Goal: Task Accomplishment & Management: Use online tool/utility

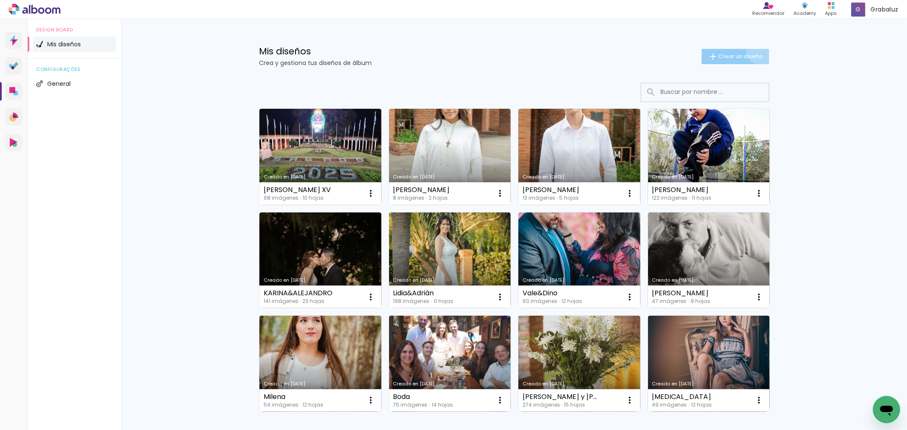
click at [757, 50] on paper-button "Crear un diseño" at bounding box center [736, 56] width 68 height 15
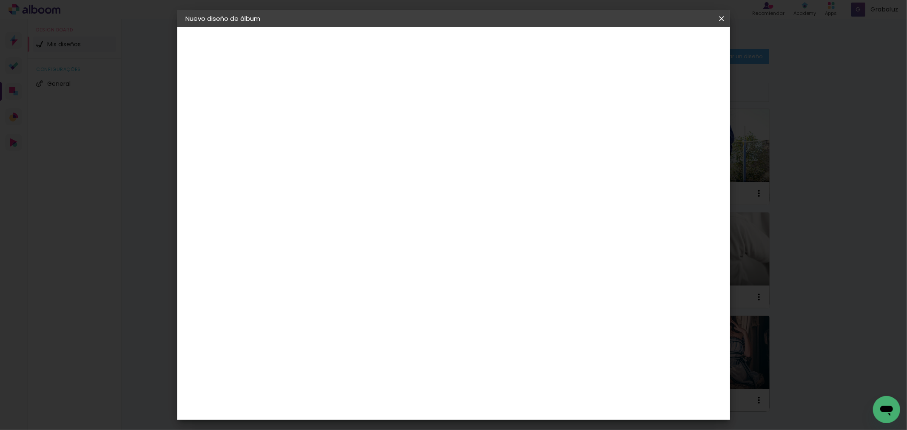
click at [325, 117] on input at bounding box center [325, 114] width 0 height 13
click at [325, 115] on input at bounding box center [325, 114] width 0 height 13
type input "Aylin"
type paper-input "Aylin"
click at [0, 0] on header "Información Avanzar" at bounding box center [0, 0] width 0 height 0
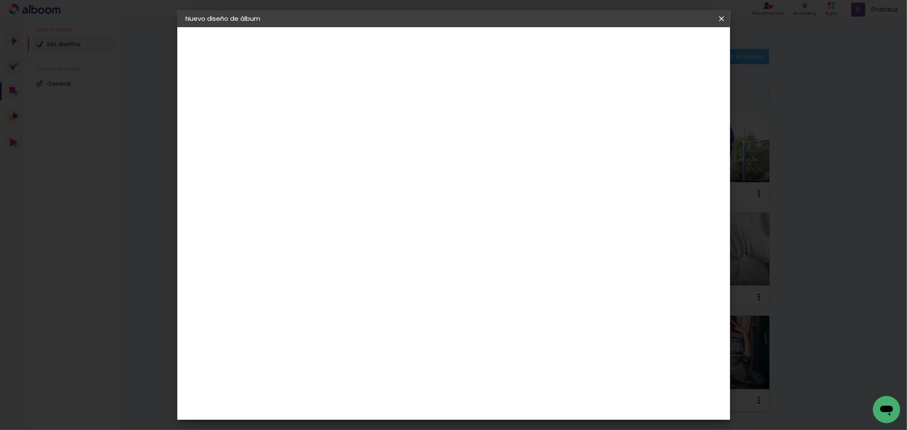
click at [409, 51] on paper-button "Avanzar" at bounding box center [388, 45] width 41 height 14
click at [0, 0] on slot "Avanzar" at bounding box center [0, 0] width 0 height 0
click at [358, 142] on input "text" at bounding box center [341, 148] width 33 height 13
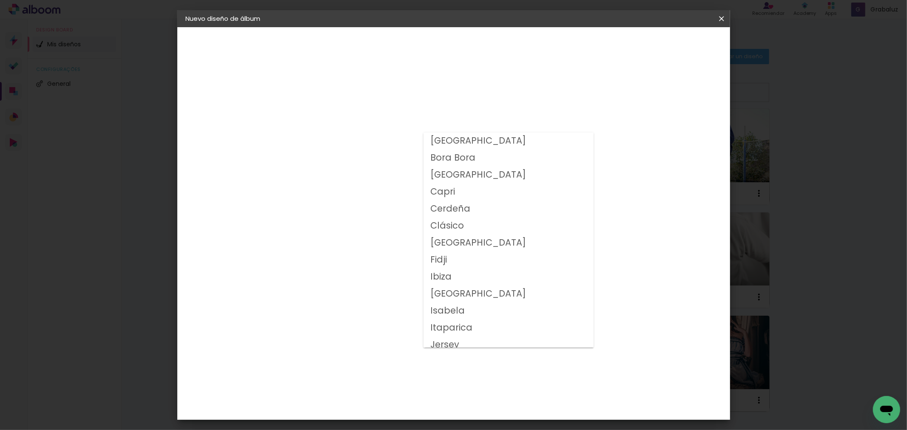
click at [0, 0] on slot "Clásico" at bounding box center [0, 0] width 0 height 0
type input "Clásico"
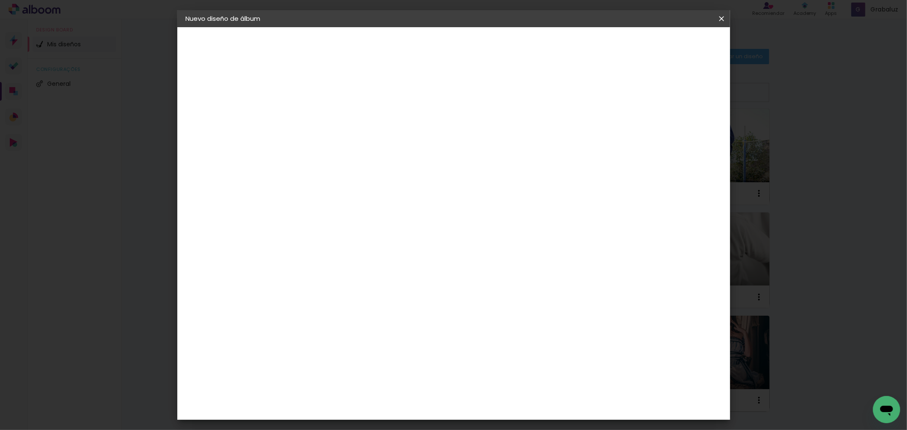
click at [382, 297] on span "15 × 30" at bounding box center [363, 311] width 40 height 28
click at [456, 48] on paper-button "Avanzar" at bounding box center [435, 45] width 41 height 14
click at [668, 45] on span "Empezar diseño" at bounding box center [643, 45] width 47 height 6
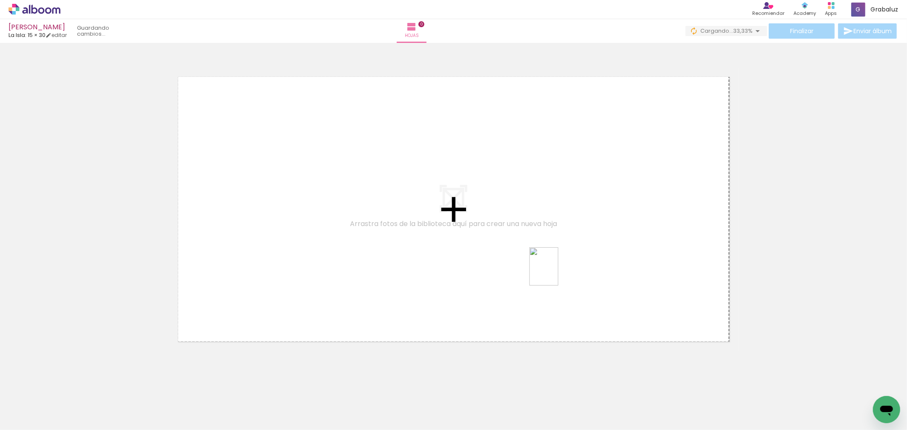
drag, startPoint x: 477, startPoint y: 398, endPoint x: 564, endPoint y: 262, distance: 161.7
click at [564, 262] on quentale-workspace at bounding box center [453, 215] width 907 height 430
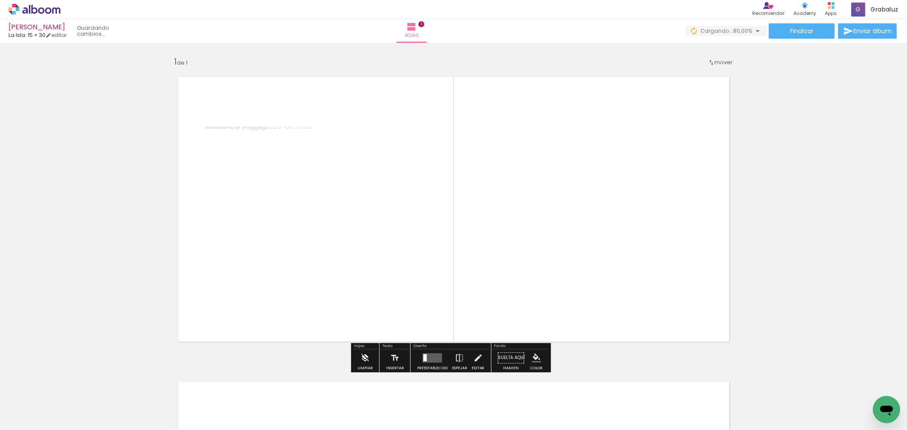
click at [436, 356] on quentale-layouter at bounding box center [433, 357] width 20 height 9
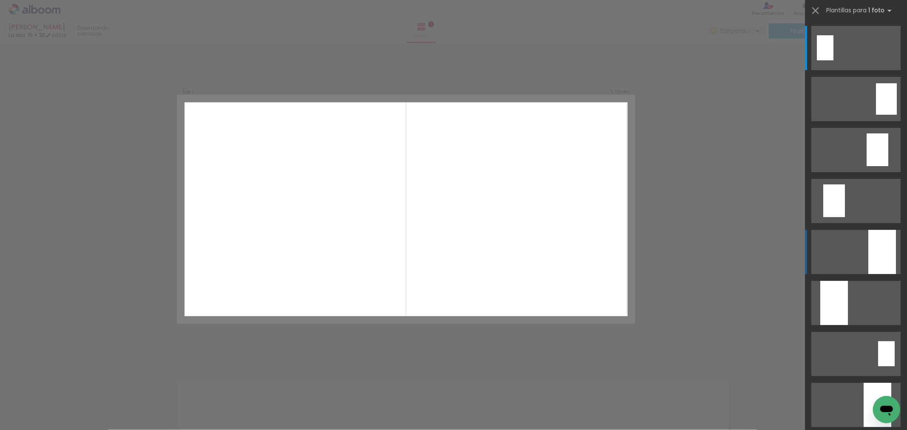
click at [874, 261] on div at bounding box center [882, 252] width 28 height 44
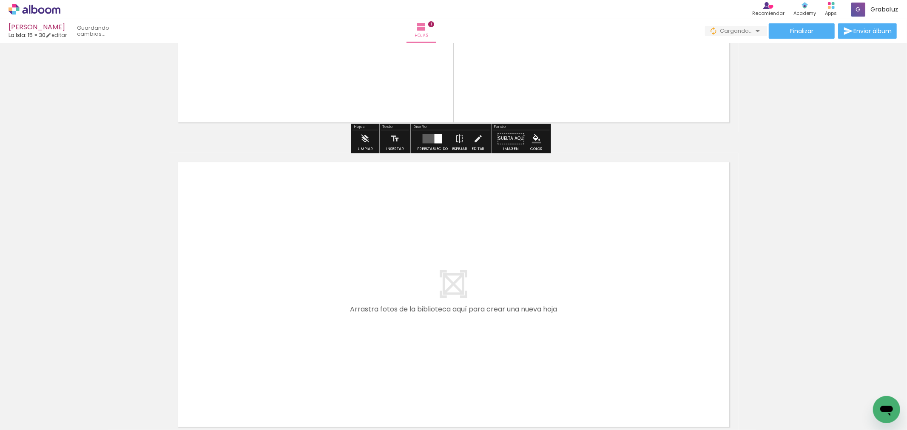
scroll to position [236, 0]
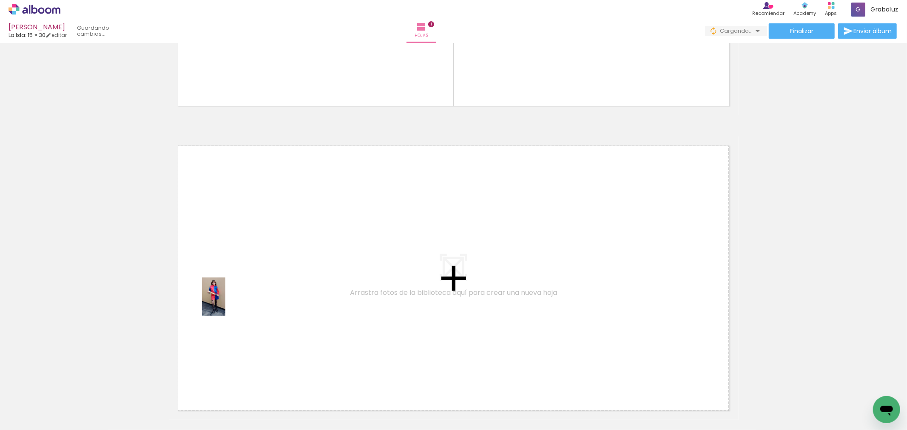
drag, startPoint x: 88, startPoint y: 414, endPoint x: 230, endPoint y: 297, distance: 183.6
click at [230, 297] on quentale-workspace at bounding box center [453, 215] width 907 height 430
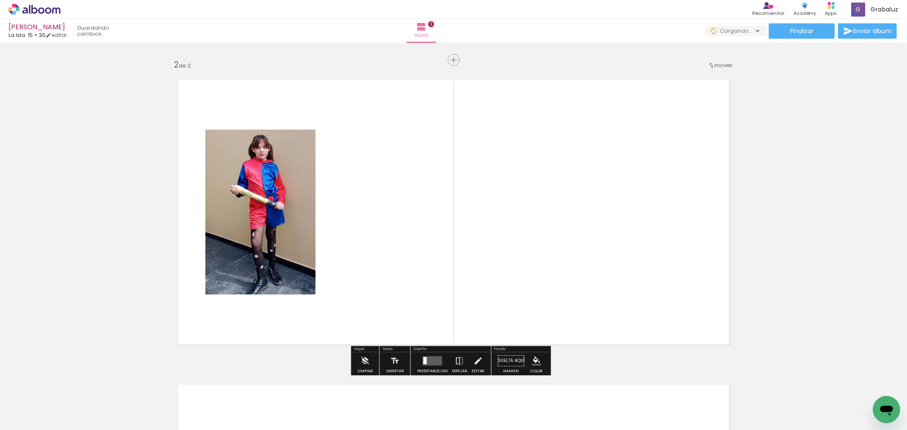
scroll to position [304, 0]
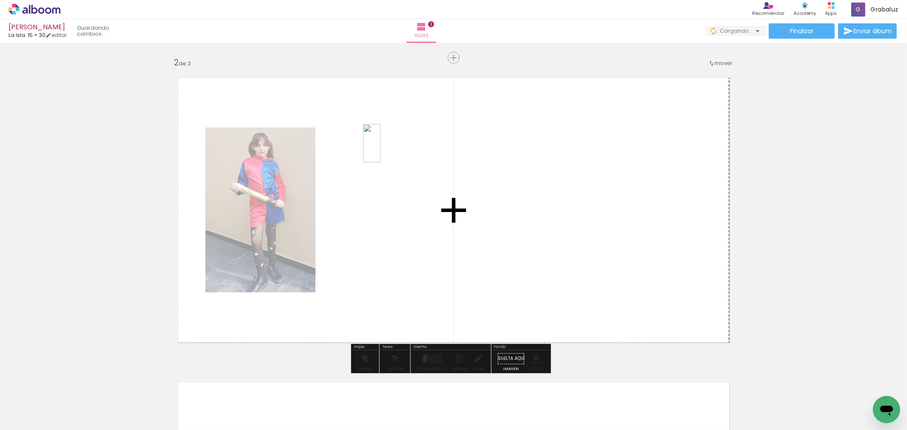
drag, startPoint x: 131, startPoint y: 403, endPoint x: 390, endPoint y: 146, distance: 365.1
click at [390, 146] on quentale-workspace at bounding box center [453, 215] width 907 height 430
drag, startPoint x: 182, startPoint y: 397, endPoint x: 527, endPoint y: 239, distance: 379.6
click at [529, 225] on quentale-workspace at bounding box center [453, 215] width 907 height 430
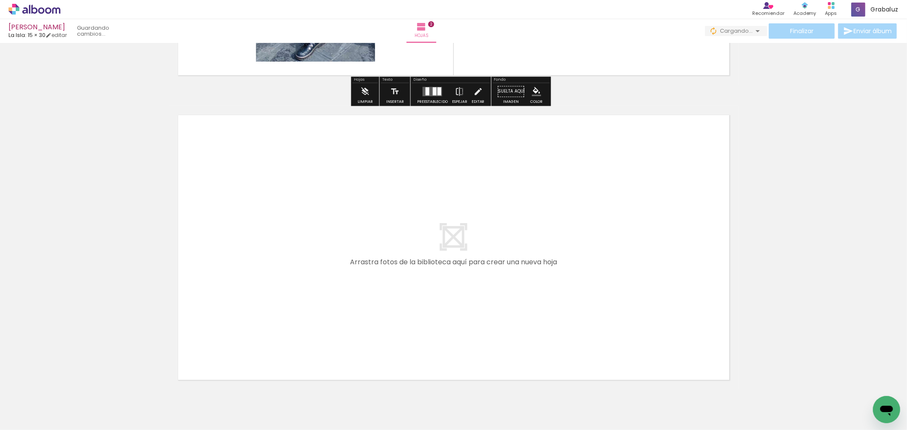
scroll to position [588, 0]
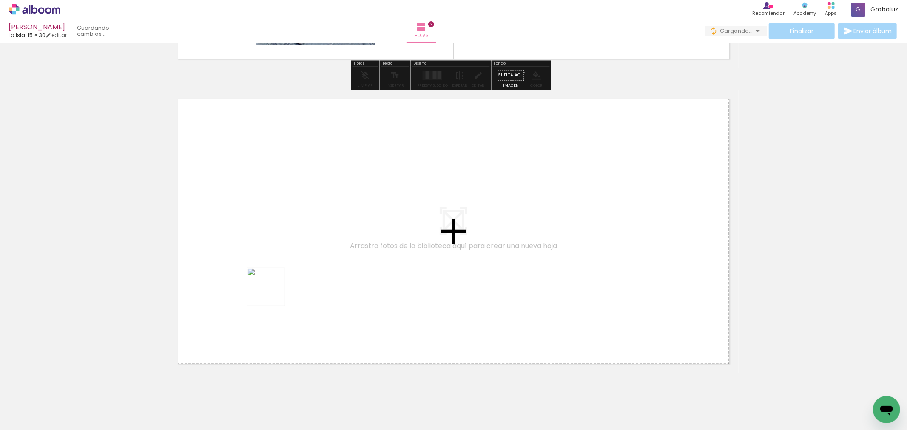
drag, startPoint x: 234, startPoint y: 401, endPoint x: 295, endPoint y: 222, distance: 188.3
click at [295, 222] on quentale-workspace at bounding box center [453, 215] width 907 height 430
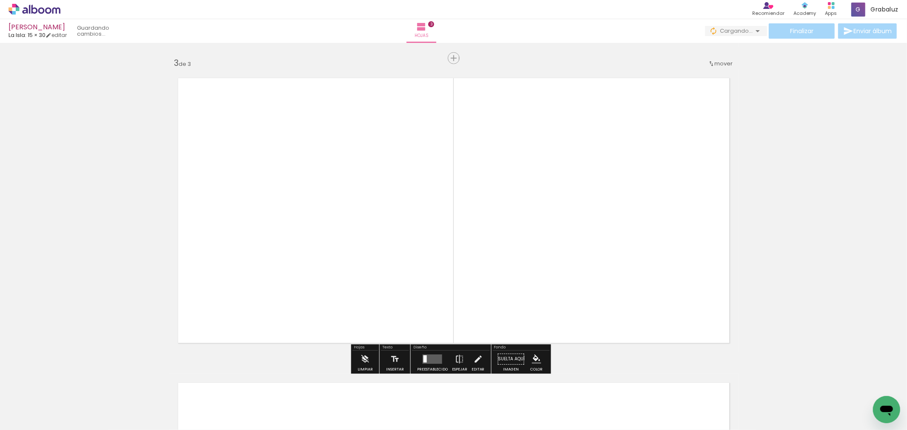
scroll to position [609, 0]
drag, startPoint x: 295, startPoint y: 398, endPoint x: 316, endPoint y: 361, distance: 42.3
click at [351, 296] on quentale-workspace at bounding box center [453, 215] width 907 height 430
drag, startPoint x: 328, startPoint y: 396, endPoint x: 469, endPoint y: 243, distance: 207.4
click at [469, 243] on quentale-workspace at bounding box center [453, 215] width 907 height 430
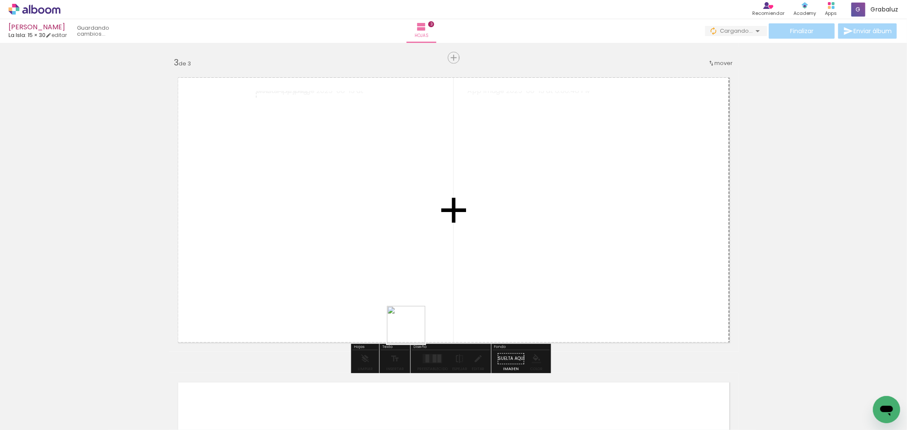
drag, startPoint x: 382, startPoint y: 394, endPoint x: 435, endPoint y: 293, distance: 114.1
click at [435, 293] on quentale-workspace at bounding box center [453, 215] width 907 height 430
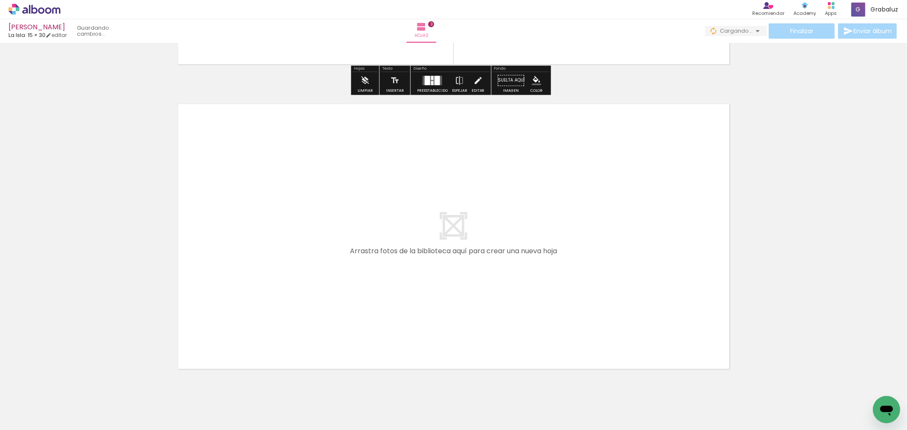
scroll to position [919, 0]
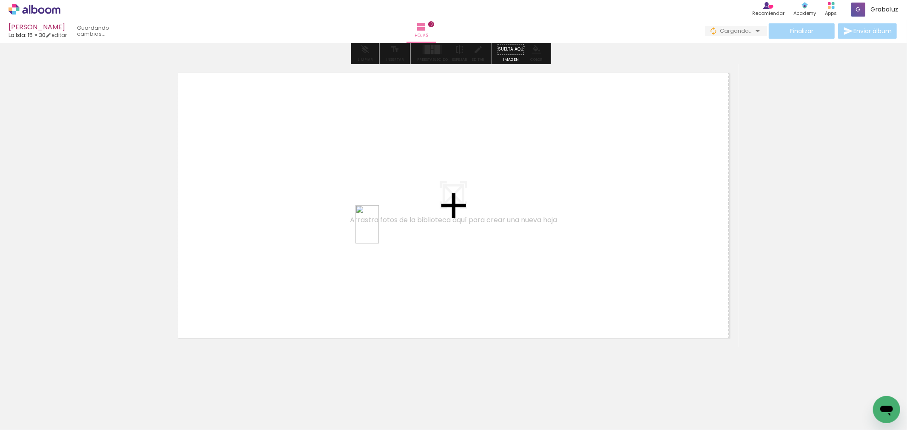
drag, startPoint x: 416, startPoint y: 401, endPoint x: 380, endPoint y: 230, distance: 175.1
click at [380, 230] on quentale-workspace at bounding box center [453, 215] width 907 height 430
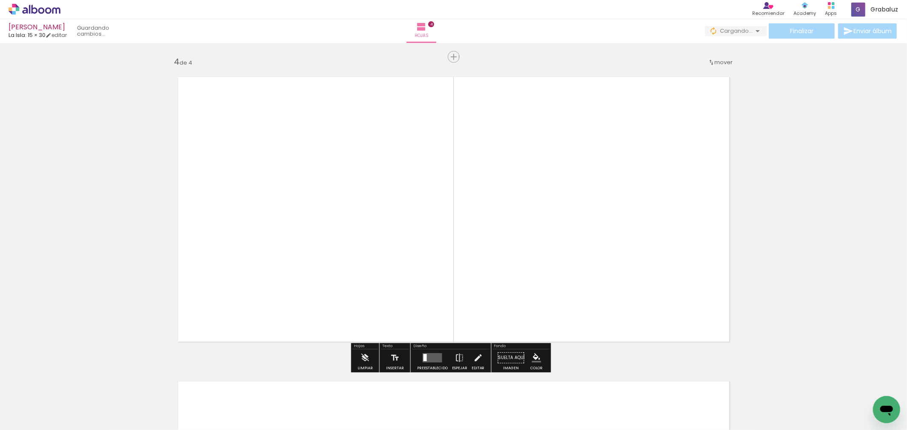
scroll to position [913, 0]
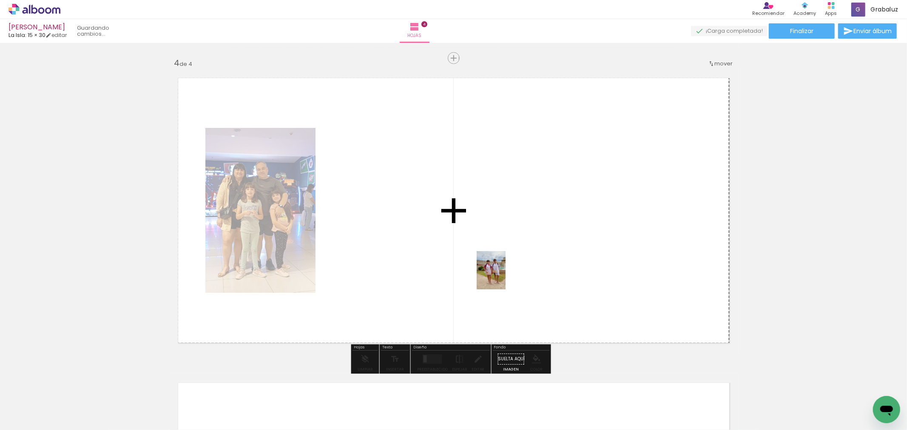
drag, startPoint x: 515, startPoint y: 410, endPoint x: 509, endPoint y: 286, distance: 124.4
click at [503, 268] on quentale-workspace at bounding box center [453, 215] width 907 height 430
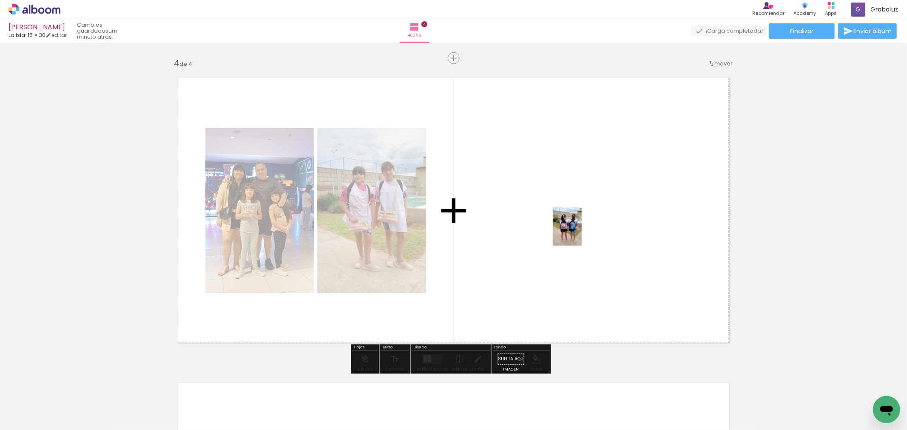
drag, startPoint x: 573, startPoint y: 386, endPoint x: 578, endPoint y: 233, distance: 152.8
click at [578, 233] on quentale-workspace at bounding box center [453, 215] width 907 height 430
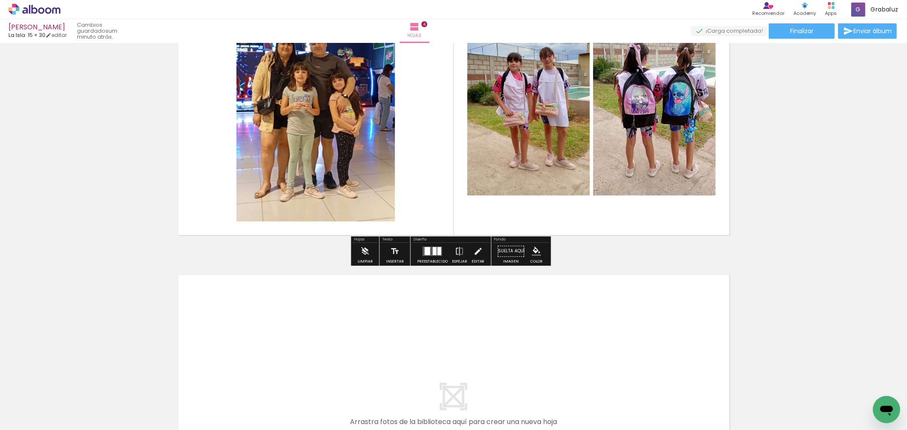
scroll to position [1103, 0]
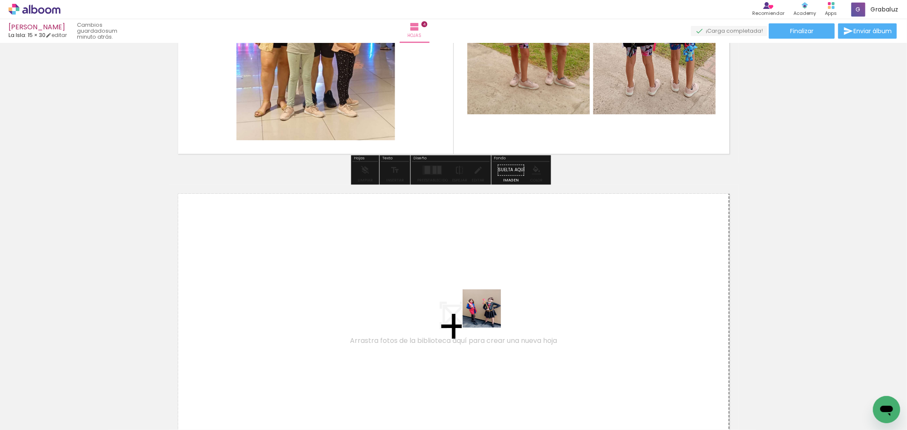
drag, startPoint x: 609, startPoint y: 408, endPoint x: 452, endPoint y: 290, distance: 195.9
click at [452, 290] on quentale-workspace at bounding box center [453, 215] width 907 height 430
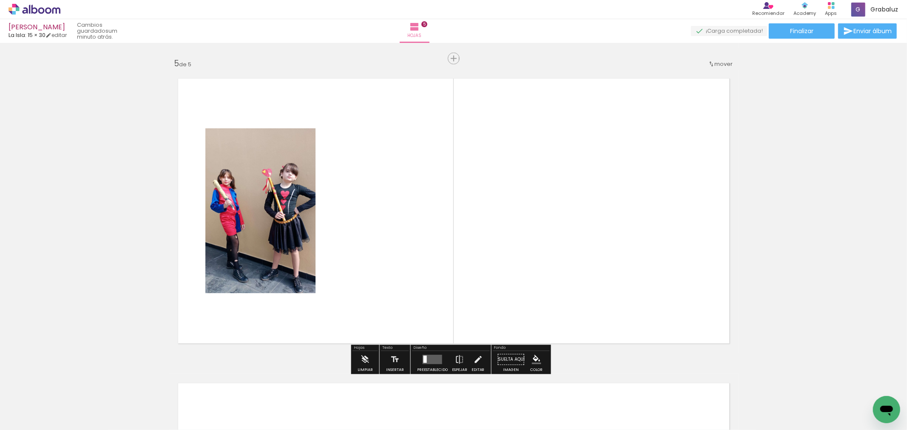
scroll to position [1219, 0]
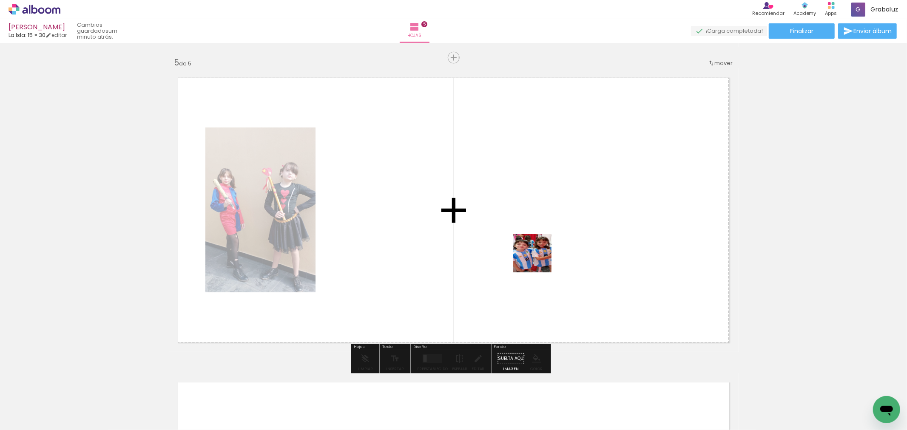
drag, startPoint x: 623, startPoint y: 335, endPoint x: 515, endPoint y: 245, distance: 141.3
click at [515, 245] on quentale-workspace at bounding box center [453, 215] width 907 height 430
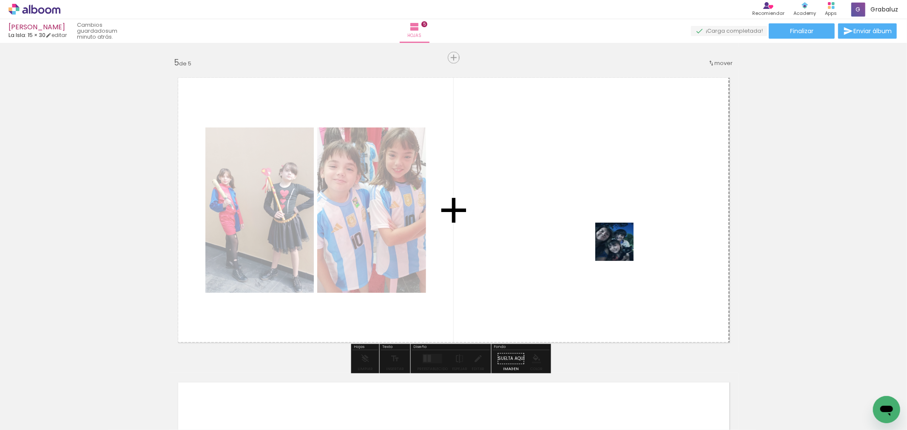
drag, startPoint x: 657, startPoint y: 301, endPoint x: 720, endPoint y: 359, distance: 85.4
click at [616, 244] on quentale-workspace at bounding box center [453, 215] width 907 height 430
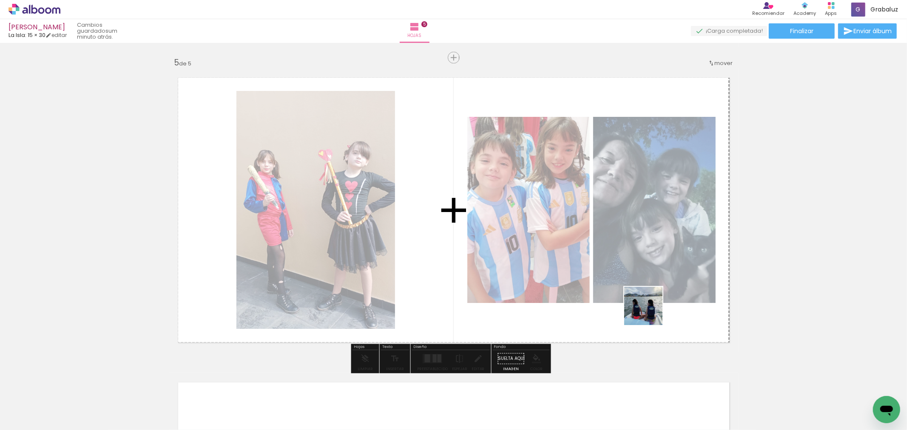
drag, startPoint x: 746, startPoint y: 390, endPoint x: 586, endPoint y: 279, distance: 195.0
click at [586, 279] on quentale-workspace at bounding box center [453, 215] width 907 height 430
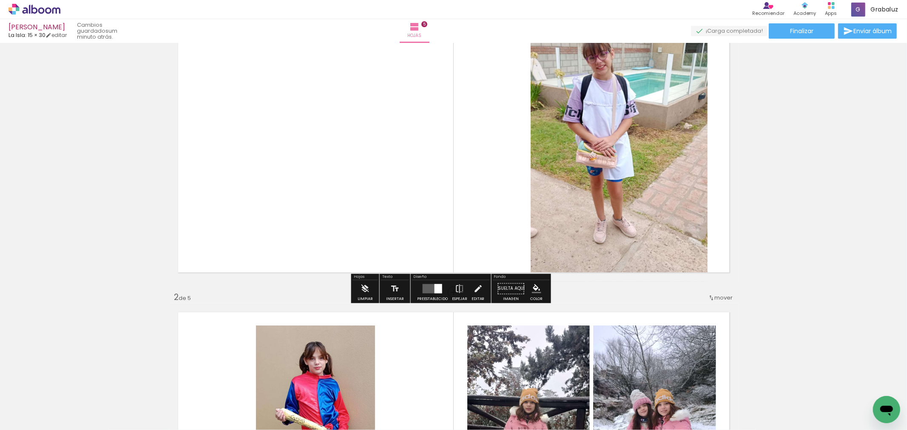
scroll to position [142, 0]
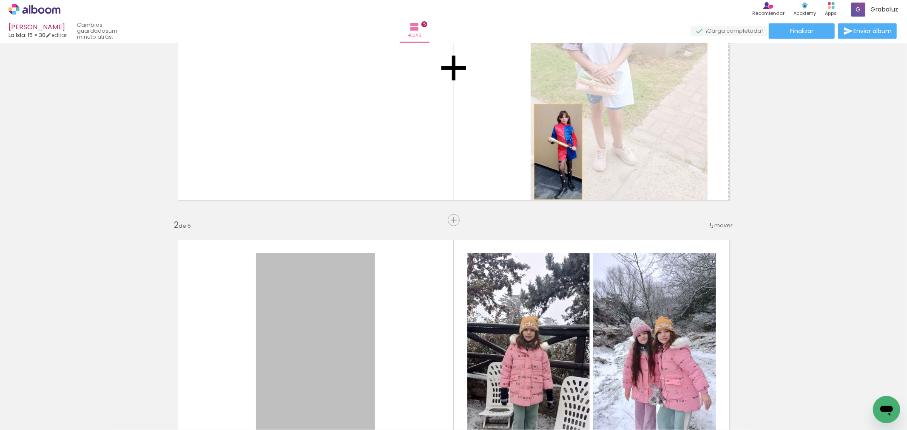
drag, startPoint x: 333, startPoint y: 319, endPoint x: 557, endPoint y: 151, distance: 280.3
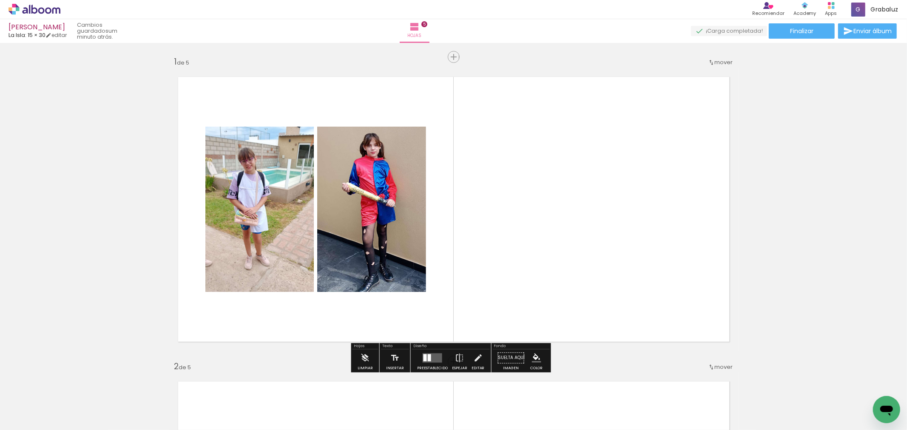
scroll to position [189, 0]
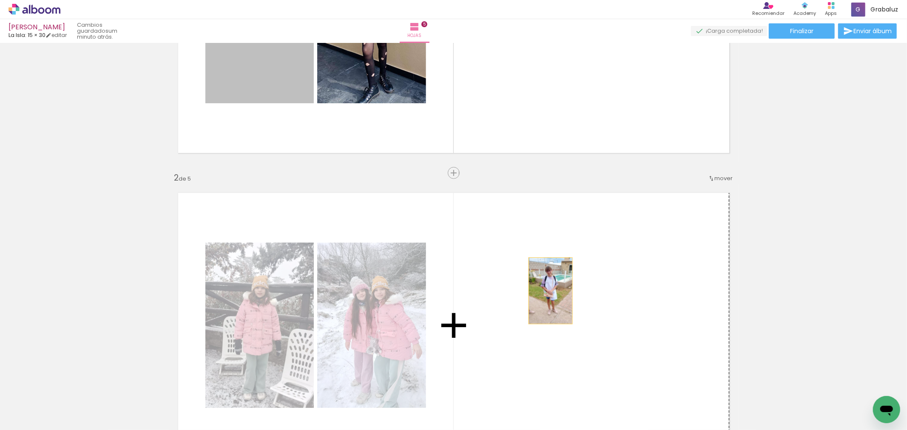
drag, startPoint x: 243, startPoint y: 68, endPoint x: 558, endPoint y: 296, distance: 388.9
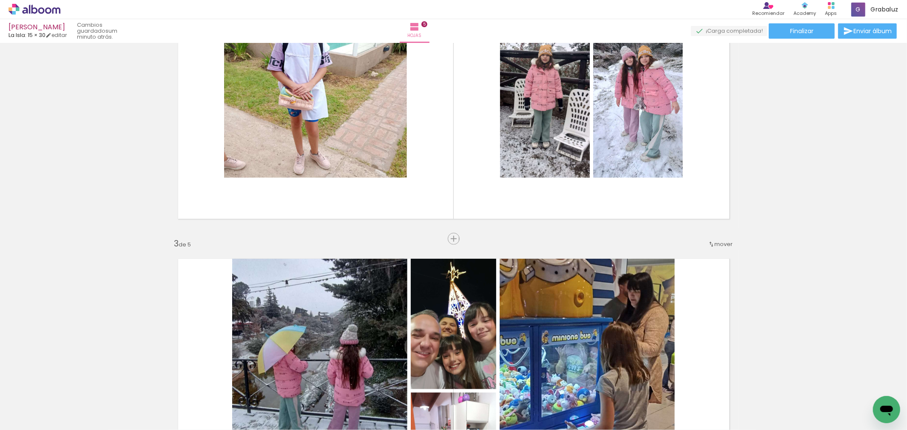
scroll to position [425, 0]
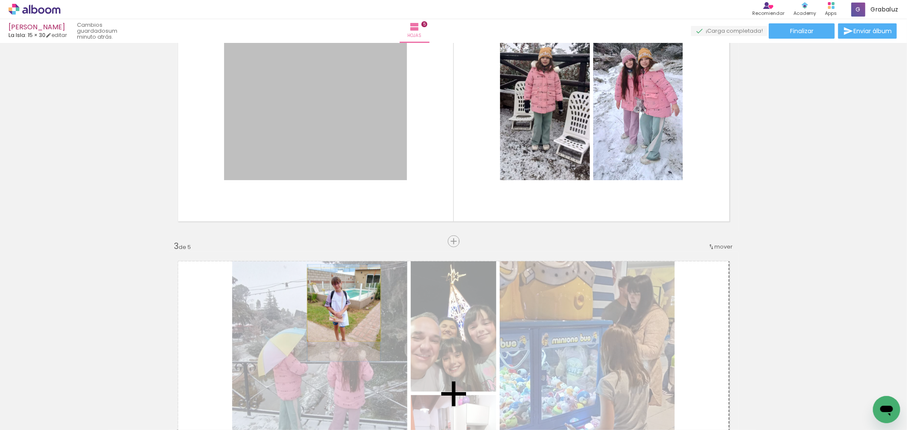
drag, startPoint x: 328, startPoint y: 163, endPoint x: 340, endPoint y: 305, distance: 142.5
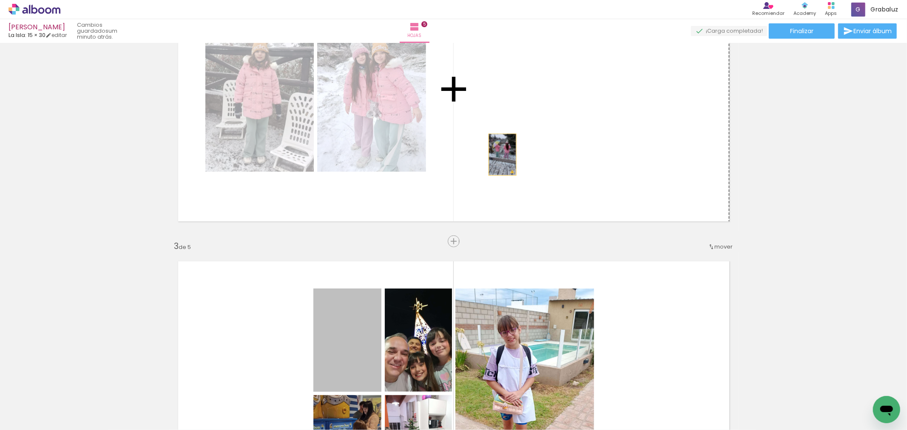
drag, startPoint x: 356, startPoint y: 336, endPoint x: 499, endPoint y: 155, distance: 231.0
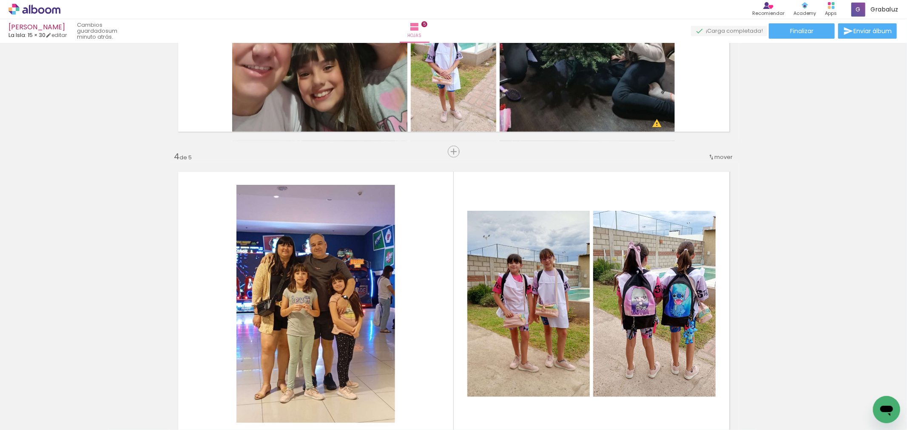
scroll to position [803, 0]
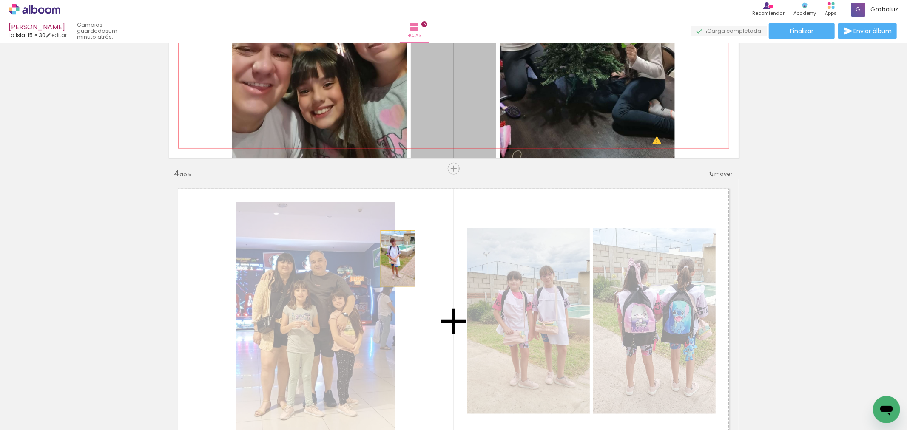
drag, startPoint x: 425, startPoint y: 138, endPoint x: 365, endPoint y: 266, distance: 141.1
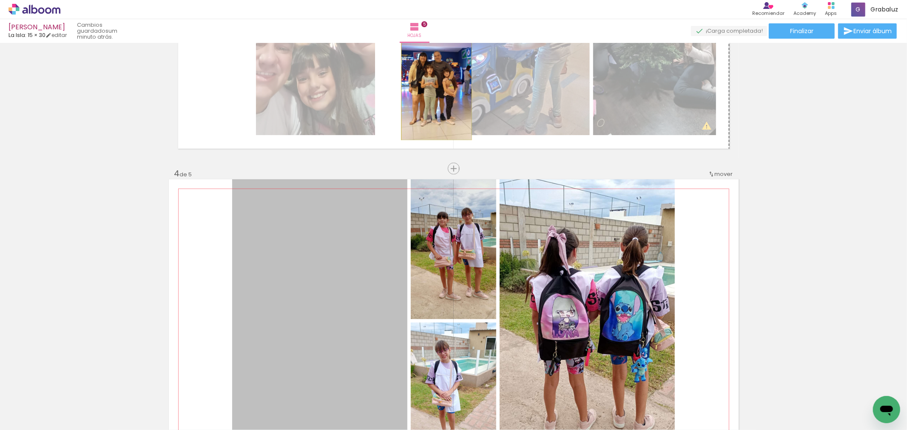
drag, startPoint x: 358, startPoint y: 271, endPoint x: 437, endPoint y: 71, distance: 215.0
click at [437, 71] on div "Insertar hoja 1 de 5 Insertar hoja 2 de 5 Insertar hoja 3 de 5 Insertar hoja 4 …" at bounding box center [453, 158] width 907 height 1830
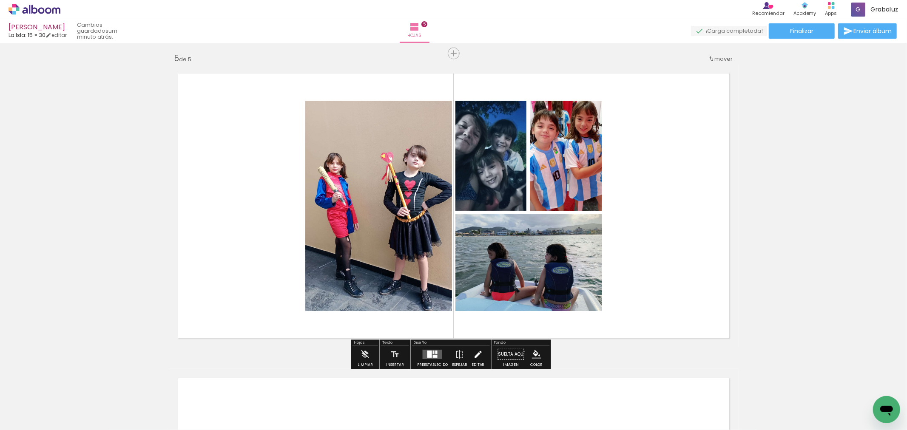
scroll to position [1276, 0]
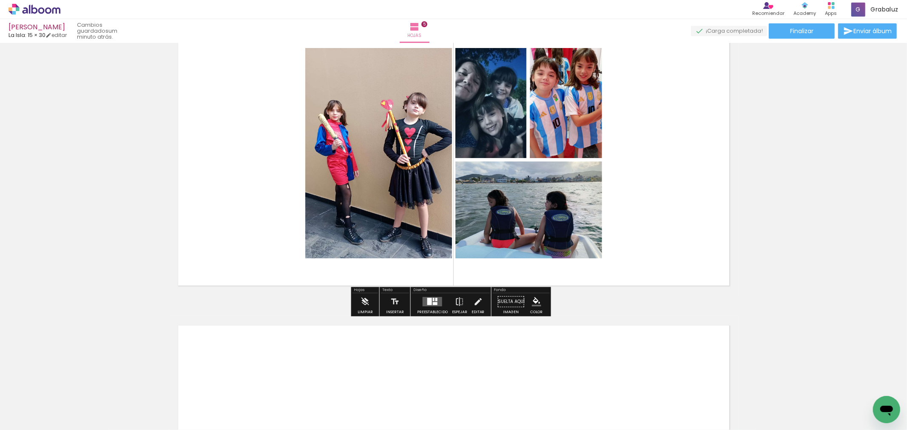
click at [430, 303] on div at bounding box center [429, 301] width 5 height 7
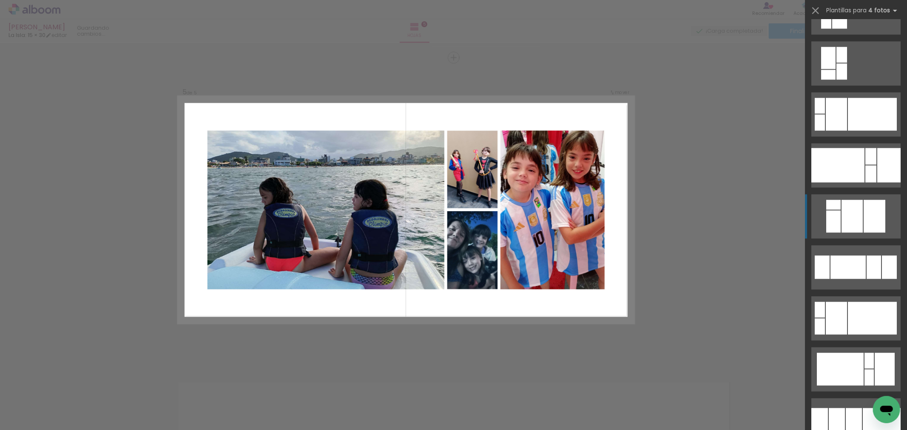
scroll to position [1606, 0]
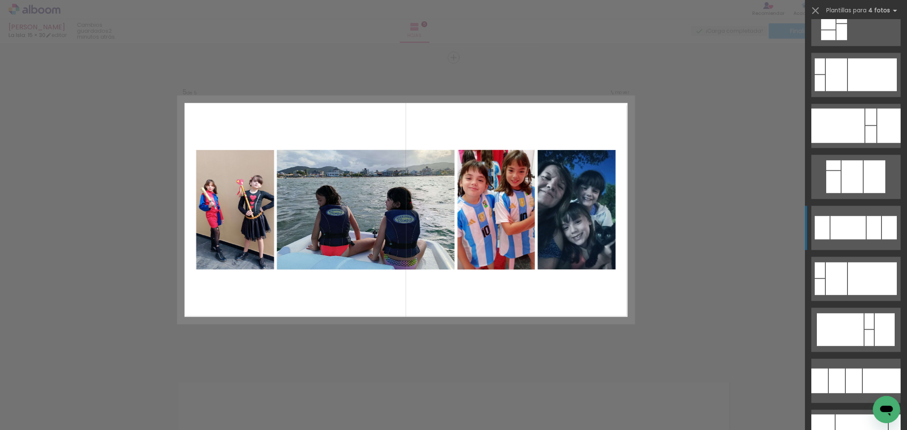
click at [875, 313] on div at bounding box center [885, 329] width 20 height 33
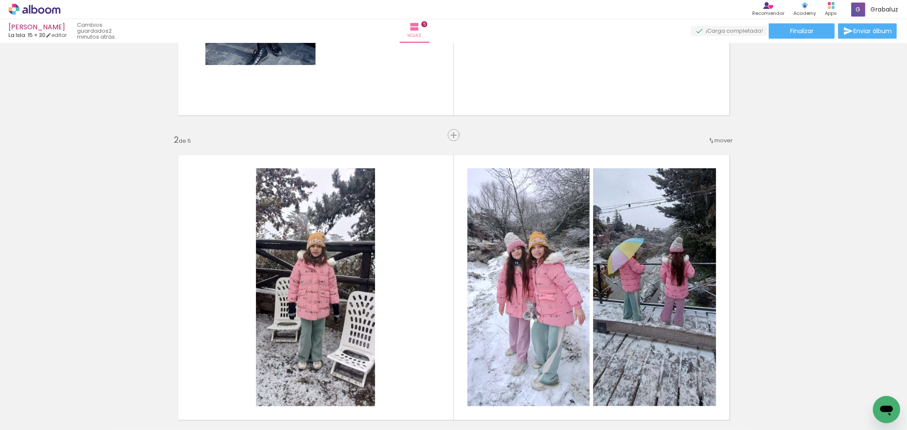
scroll to position [0, 0]
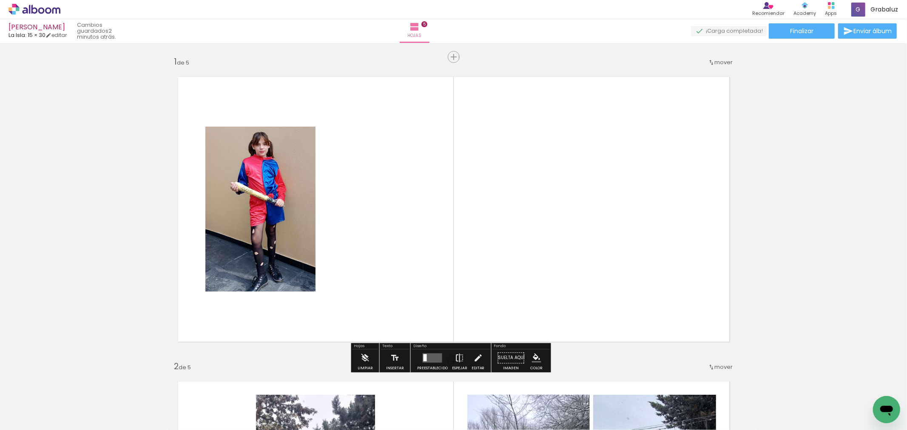
click at [456, 356] on iron-icon at bounding box center [459, 358] width 9 height 17
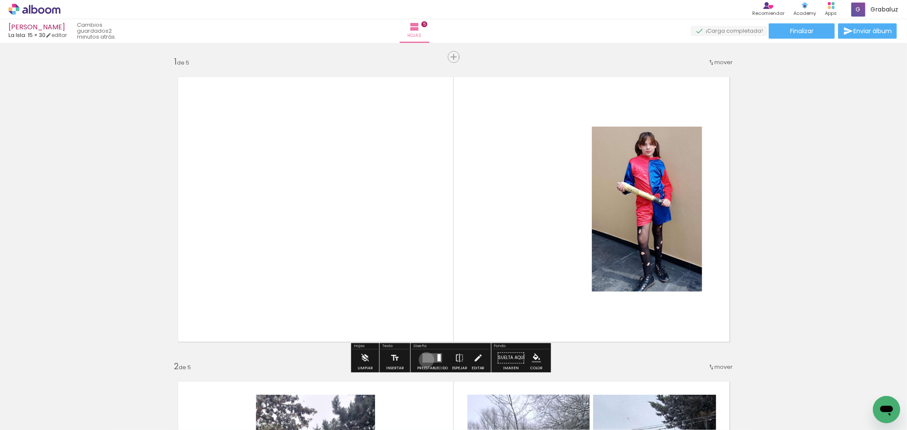
click at [424, 360] on quentale-layouter at bounding box center [433, 357] width 20 height 9
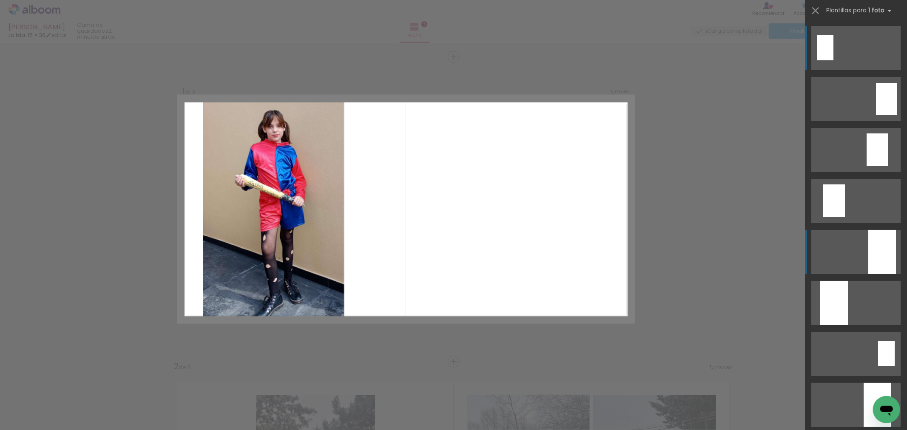
click at [879, 250] on div at bounding box center [882, 252] width 28 height 44
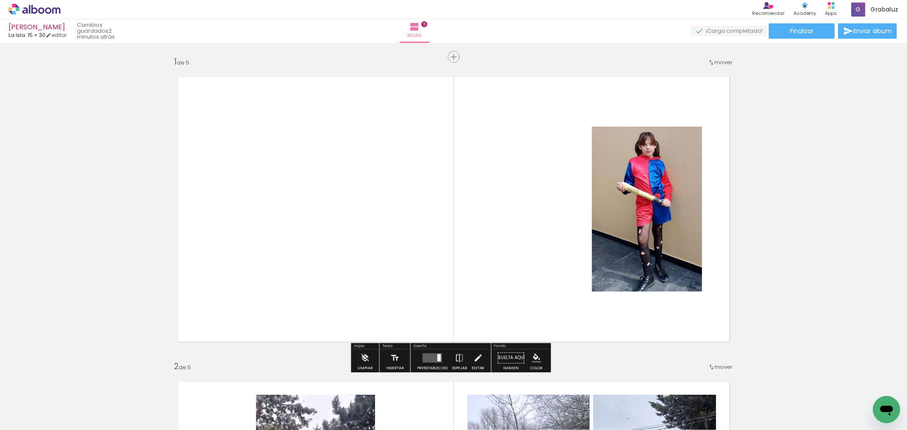
click at [424, 355] on quentale-layouter at bounding box center [433, 357] width 20 height 9
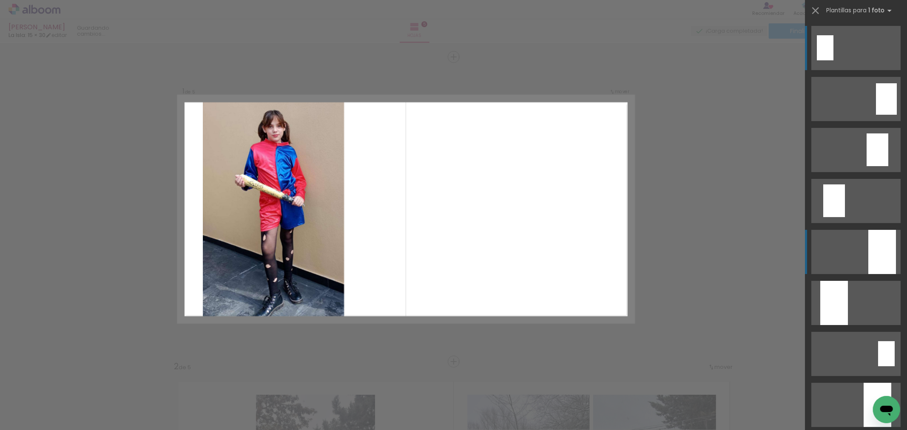
click at [885, 245] on div at bounding box center [882, 252] width 28 height 44
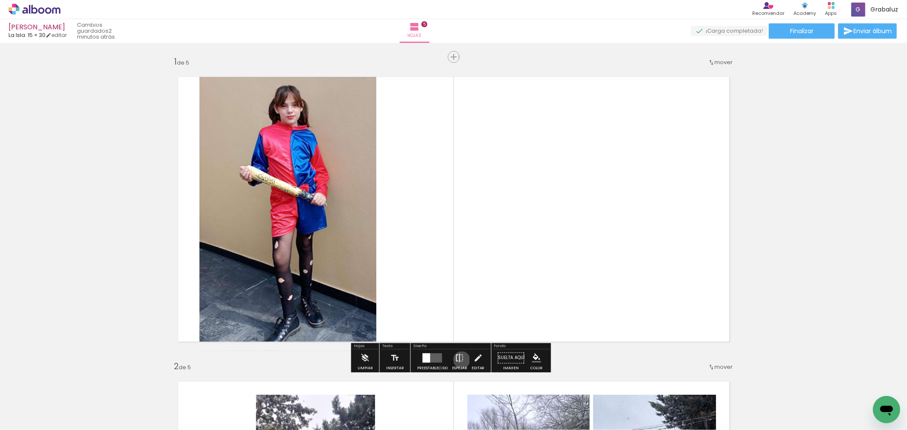
click at [460, 360] on iron-icon at bounding box center [459, 358] width 9 height 17
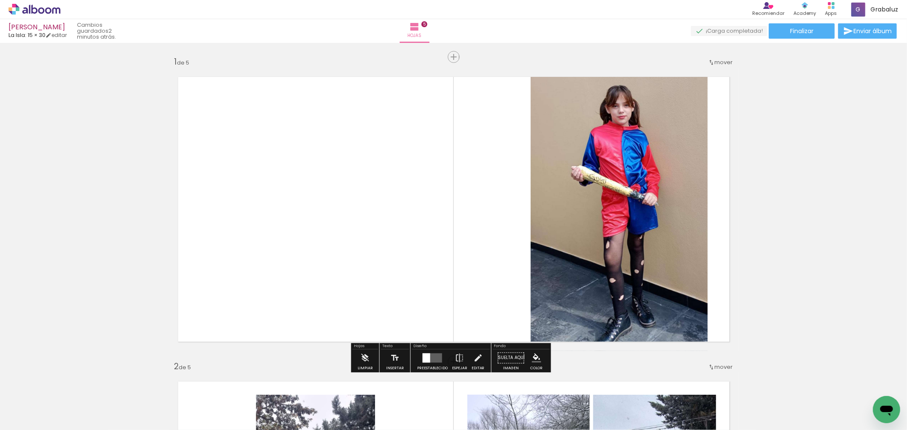
click at [427, 361] on div at bounding box center [427, 357] width 8 height 9
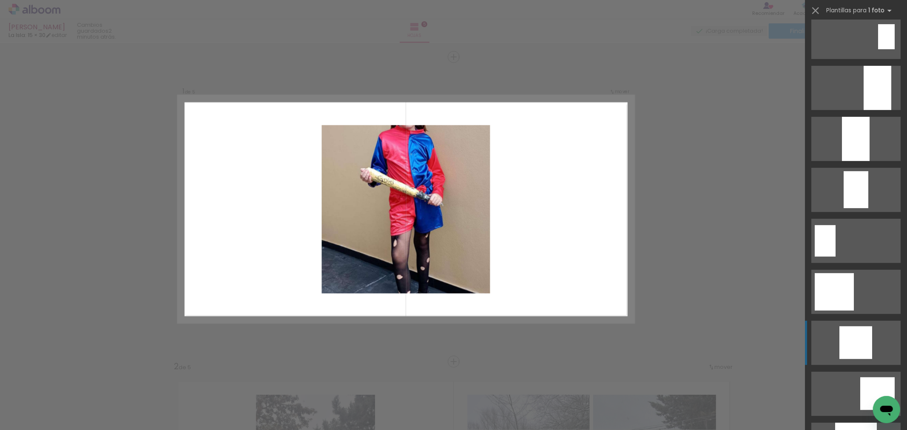
scroll to position [346, 0]
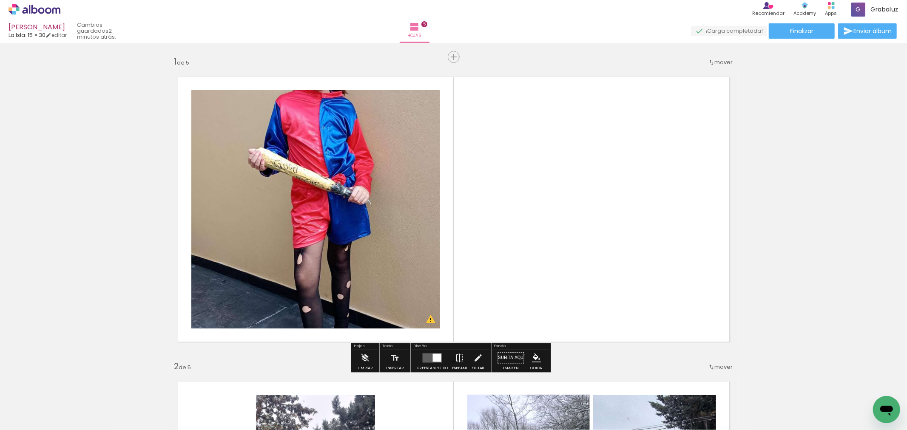
click at [455, 356] on iron-icon at bounding box center [459, 358] width 9 height 17
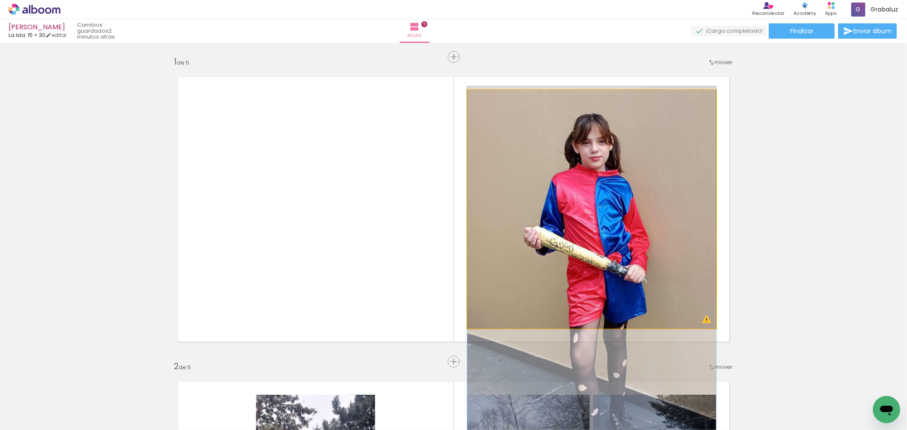
drag, startPoint x: 617, startPoint y: 181, endPoint x: 634, endPoint y: 259, distance: 80.4
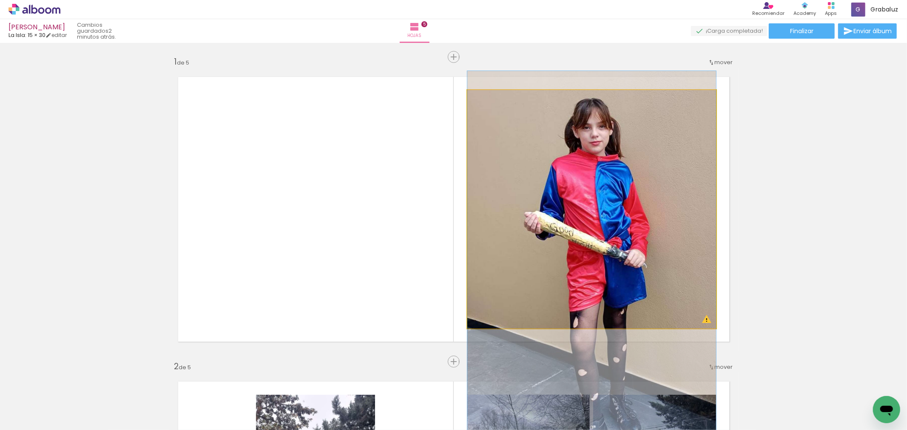
drag, startPoint x: 575, startPoint y: 247, endPoint x: 576, endPoint y: 231, distance: 15.3
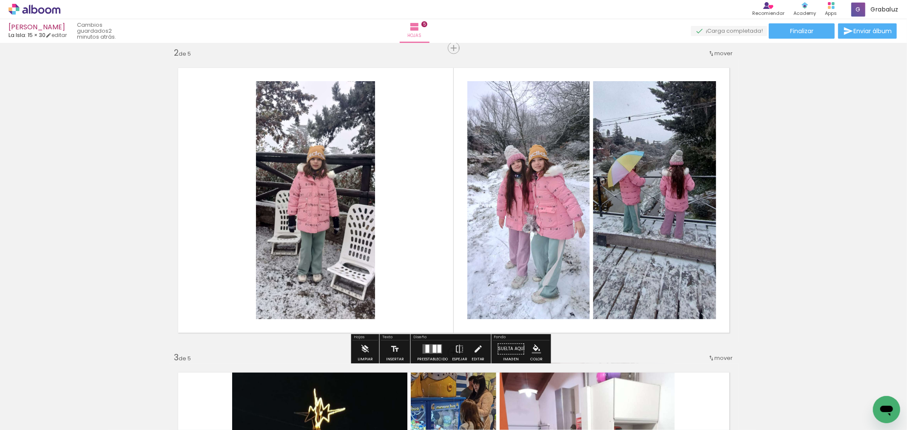
scroll to position [330, 0]
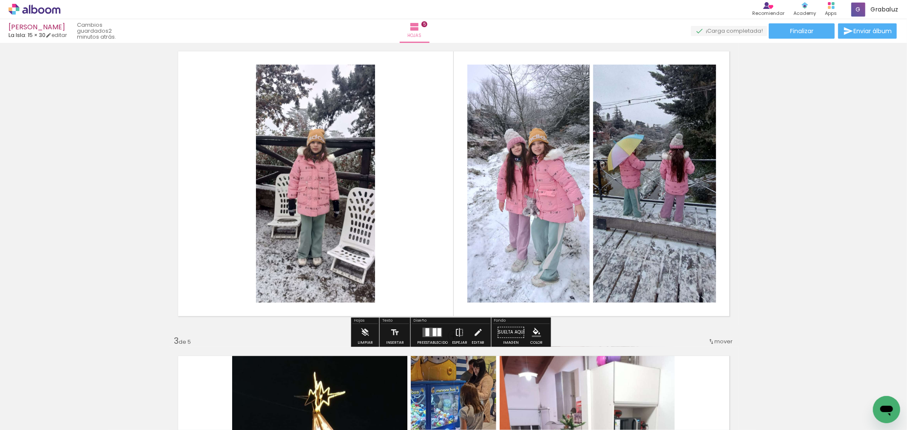
click at [455, 333] on iron-icon at bounding box center [459, 332] width 9 height 17
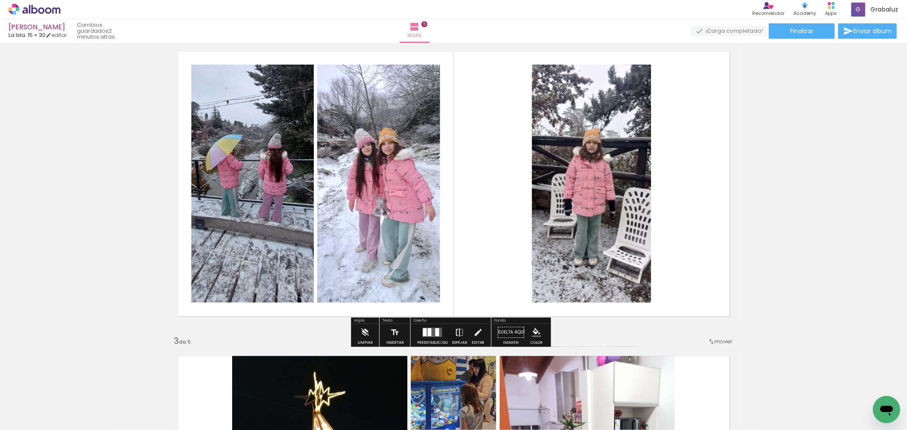
click at [456, 330] on iron-icon at bounding box center [459, 332] width 9 height 17
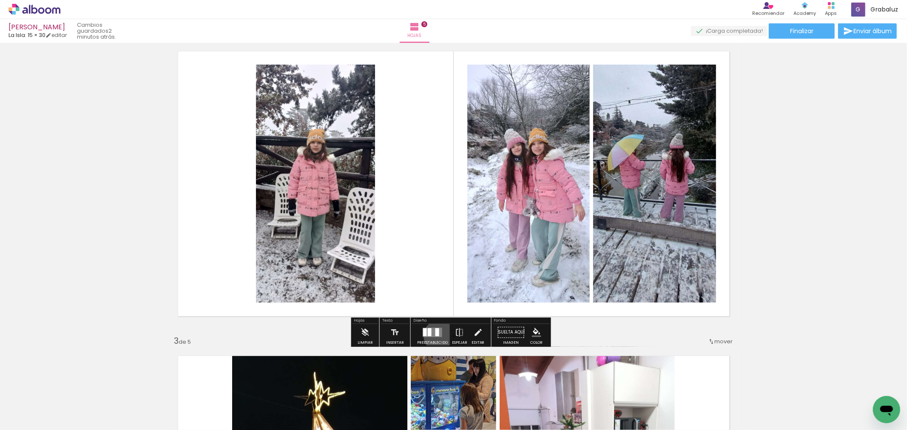
click at [436, 336] on quentale-layouter at bounding box center [433, 332] width 20 height 9
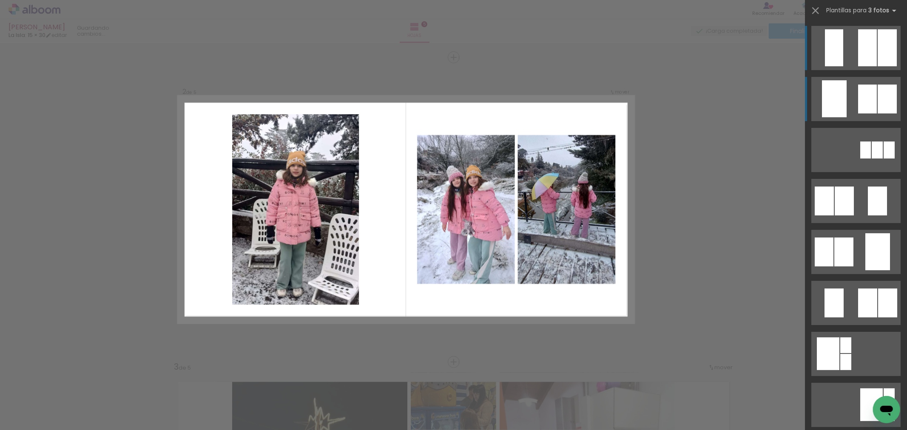
scroll to position [304, 0]
click at [858, 101] on div at bounding box center [867, 99] width 19 height 29
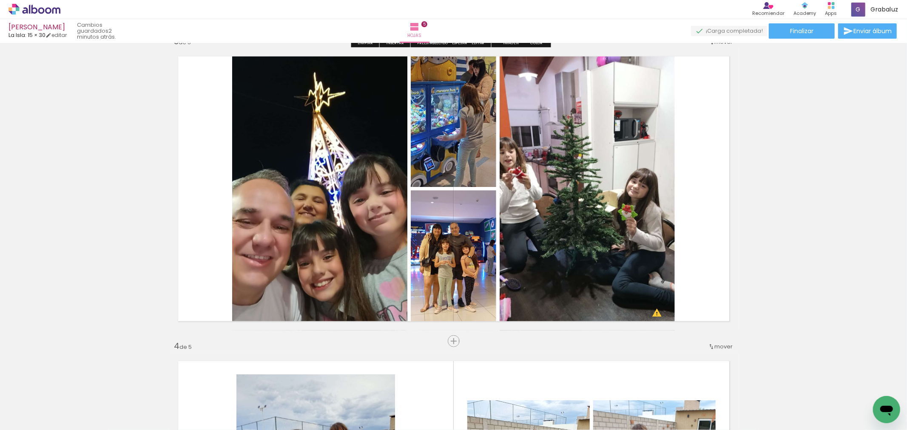
scroll to position [635, 0]
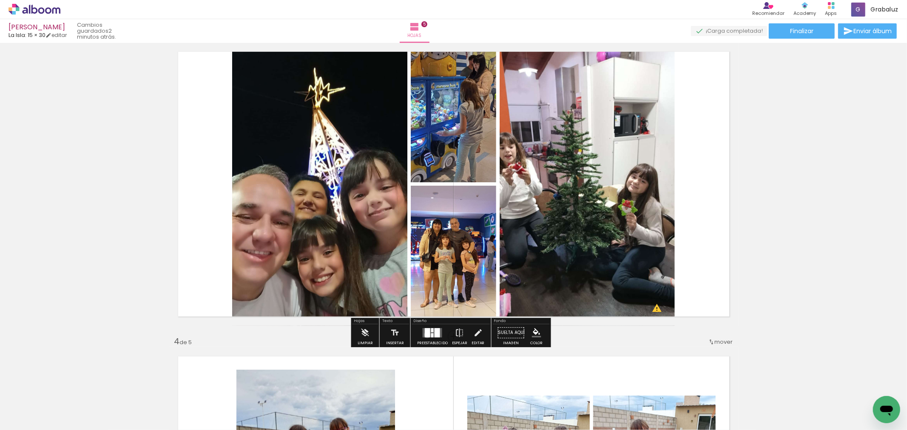
click at [425, 335] on div at bounding box center [428, 332] width 6 height 9
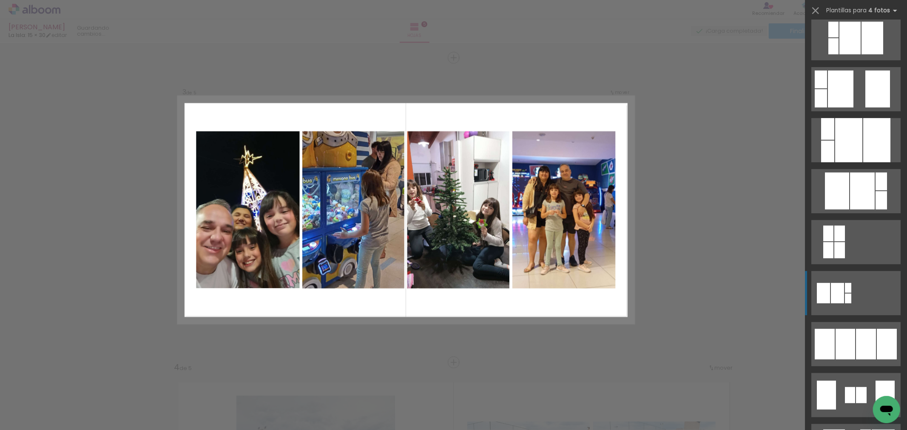
scroll to position [330, 0]
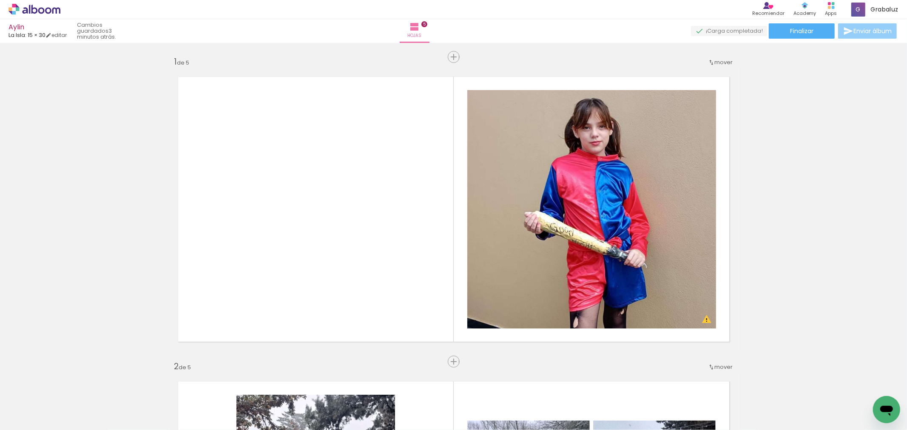
click at [872, 34] on span "Enviar álbum" at bounding box center [872, 31] width 38 height 6
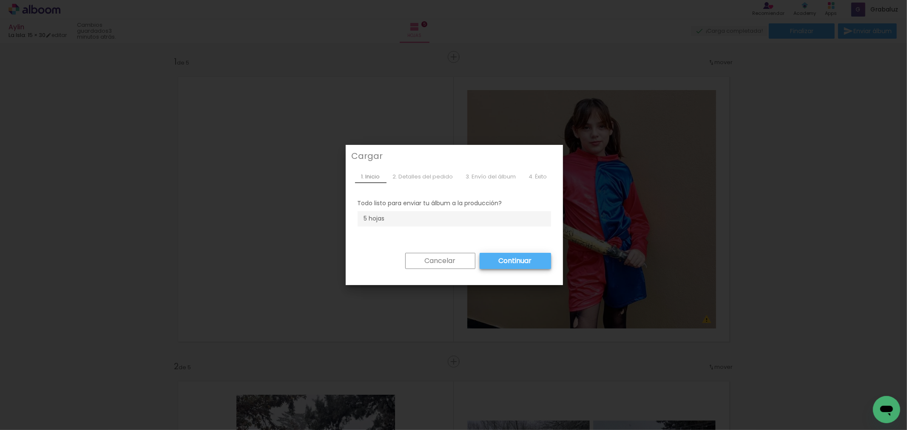
click at [0, 0] on slot "Cancelar" at bounding box center [0, 0] width 0 height 0
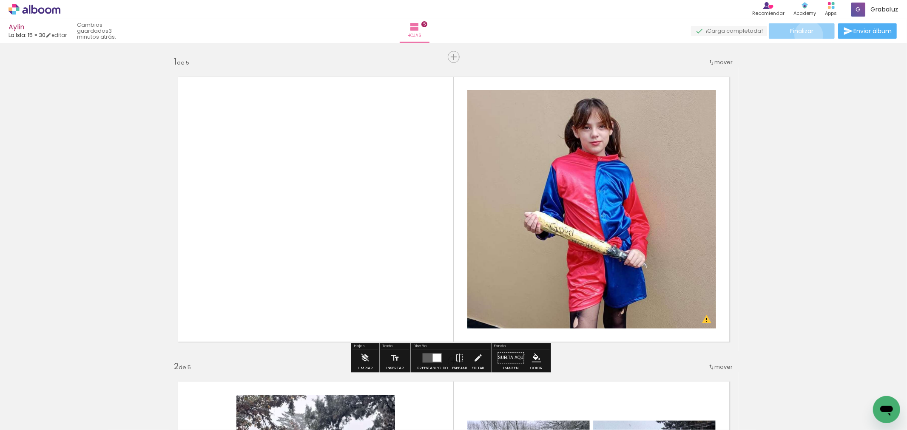
click at [806, 35] on paper-button "Finalizar" at bounding box center [802, 30] width 66 height 15
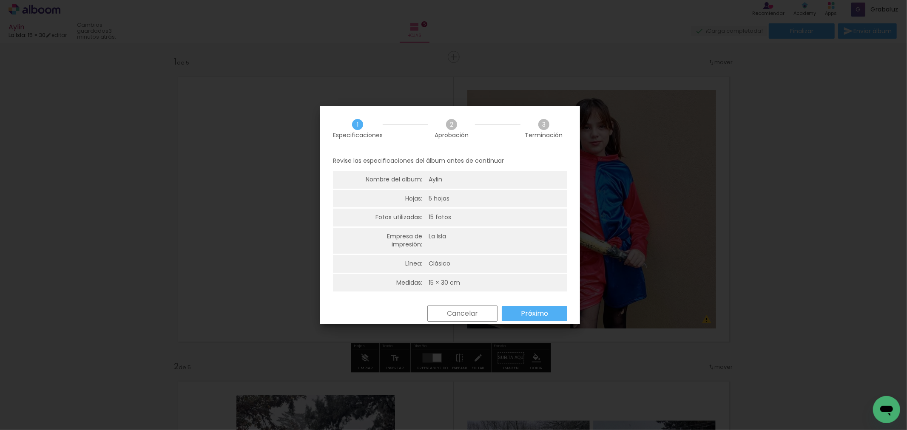
click at [0, 0] on slot "Próximo" at bounding box center [0, 0] width 0 height 0
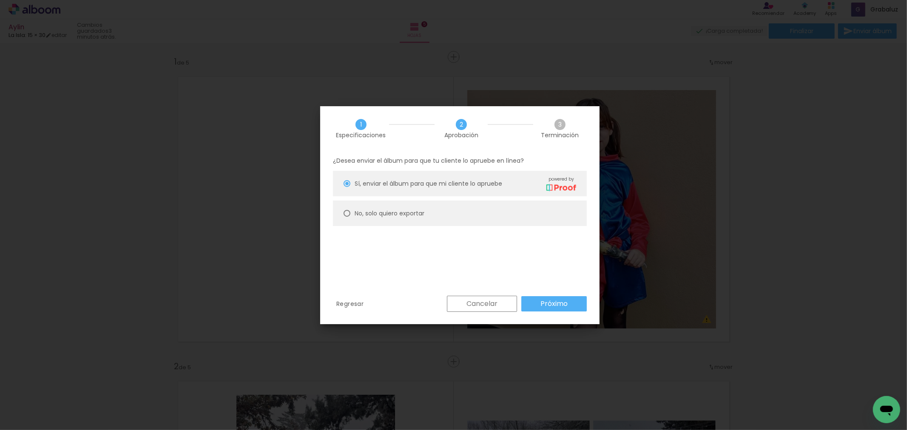
click at [0, 0] on slot "No, solo quiero exportar" at bounding box center [0, 0] width 0 height 0
type paper-radio-button "on"
click at [0, 0] on slot "Próximo" at bounding box center [0, 0] width 0 height 0
type input "Alta, 300 DPI"
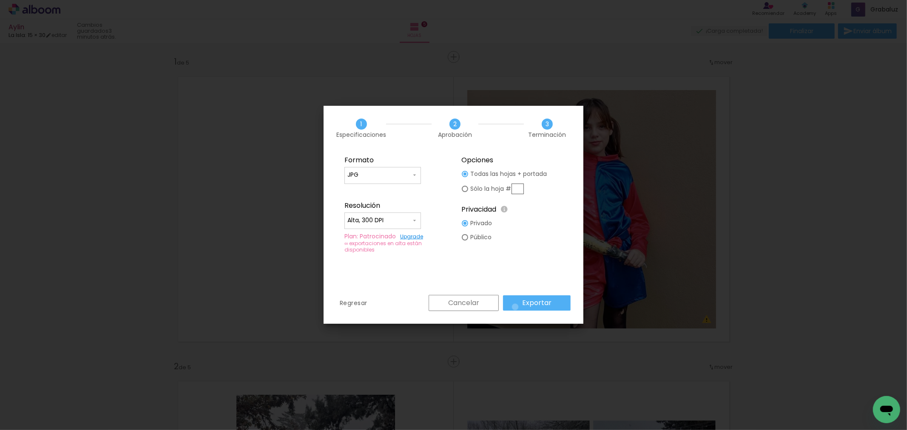
click at [517, 307] on paper-button "Exportar" at bounding box center [537, 303] width 68 height 15
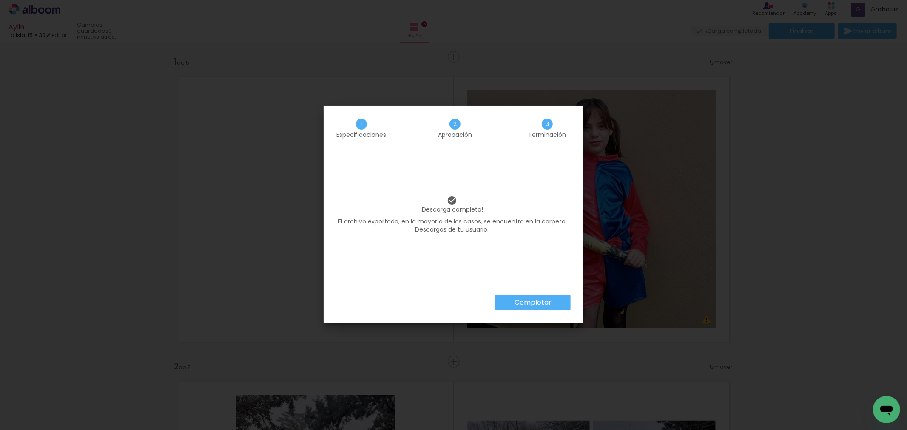
click at [205, 33] on iron-overlay-backdrop at bounding box center [453, 215] width 907 height 430
drag, startPoint x: 533, startPoint y: 301, endPoint x: 529, endPoint y: 304, distance: 4.8
click at [0, 0] on slot "Completar" at bounding box center [0, 0] width 0 height 0
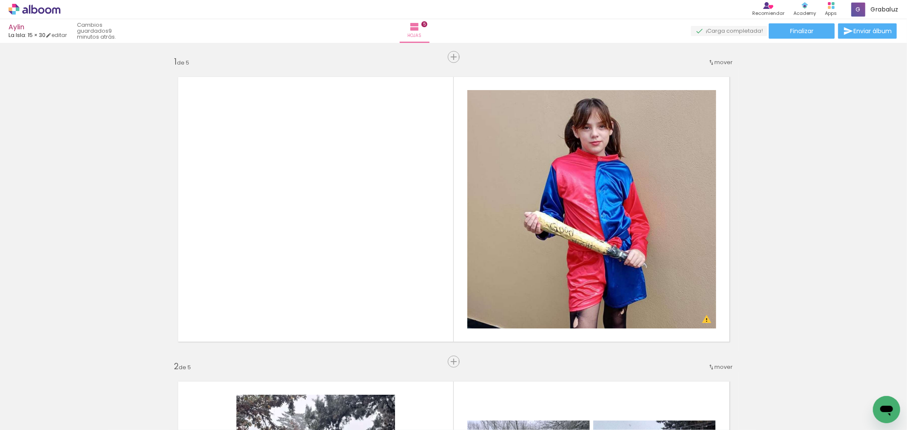
click at [38, 10] on icon at bounding box center [41, 10] width 6 height 6
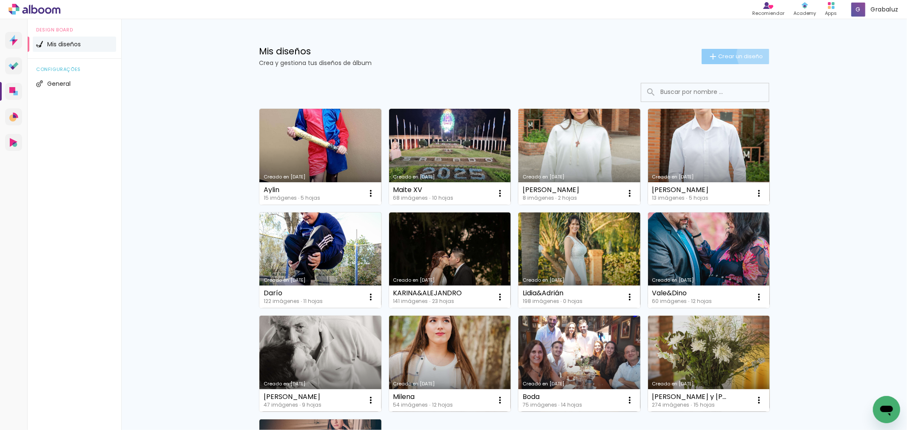
click at [757, 54] on span "Crear un diseño" at bounding box center [740, 57] width 45 height 6
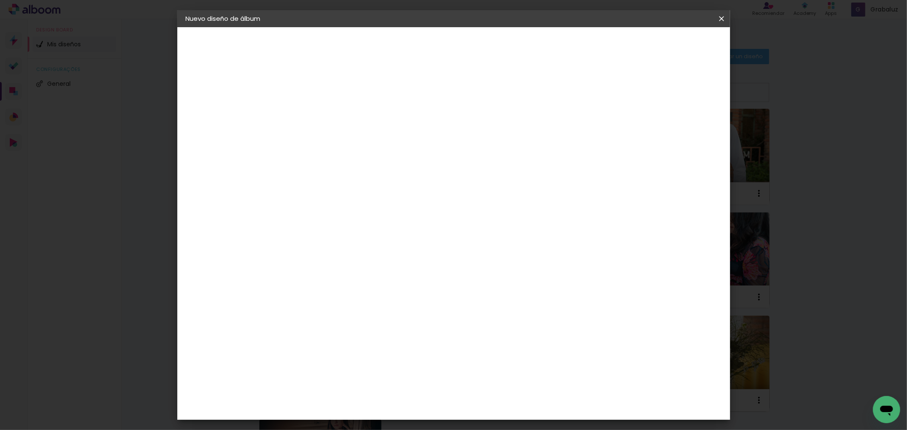
click at [325, 113] on input at bounding box center [325, 114] width 0 height 13
type input "[PERSON_NAME]"
type paper-input "[PERSON_NAME]"
click at [409, 47] on paper-button "Avanzar" at bounding box center [388, 45] width 41 height 14
click at [492, 56] on header "Proveedor Elija un proveedor o avance con el tamaño libre. Volver Avanzar" at bounding box center [390, 52] width 204 height 51
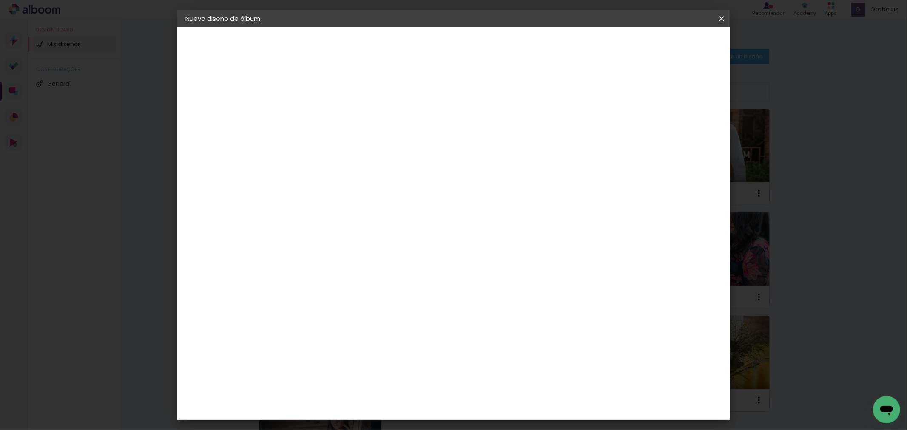
click at [479, 50] on paper-button "Avanzar" at bounding box center [458, 45] width 41 height 14
click at [358, 142] on input "text" at bounding box center [341, 148] width 33 height 13
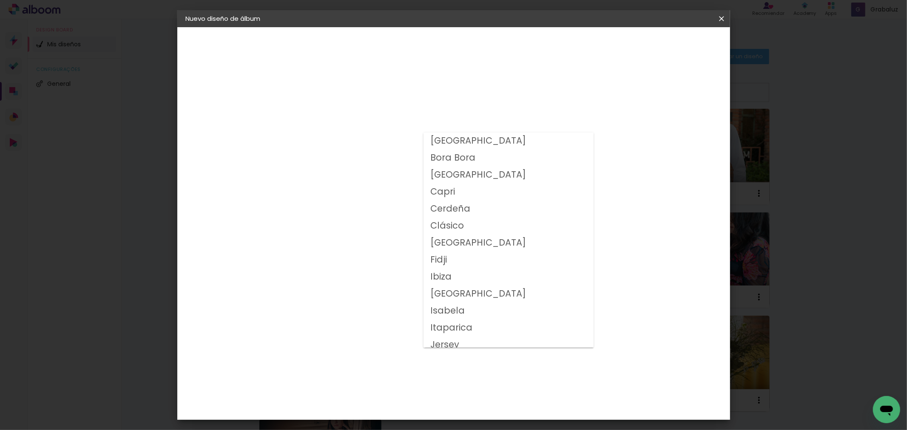
click at [0, 0] on slot "Clásico" at bounding box center [0, 0] width 0 height 0
type input "Clásico"
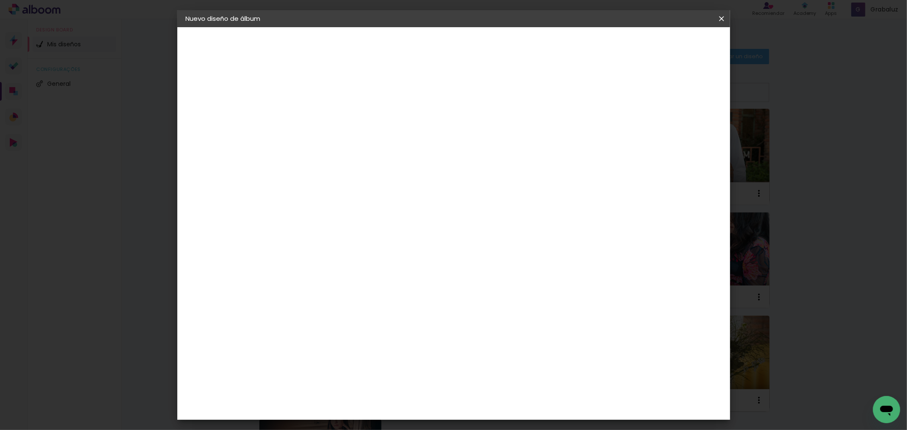
click at [382, 297] on span "15 × 30" at bounding box center [363, 311] width 40 height 28
click at [0, 0] on slot "Avanzar" at bounding box center [0, 0] width 0 height 0
click at [676, 49] on paper-button "Empezar diseño" at bounding box center [644, 45] width 64 height 14
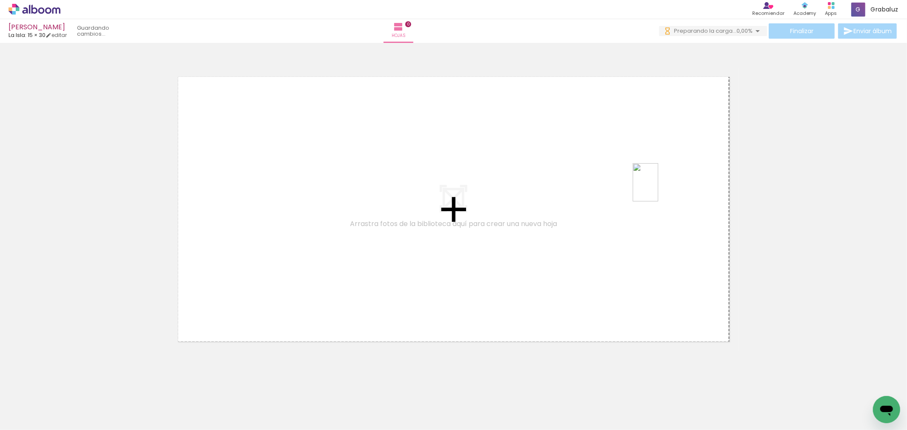
drag, startPoint x: 135, startPoint y: 414, endPoint x: 658, endPoint y: 189, distance: 569.4
click at [658, 189] on quentale-workspace at bounding box center [453, 215] width 907 height 430
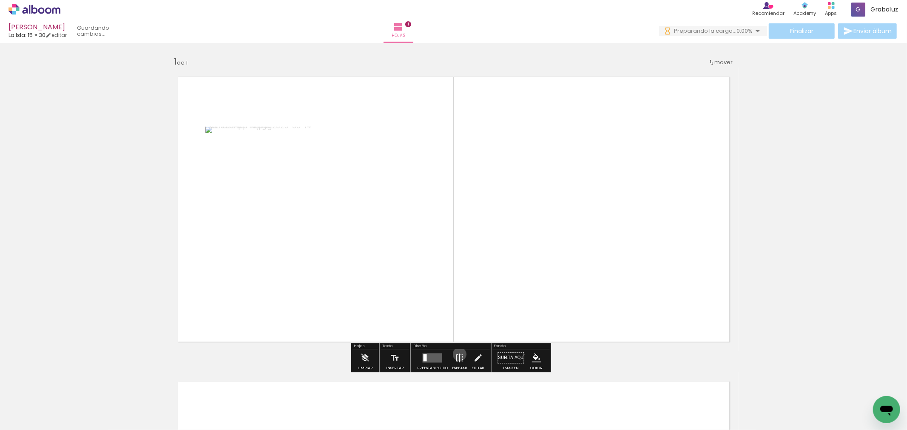
click at [458, 355] on iron-icon at bounding box center [459, 358] width 9 height 17
click at [435, 361] on quentale-layouter at bounding box center [433, 357] width 20 height 9
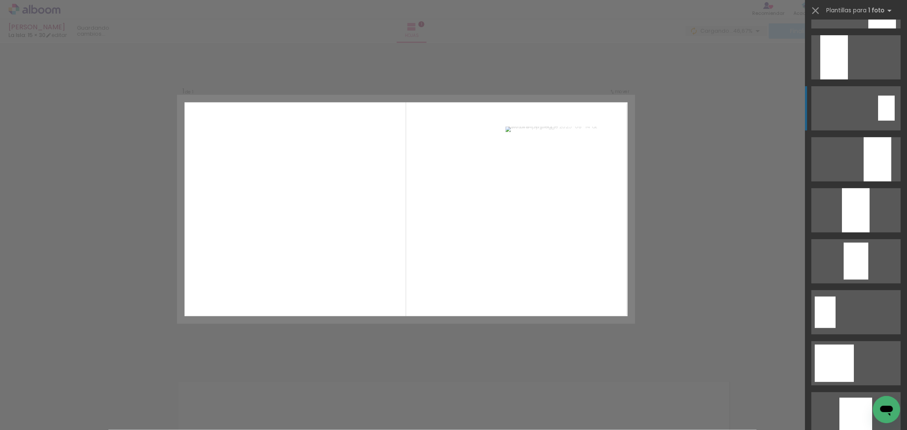
scroll to position [330, 0]
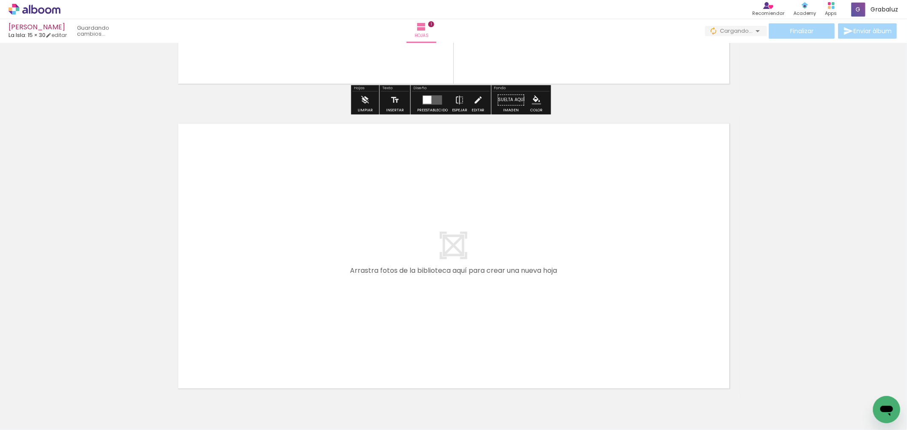
scroll to position [308, 0]
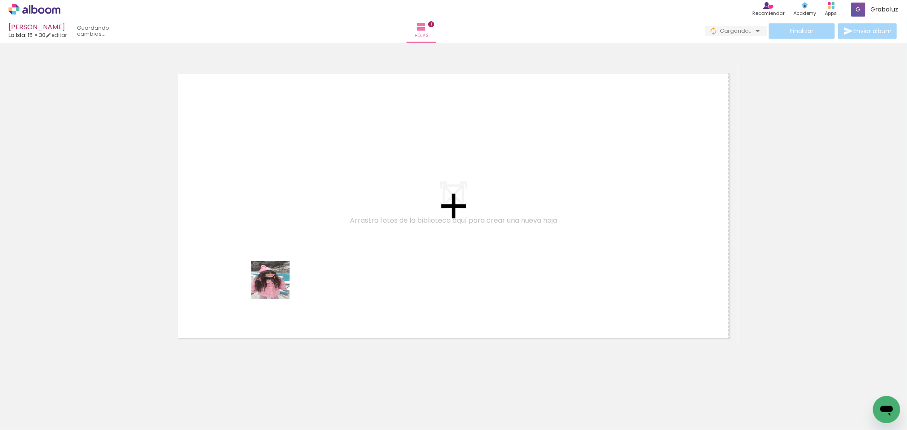
drag, startPoint x: 91, startPoint y: 411, endPoint x: 278, endPoint y: 284, distance: 226.0
click at [278, 284] on quentale-workspace at bounding box center [453, 215] width 907 height 430
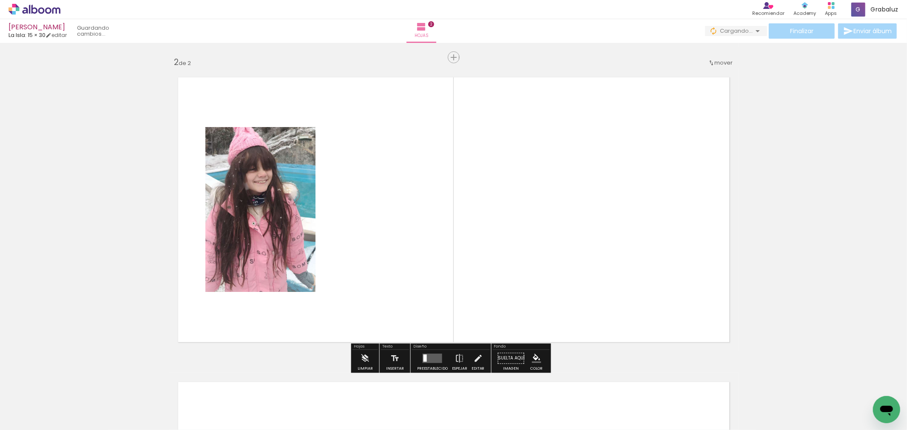
scroll to position [304, 0]
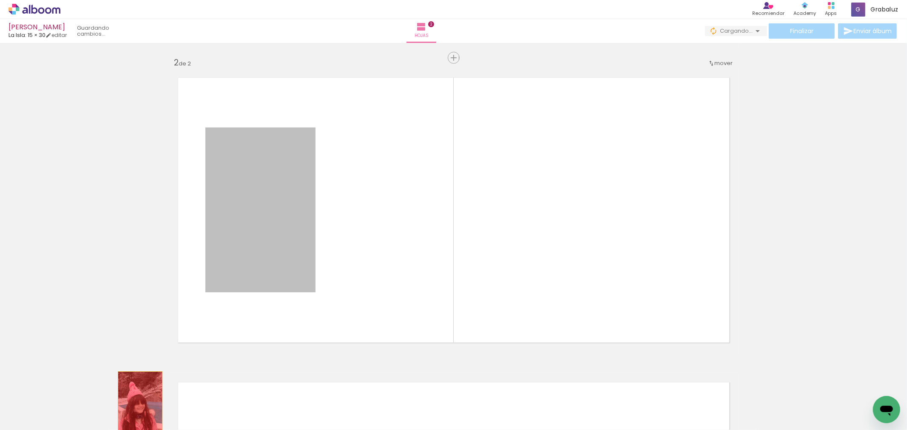
drag, startPoint x: 273, startPoint y: 253, endPoint x: 137, endPoint y: 405, distance: 204.4
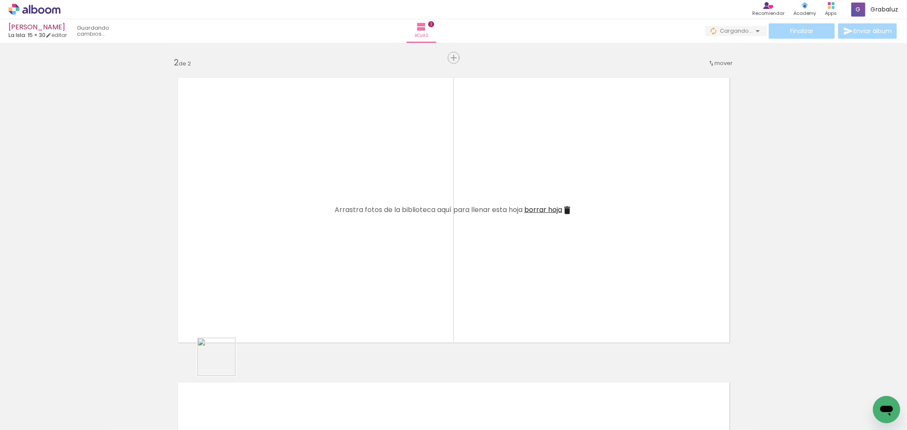
drag, startPoint x: 191, startPoint y: 420, endPoint x: 200, endPoint y: 425, distance: 10.3
click at [232, 341] on quentale-workspace at bounding box center [453, 215] width 907 height 430
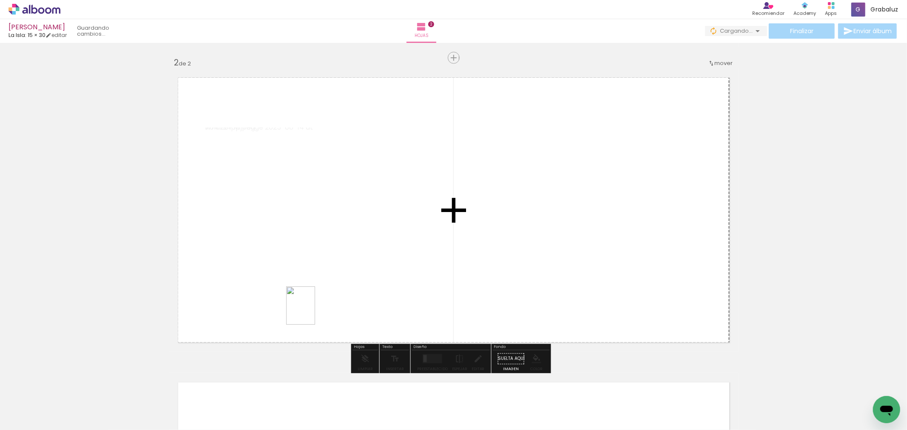
drag, startPoint x: 229, startPoint y: 417, endPoint x: 311, endPoint y: 326, distance: 122.8
click at [313, 311] on quentale-workspace at bounding box center [453, 215] width 907 height 430
drag, startPoint x: 275, startPoint y: 413, endPoint x: 551, endPoint y: 273, distance: 309.6
click at [553, 260] on quentale-workspace at bounding box center [453, 215] width 907 height 430
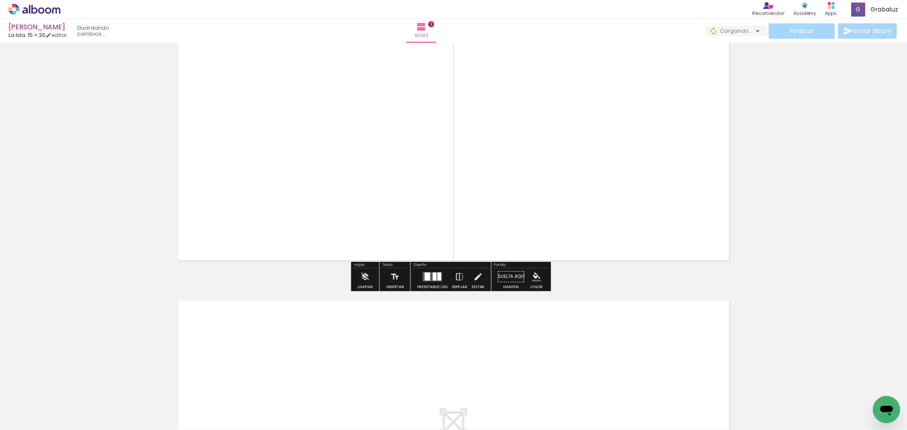
scroll to position [493, 0]
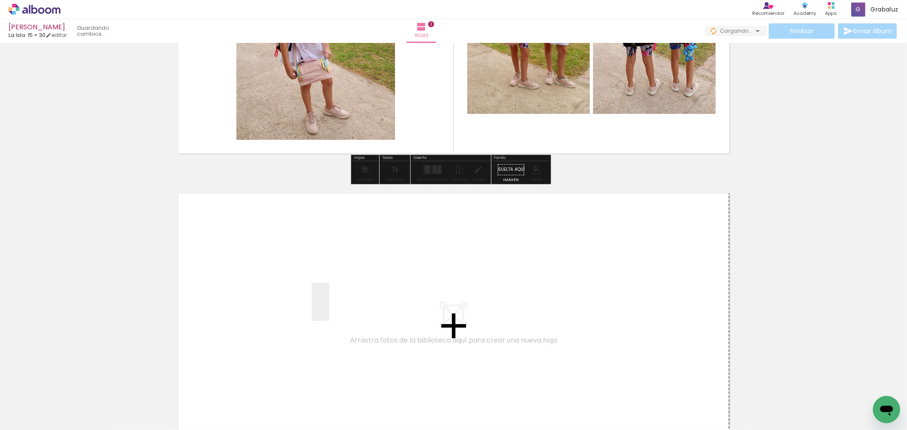
drag, startPoint x: 474, startPoint y: 421, endPoint x: 337, endPoint y: 308, distance: 177.3
click at [337, 308] on quentale-workspace at bounding box center [453, 215] width 907 height 430
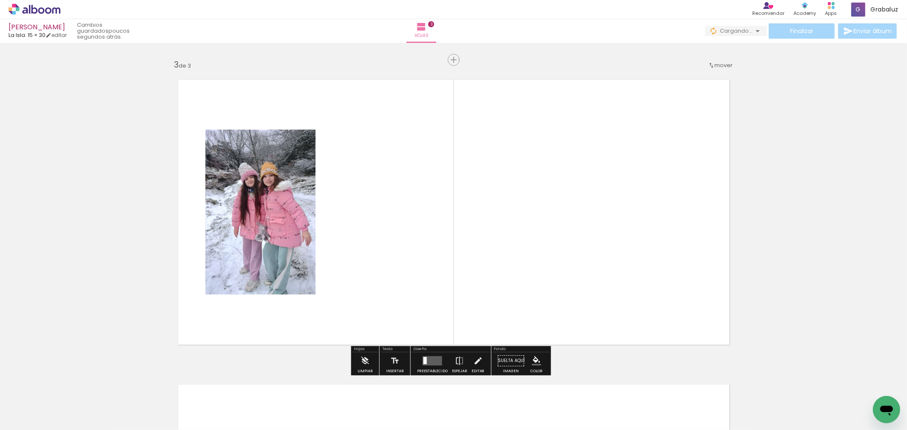
scroll to position [609, 0]
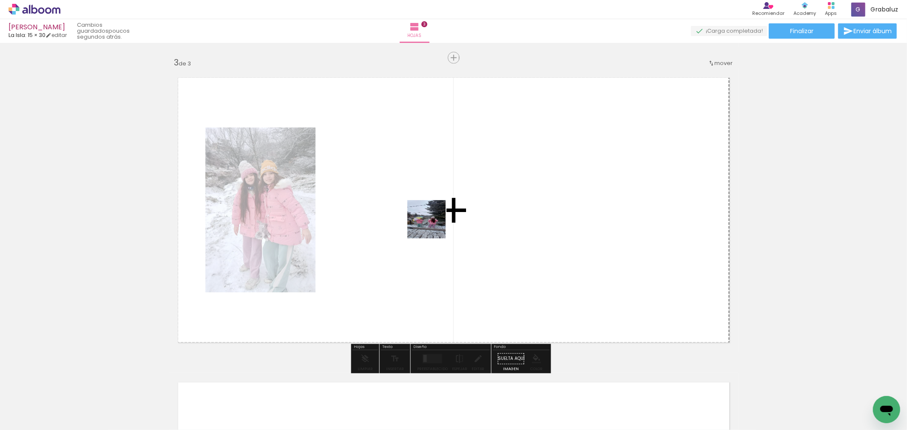
drag, startPoint x: 516, startPoint y: 414, endPoint x: 424, endPoint y: 207, distance: 227.3
click at [424, 207] on quentale-workspace at bounding box center [453, 215] width 907 height 430
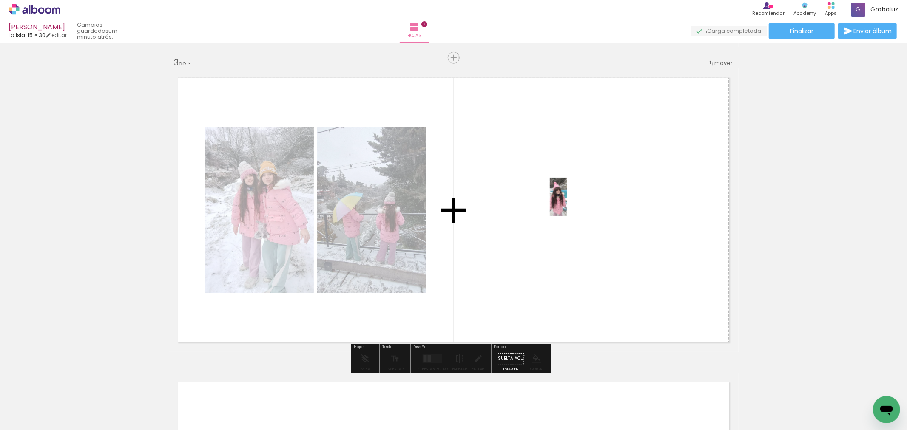
drag, startPoint x: 83, startPoint y: 411, endPoint x: 578, endPoint y: 202, distance: 537.2
click at [577, 202] on quentale-workspace at bounding box center [453, 215] width 907 height 430
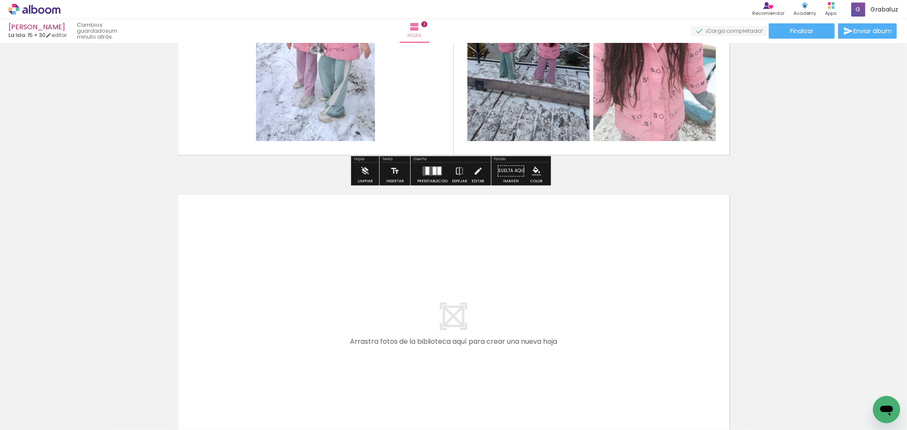
scroll to position [798, 0]
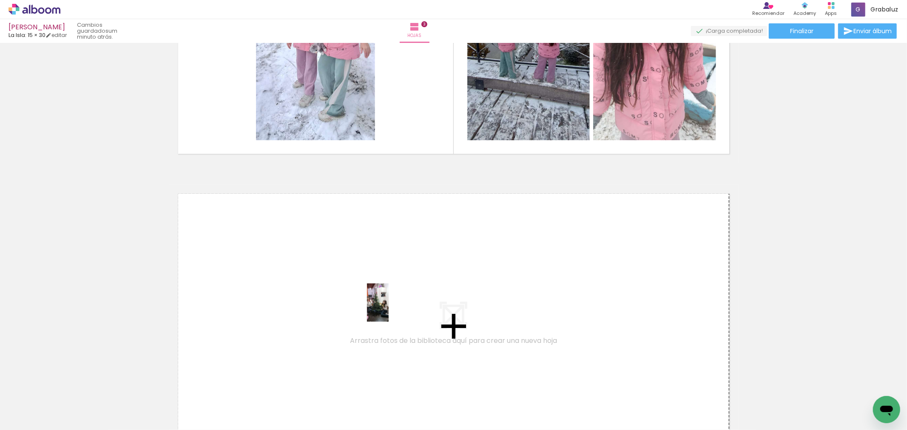
drag, startPoint x: 419, startPoint y: 409, endPoint x: 393, endPoint y: 308, distance: 104.6
click at [393, 308] on quentale-workspace at bounding box center [453, 215] width 907 height 430
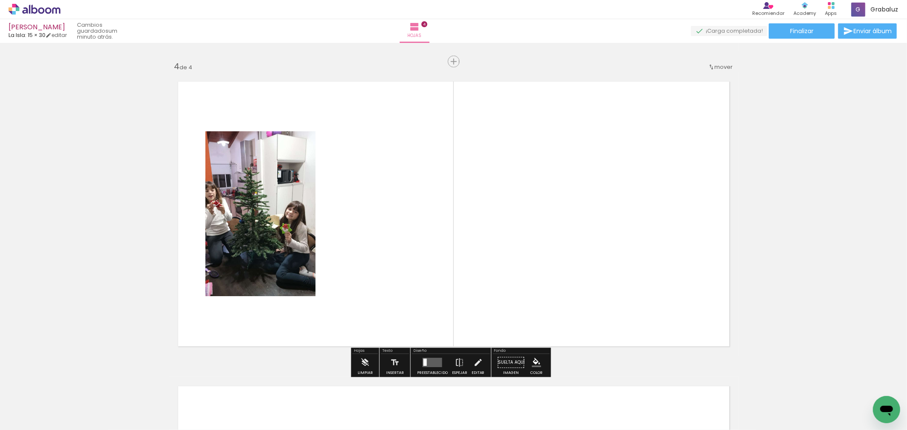
scroll to position [913, 0]
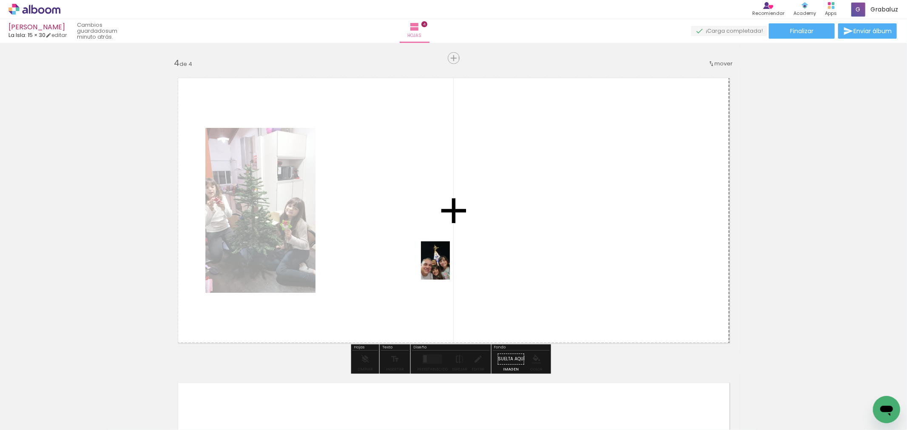
drag, startPoint x: 548, startPoint y: 374, endPoint x: 444, endPoint y: 265, distance: 151.0
click at [444, 265] on quentale-workspace at bounding box center [453, 215] width 907 height 430
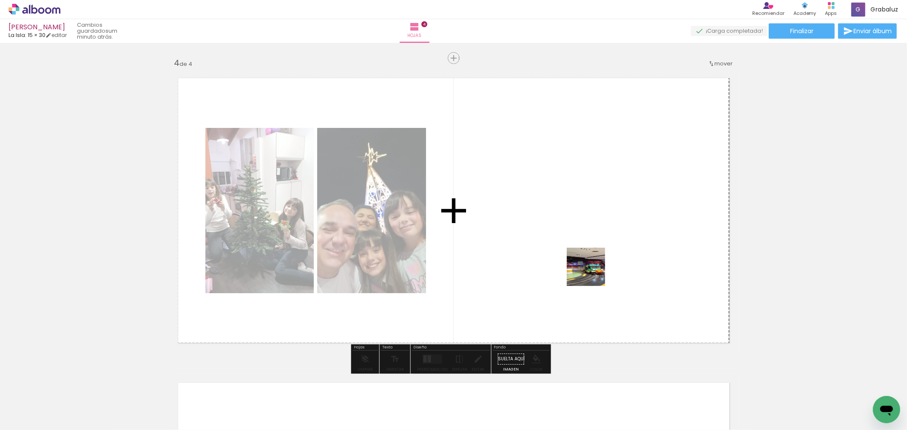
drag, startPoint x: 613, startPoint y: 411, endPoint x: 577, endPoint y: 238, distance: 176.8
click at [579, 238] on quentale-workspace at bounding box center [453, 215] width 907 height 430
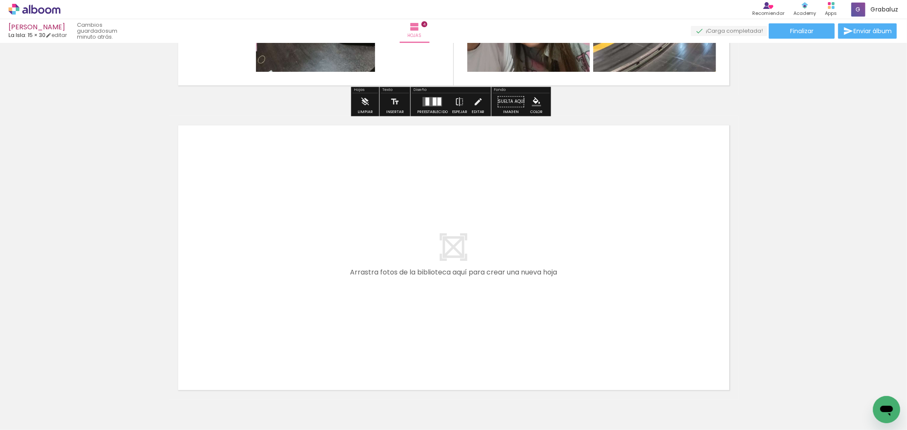
scroll to position [1223, 0]
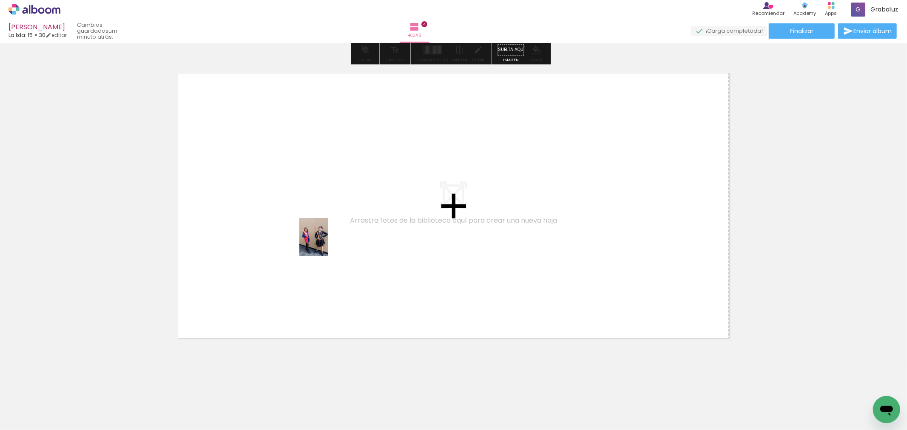
drag, startPoint x: 335, startPoint y: 405, endPoint x: 325, endPoint y: 241, distance: 164.4
click at [325, 241] on quentale-workspace at bounding box center [453, 215] width 907 height 430
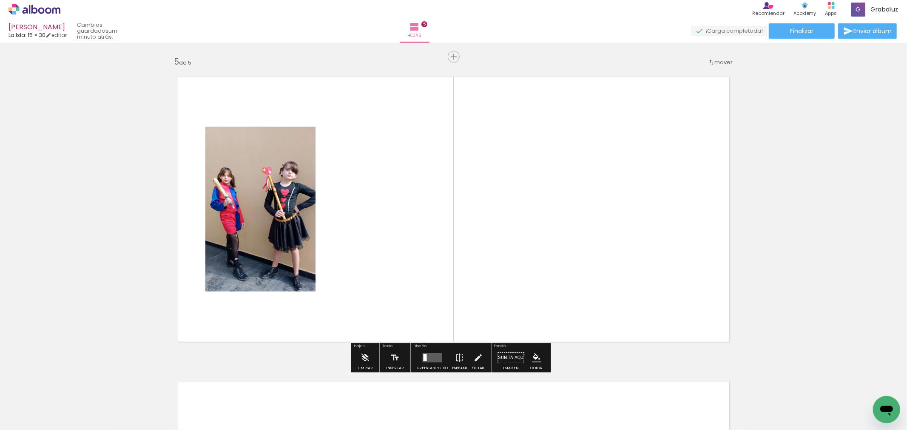
scroll to position [1219, 0]
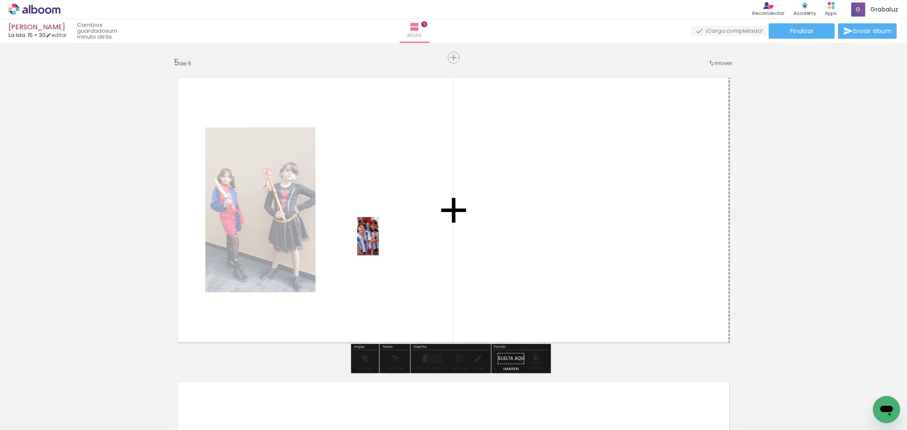
drag, startPoint x: 373, startPoint y: 411, endPoint x: 387, endPoint y: 220, distance: 191.0
click at [387, 220] on quentale-workspace at bounding box center [453, 215] width 907 height 430
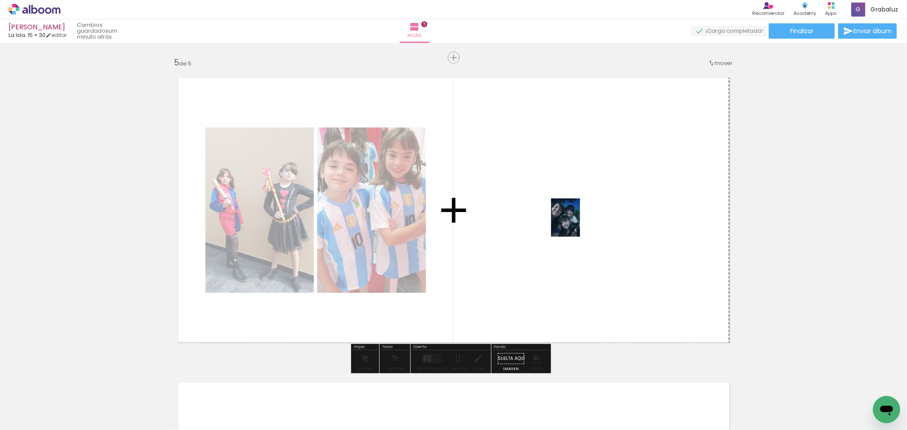
drag, startPoint x: 635, startPoint y: 333, endPoint x: 575, endPoint y: 224, distance: 124.7
click at [576, 224] on quentale-workspace at bounding box center [453, 215] width 907 height 430
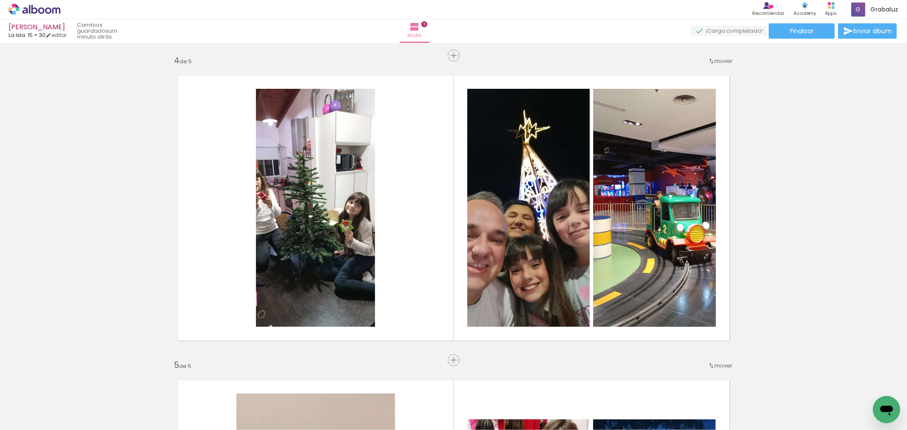
scroll to position [913, 0]
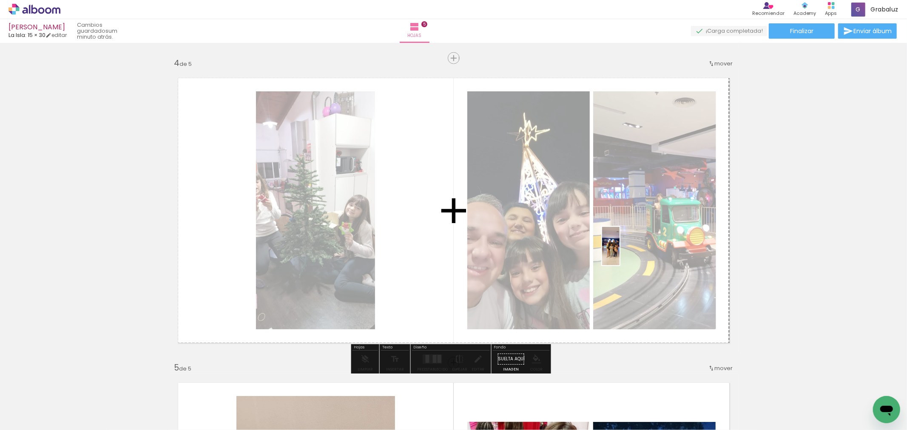
drag, startPoint x: 709, startPoint y: 411, endPoint x: 619, endPoint y: 249, distance: 185.4
click at [626, 250] on quentale-workspace at bounding box center [453, 215] width 907 height 430
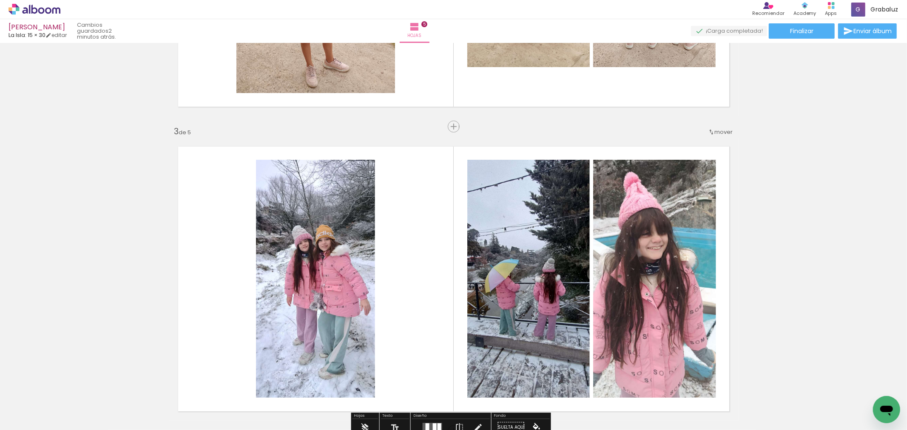
scroll to position [536, 0]
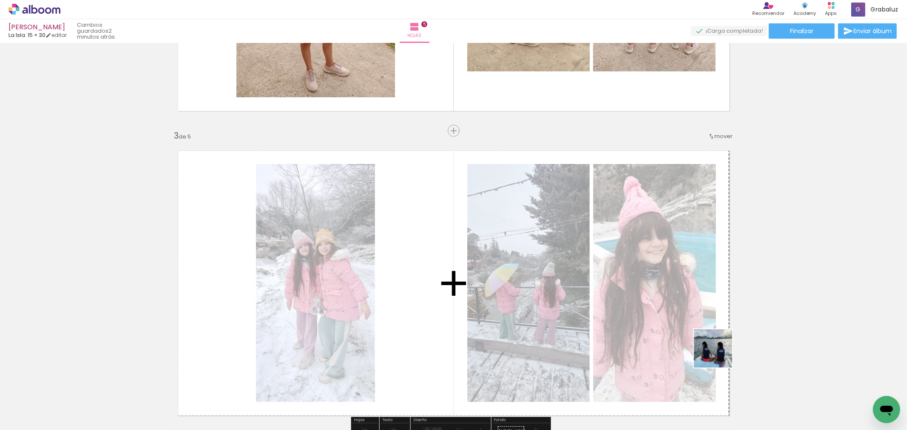
drag, startPoint x: 744, startPoint y: 386, endPoint x: 674, endPoint y: 310, distance: 102.9
click at [674, 311] on quentale-workspace at bounding box center [453, 215] width 907 height 430
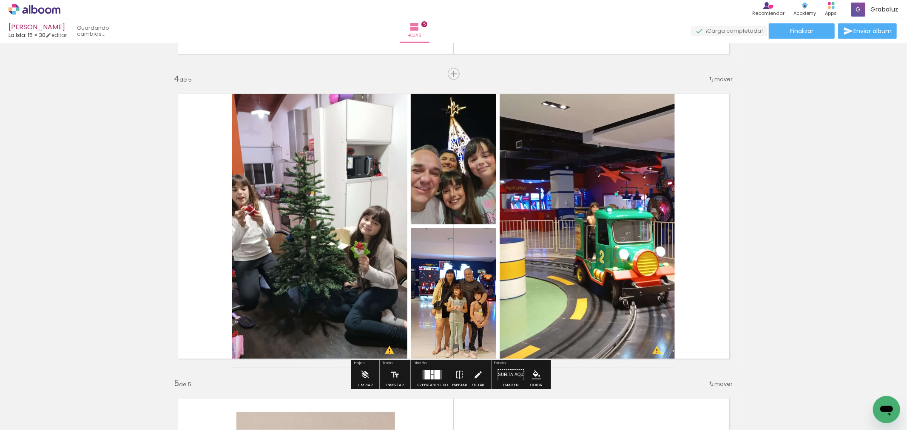
scroll to position [945, 0]
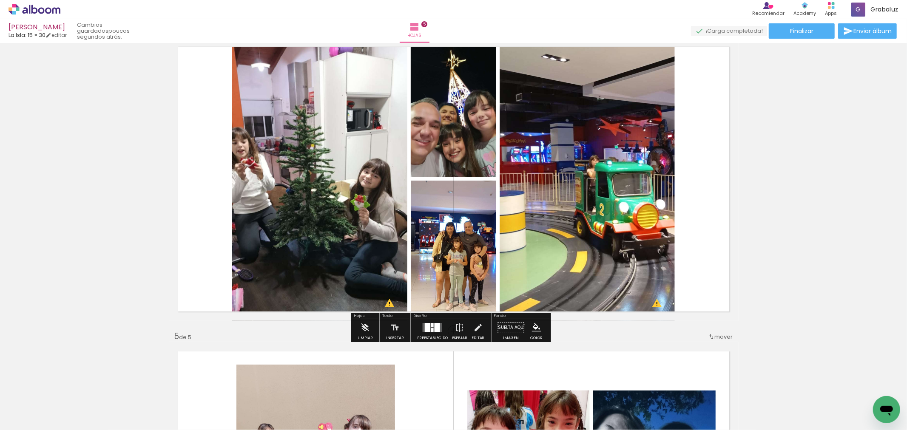
click at [427, 325] on div at bounding box center [428, 327] width 6 height 9
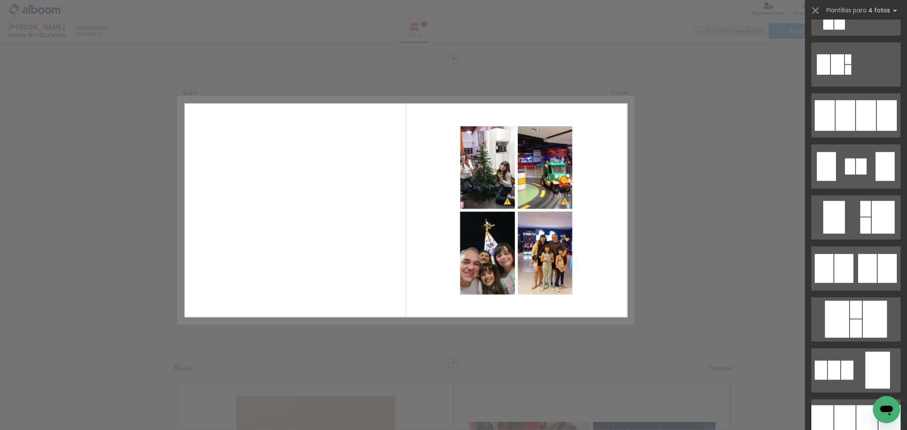
scroll to position [708, 0]
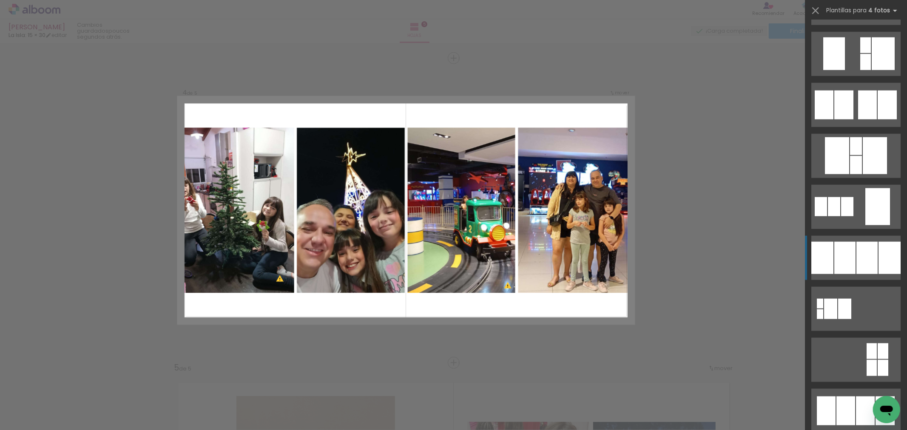
click at [837, 299] on div at bounding box center [830, 309] width 13 height 20
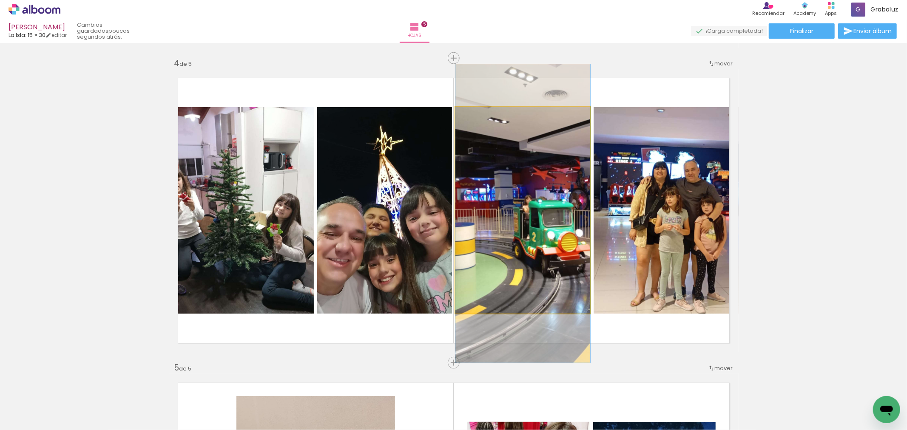
drag, startPoint x: 542, startPoint y: 258, endPoint x: 518, endPoint y: 262, distance: 24.5
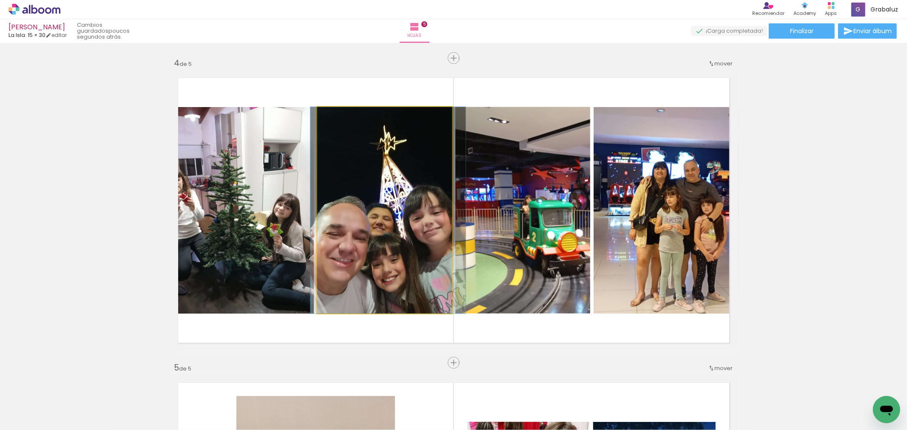
drag, startPoint x: 355, startPoint y: 239, endPoint x: 358, endPoint y: 217, distance: 21.5
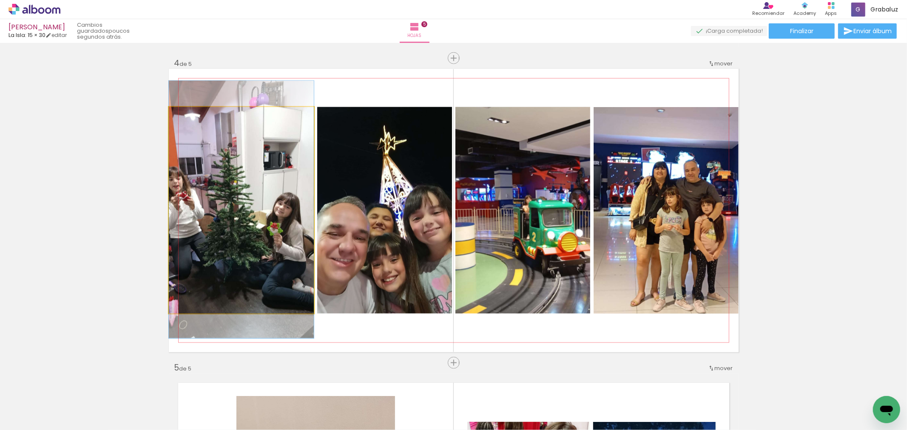
drag, startPoint x: 265, startPoint y: 247, endPoint x: 279, endPoint y: 246, distance: 13.6
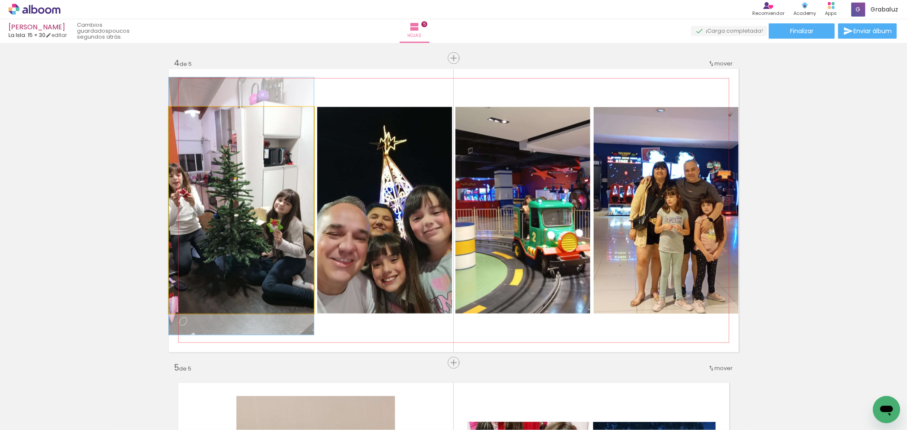
drag, startPoint x: 208, startPoint y: 205, endPoint x: 236, endPoint y: 203, distance: 28.1
click at [236, 203] on quentale-photo at bounding box center [241, 210] width 145 height 207
click at [0, 0] on div at bounding box center [0, 0] width 0 height 0
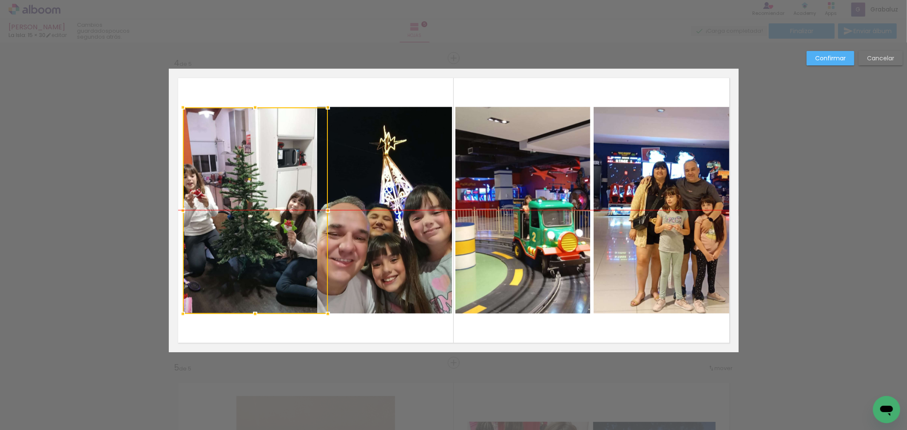
drag, startPoint x: 217, startPoint y: 208, endPoint x: 226, endPoint y: 209, distance: 9.0
click at [226, 209] on div at bounding box center [255, 211] width 145 height 207
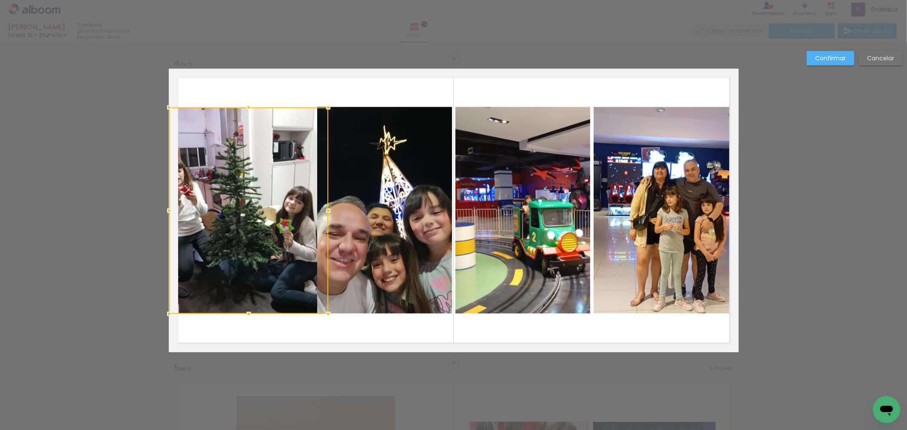
drag, startPoint x: 179, startPoint y: 210, endPoint x: 172, endPoint y: 211, distance: 7.3
click at [172, 211] on div at bounding box center [169, 210] width 17 height 17
click at [216, 194] on div at bounding box center [248, 211] width 159 height 207
click at [132, 203] on div "Confirmar Cancelar" at bounding box center [453, 55] width 907 height 1850
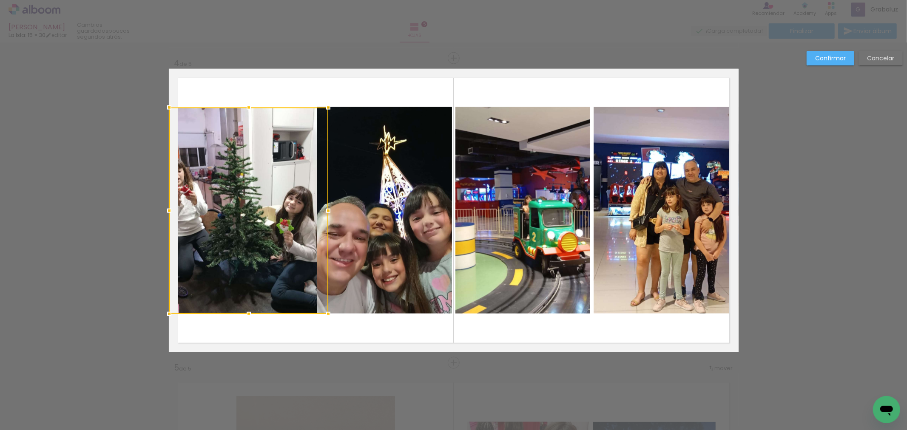
click at [268, 168] on div at bounding box center [248, 211] width 159 height 207
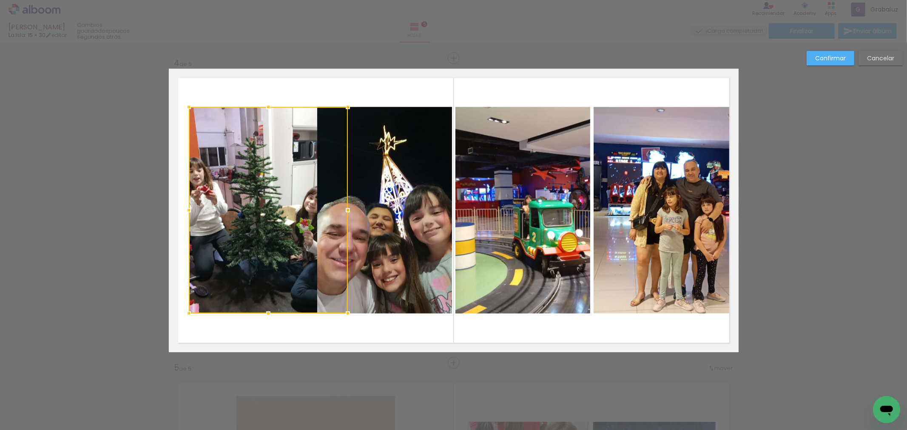
drag, startPoint x: 282, startPoint y: 202, endPoint x: 304, endPoint y: 199, distance: 21.6
click at [304, 199] on div at bounding box center [268, 210] width 159 height 207
click at [0, 0] on slot "Confirmar" at bounding box center [0, 0] width 0 height 0
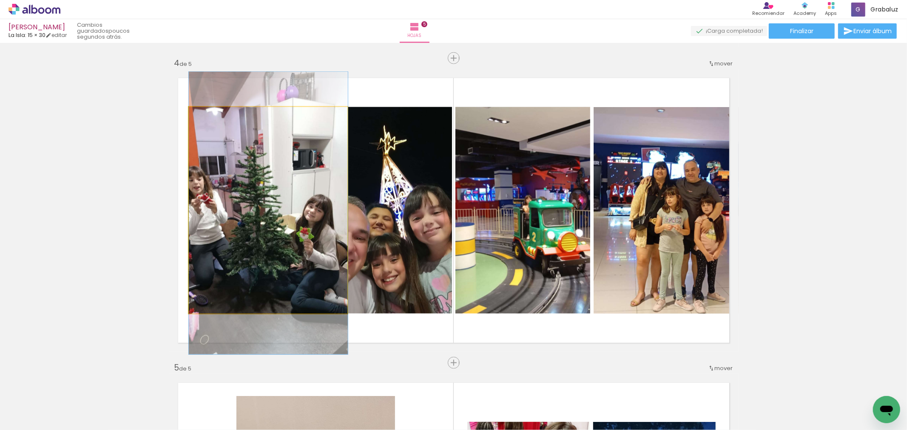
drag, startPoint x: 242, startPoint y: 197, endPoint x: 243, endPoint y: 206, distance: 8.5
click at [213, 201] on quentale-photo at bounding box center [268, 210] width 159 height 207
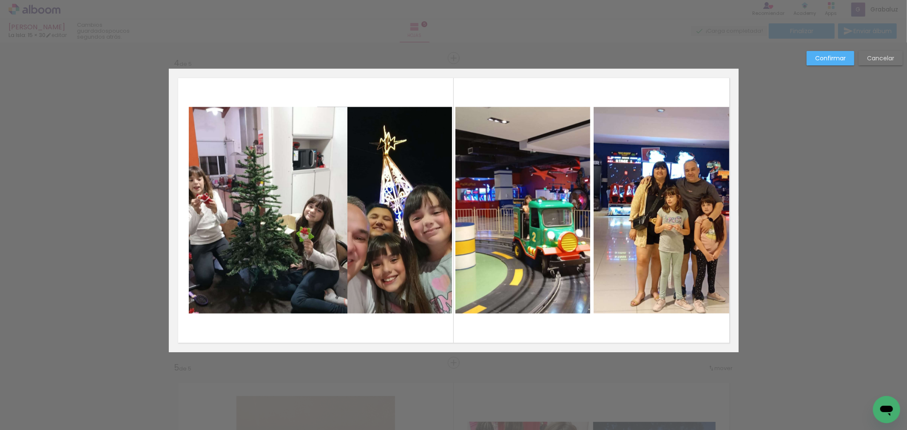
click at [251, 196] on quentale-photo at bounding box center [268, 210] width 159 height 207
click at [251, 196] on div at bounding box center [268, 210] width 159 height 207
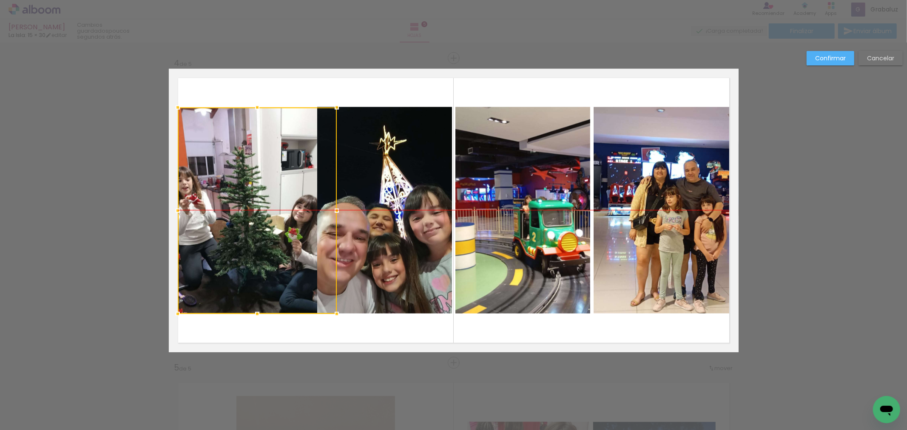
drag, startPoint x: 257, startPoint y: 196, endPoint x: 245, endPoint y: 197, distance: 11.6
click at [245, 197] on div at bounding box center [257, 211] width 159 height 207
click at [833, 63] on paper-button "Confirmar" at bounding box center [831, 58] width 48 height 14
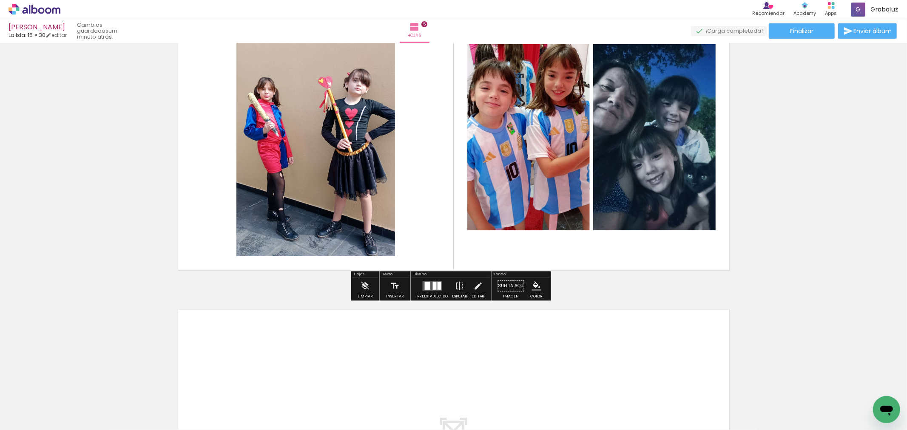
scroll to position [1244, 0]
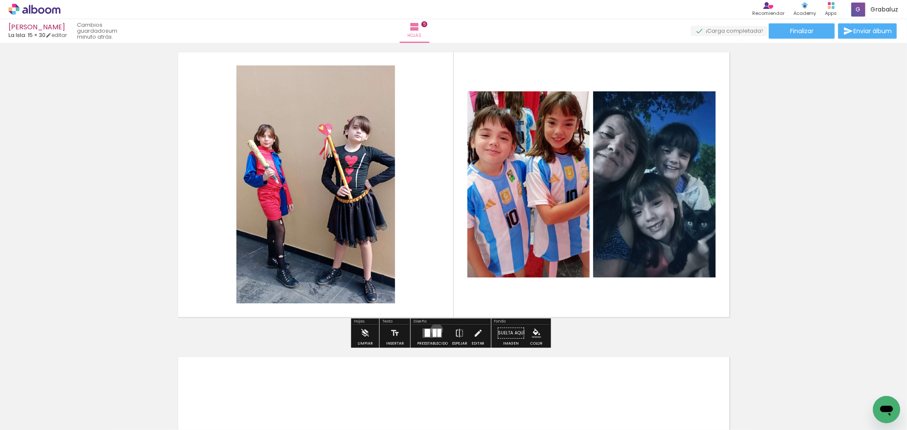
click at [435, 330] on quentale-layouter at bounding box center [433, 333] width 20 height 9
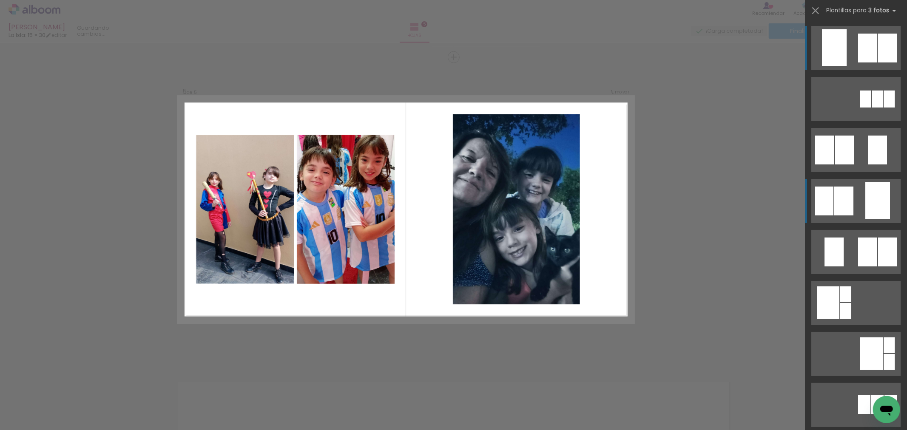
scroll to position [1219, 0]
click at [887, 121] on quentale-layouter at bounding box center [855, 99] width 89 height 44
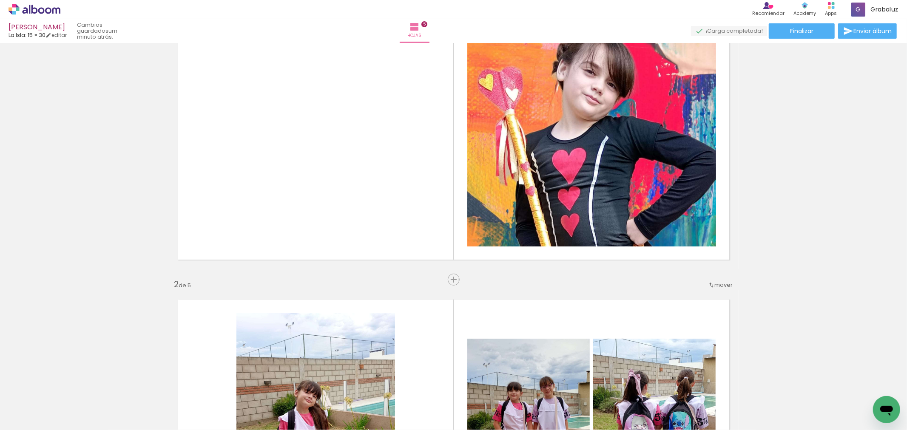
scroll to position [0, 0]
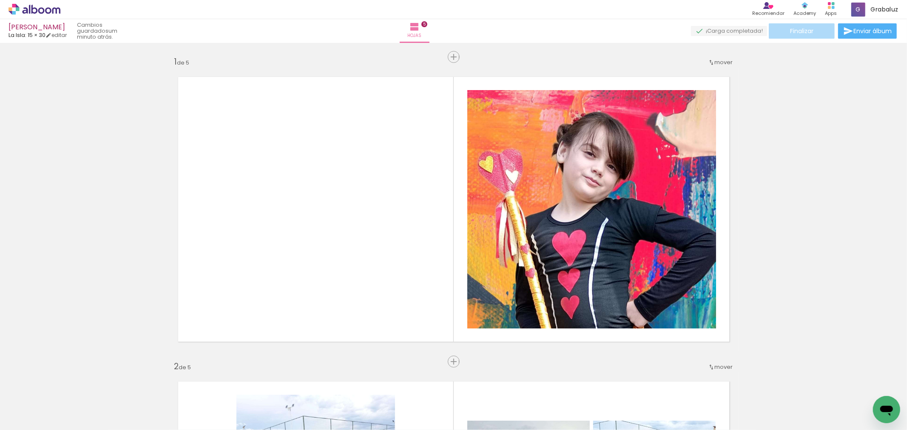
click at [806, 31] on span "Finalizar" at bounding box center [801, 31] width 23 height 6
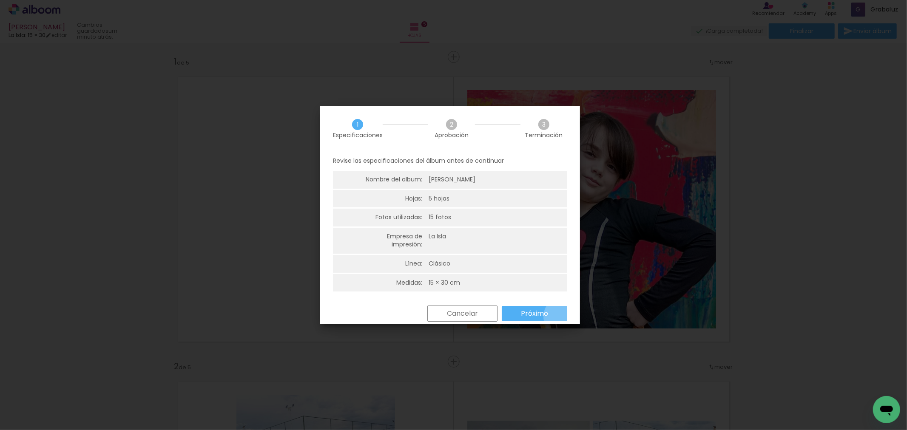
click at [563, 317] on paper-button "Próximo" at bounding box center [534, 313] width 65 height 15
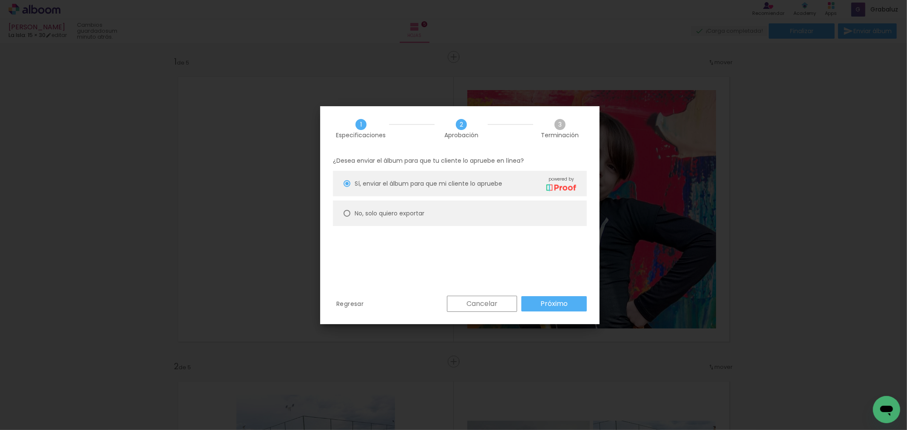
click at [375, 219] on paper-radio-button "No, solo quiero exportar" at bounding box center [460, 214] width 254 height 26
type paper-radio-button "on"
click at [0, 0] on slot "Próximo" at bounding box center [0, 0] width 0 height 0
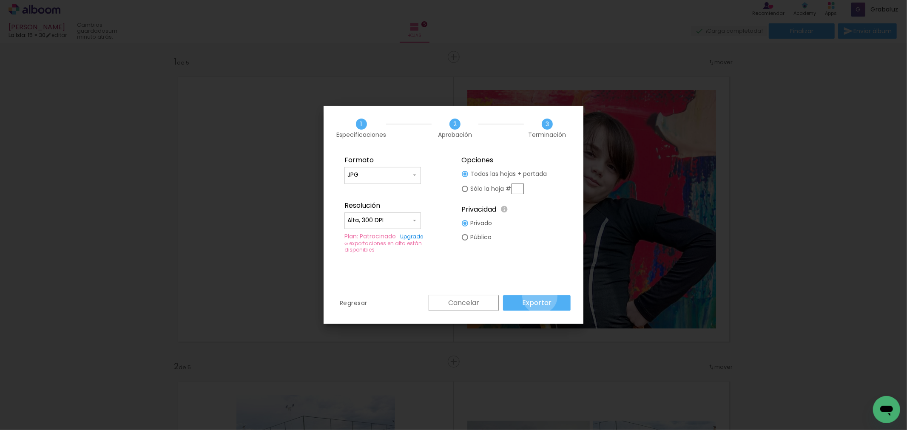
click at [541, 296] on paper-button "Exportar" at bounding box center [537, 303] width 68 height 15
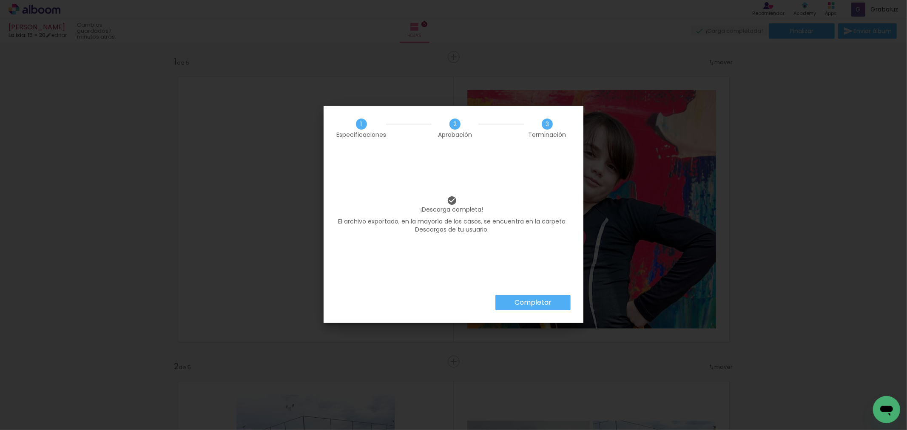
click at [499, 355] on iron-overlay-backdrop at bounding box center [453, 215] width 907 height 430
click at [0, 0] on slot "Completar" at bounding box center [0, 0] width 0 height 0
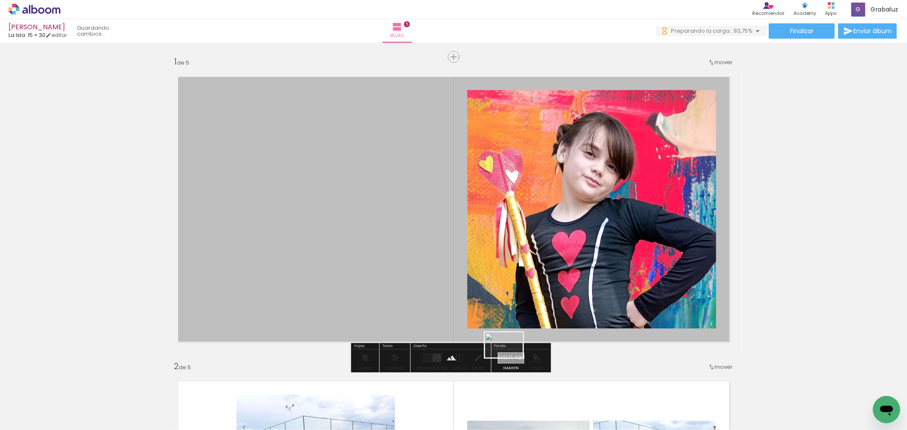
drag, startPoint x: 796, startPoint y: 413, endPoint x: 510, endPoint y: 358, distance: 290.6
click at [510, 358] on quentale-workspace at bounding box center [453, 215] width 907 height 430
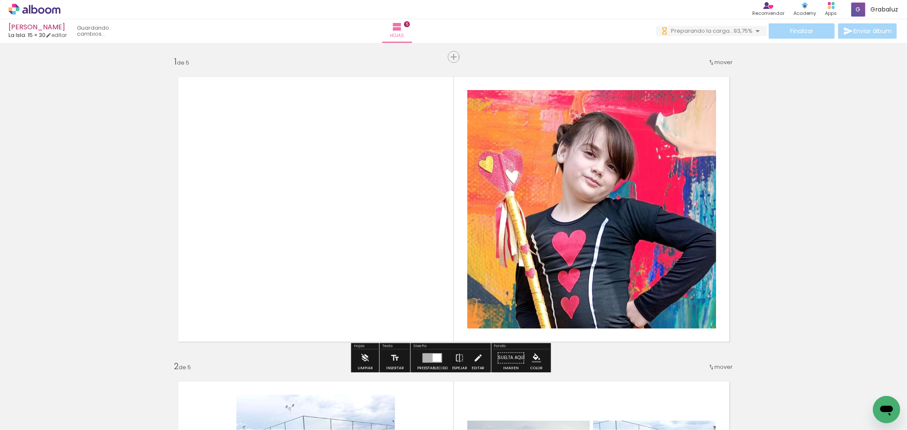
click at [434, 273] on quentale-layouter at bounding box center [454, 210] width 570 height 284
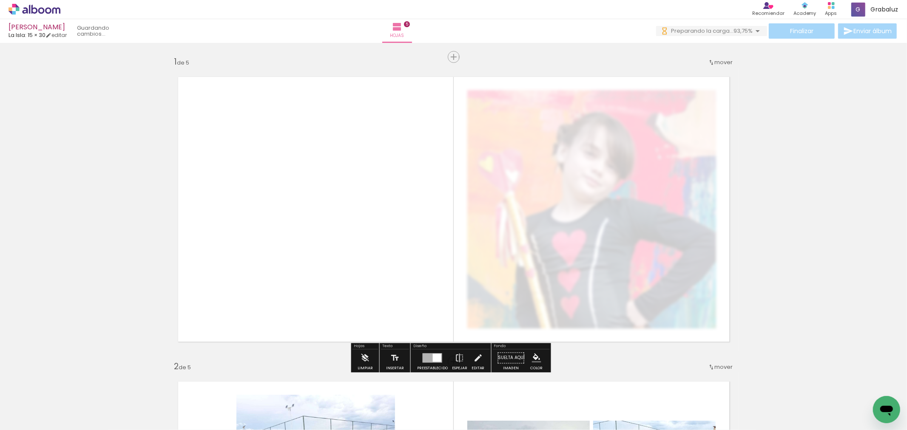
click at [386, 183] on quentale-photo at bounding box center [454, 210] width 570 height 284
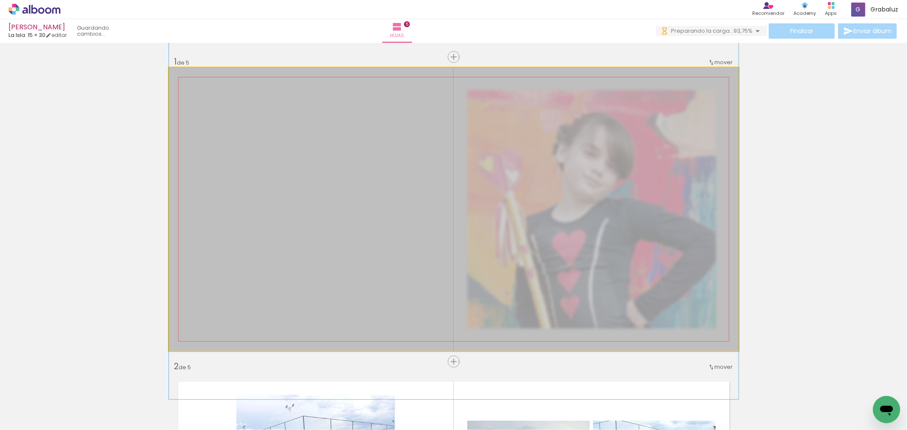
drag, startPoint x: 394, startPoint y: 176, endPoint x: 404, endPoint y: 176, distance: 10.6
drag, startPoint x: 390, startPoint y: 176, endPoint x: 418, endPoint y: 240, distance: 69.7
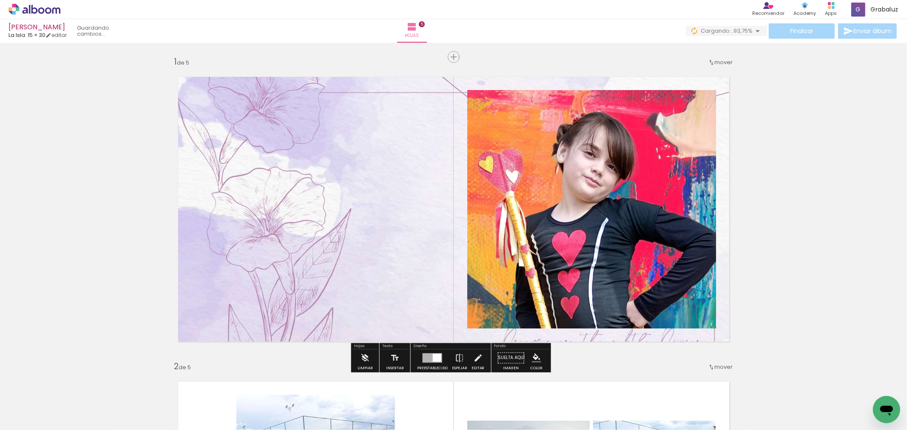
click at [535, 245] on quentale-photo at bounding box center [591, 209] width 249 height 239
click at [558, 105] on quentale-photo at bounding box center [591, 209] width 249 height 239
click at [553, 128] on paper-item at bounding box center [553, 131] width 15 height 6
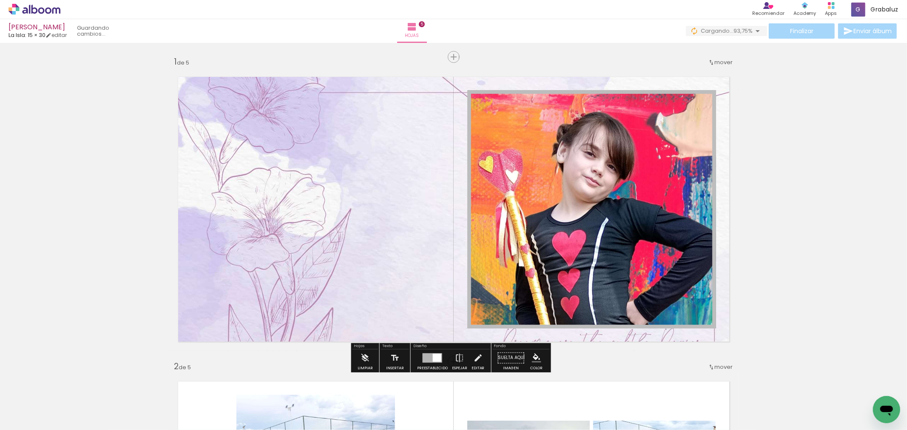
click at [552, 154] on iron-icon "color picker" at bounding box center [554, 153] width 10 height 8
click at [557, 78] on paper-item "#ffffff" at bounding box center [559, 80] width 9 height 9
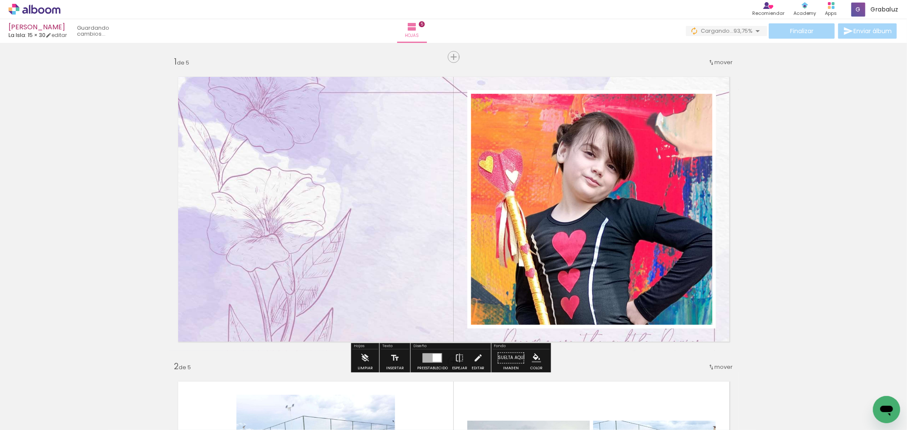
click at [805, 36] on paper-button "Finalizar" at bounding box center [802, 30] width 66 height 15
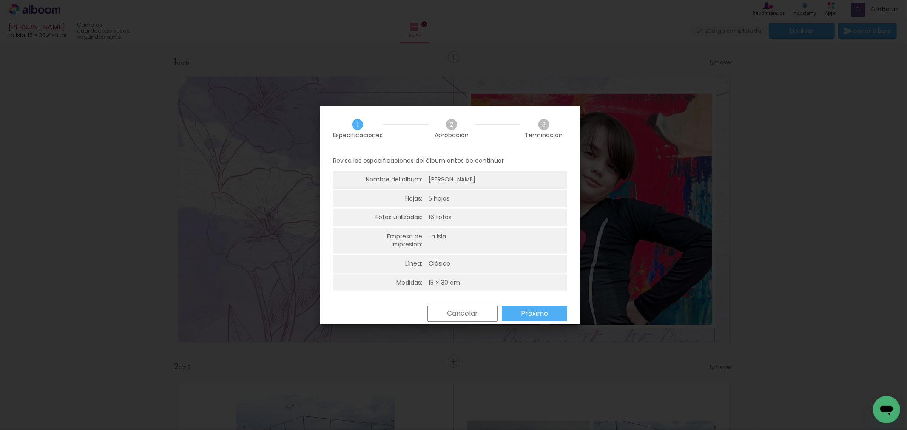
click at [533, 319] on paper-button "Próximo" at bounding box center [534, 313] width 65 height 15
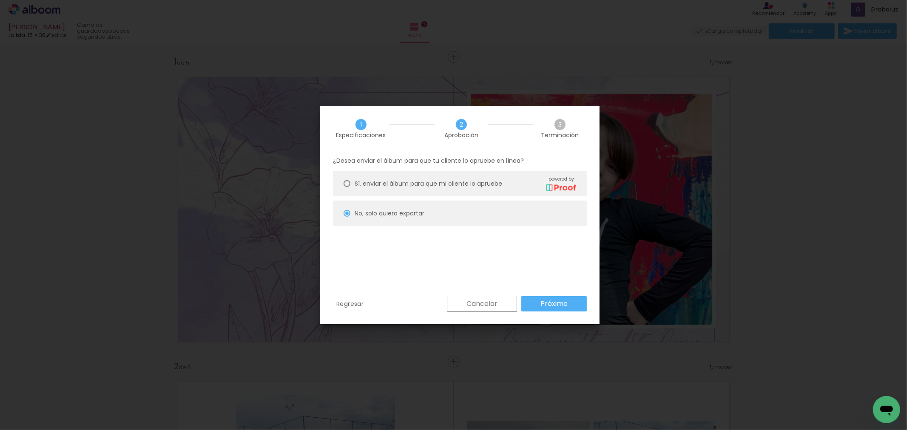
click at [0, 0] on slot "Próximo" at bounding box center [0, 0] width 0 height 0
type input "Alta, 300 DPI"
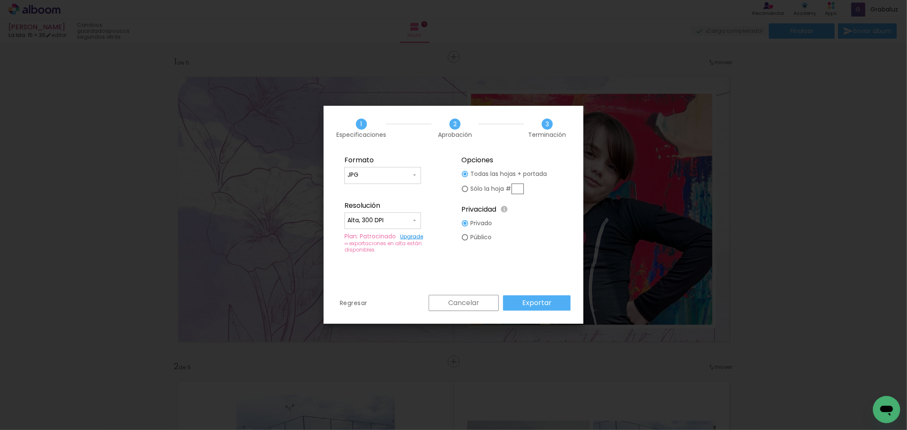
click at [464, 177] on div at bounding box center [465, 174] width 6 height 6
type paper-radio-button "on"
click at [518, 186] on input "text" at bounding box center [518, 189] width 12 height 11
type input "1"
click at [0, 0] on slot "Exportar" at bounding box center [0, 0] width 0 height 0
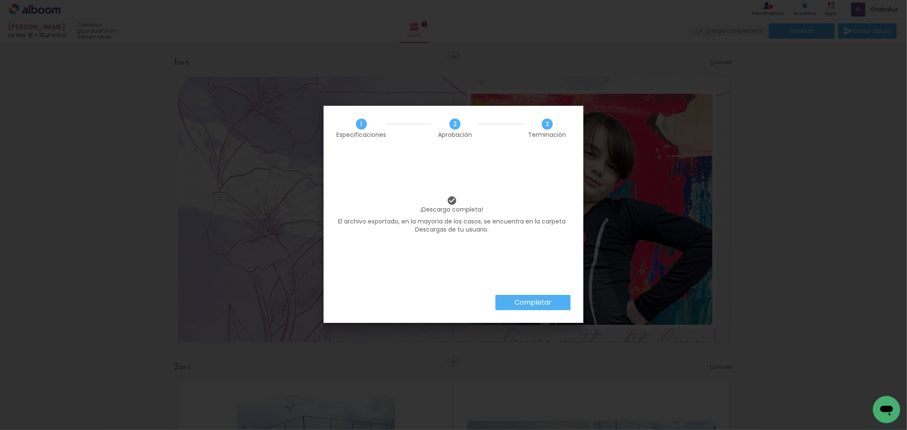
click at [0, 0] on slot "Completar" at bounding box center [0, 0] width 0 height 0
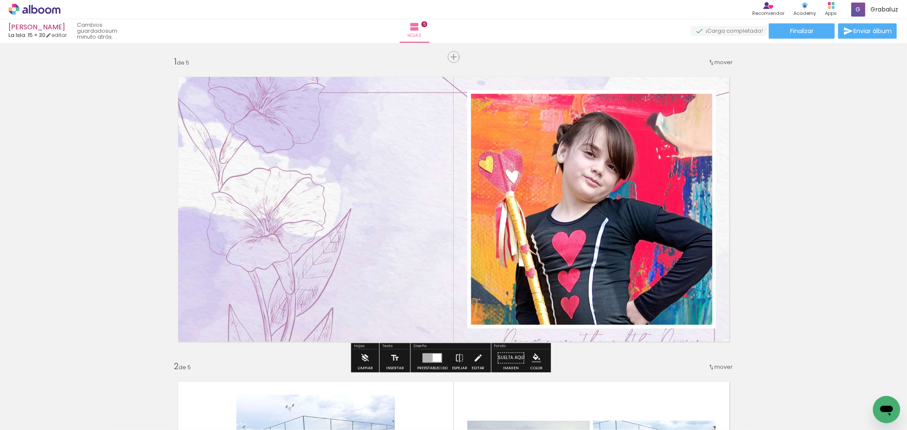
click at [36, 11] on icon at bounding box center [34, 9] width 6 height 9
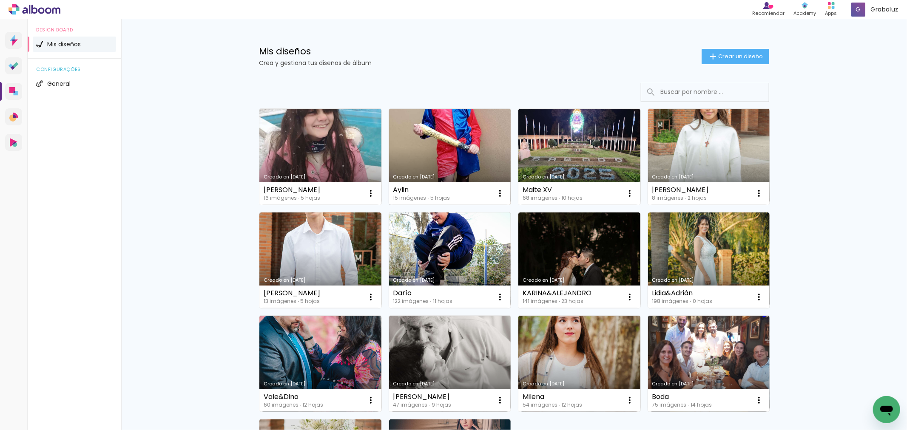
click at [431, 154] on link "Creado en [DATE]" at bounding box center [450, 157] width 122 height 96
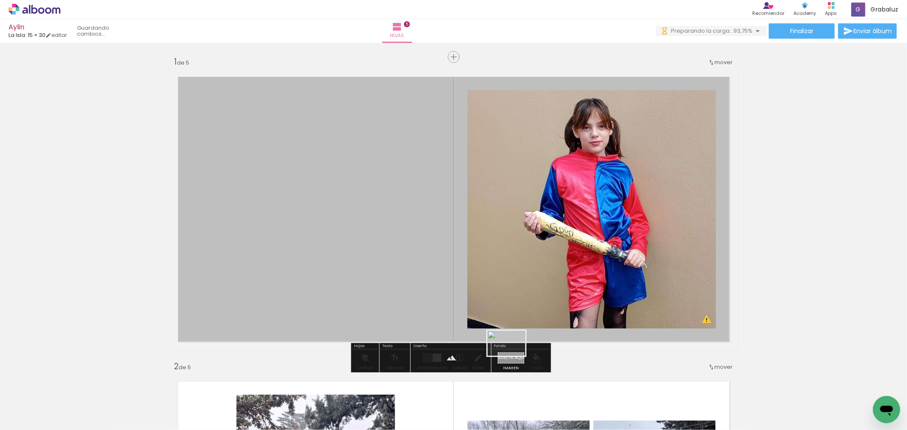
drag, startPoint x: 806, startPoint y: 412, endPoint x: 513, endPoint y: 356, distance: 298.6
click at [513, 356] on quentale-workspace at bounding box center [453, 215] width 907 height 430
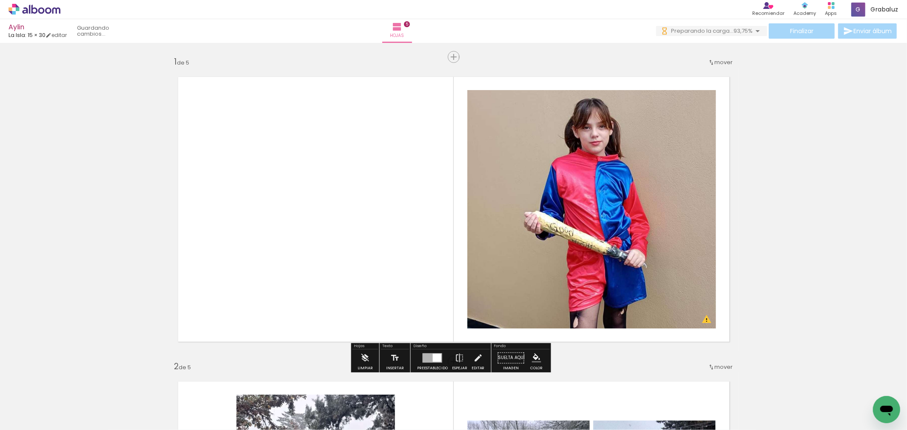
click at [395, 233] on quentale-layouter at bounding box center [454, 210] width 570 height 284
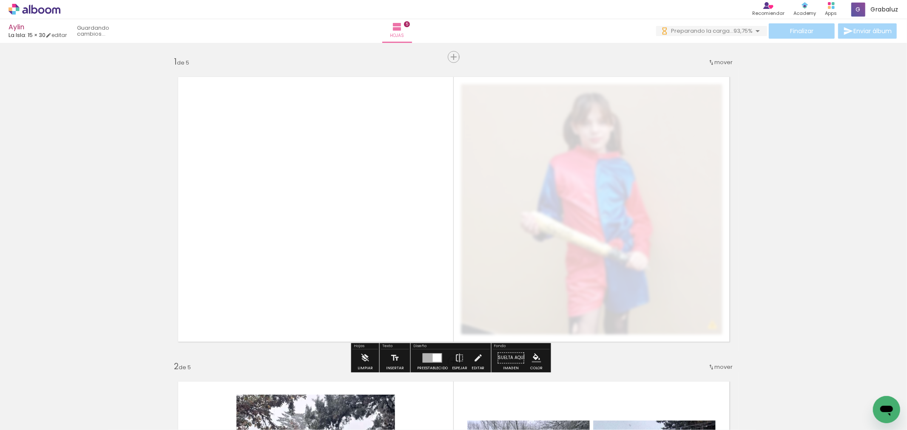
click at [395, 233] on quentale-photo at bounding box center [454, 210] width 570 height 284
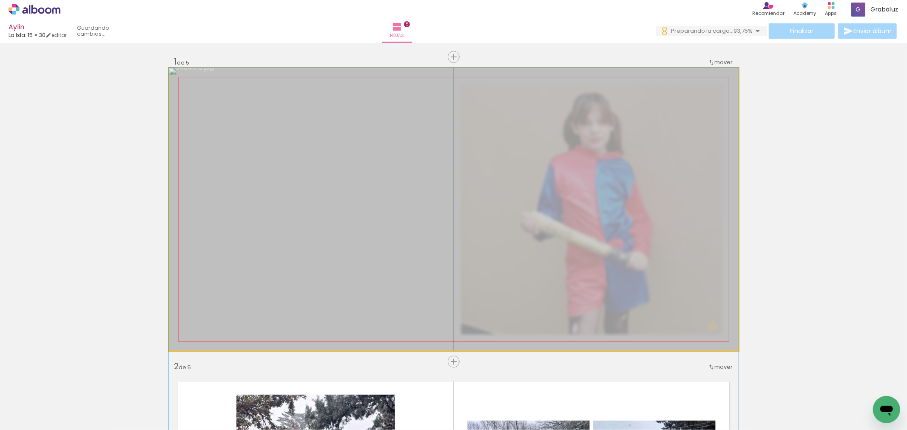
drag, startPoint x: 387, startPoint y: 182, endPoint x: 419, endPoint y: 266, distance: 89.8
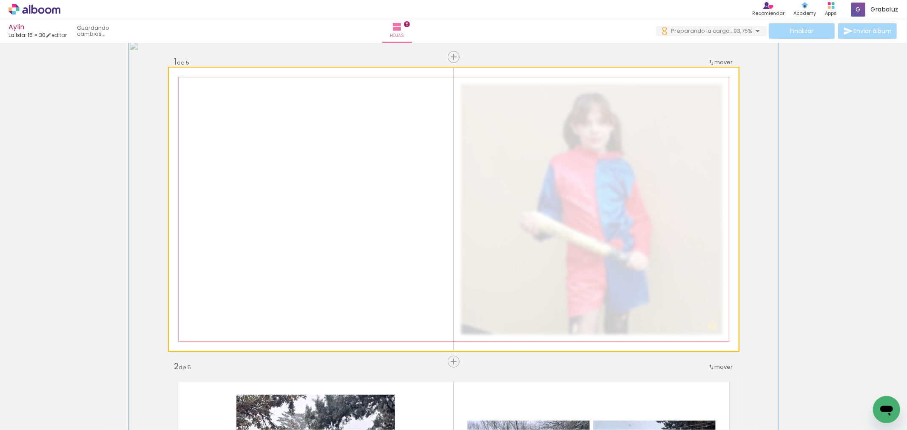
drag, startPoint x: 202, startPoint y: 89, endPoint x: 207, endPoint y: 87, distance: 5.0
type paper-slider "114"
click at [207, 87] on div at bounding box center [206, 89] width 14 height 14
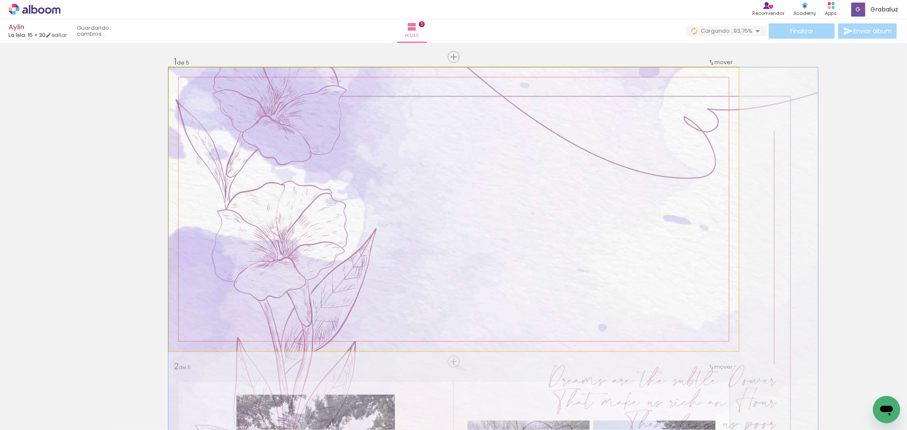
drag, startPoint x: 299, startPoint y: 200, endPoint x: 358, endPoint y: 230, distance: 66.4
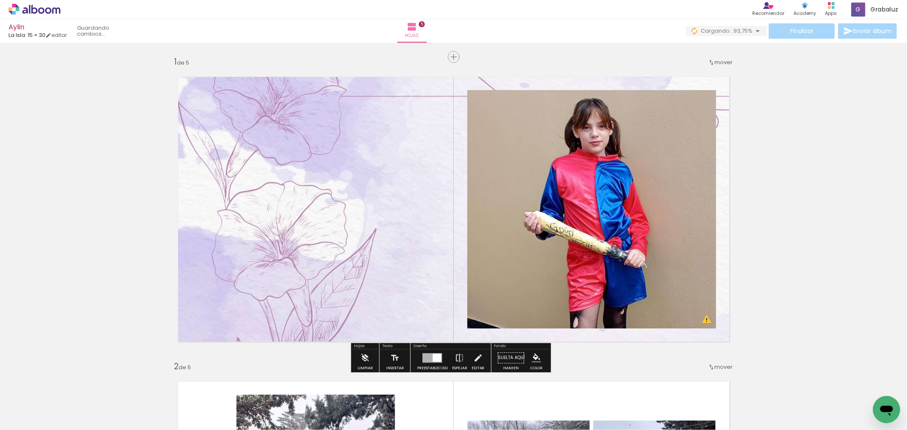
click at [550, 100] on div at bounding box center [554, 99] width 10 height 9
click at [552, 132] on paper-item at bounding box center [553, 131] width 15 height 6
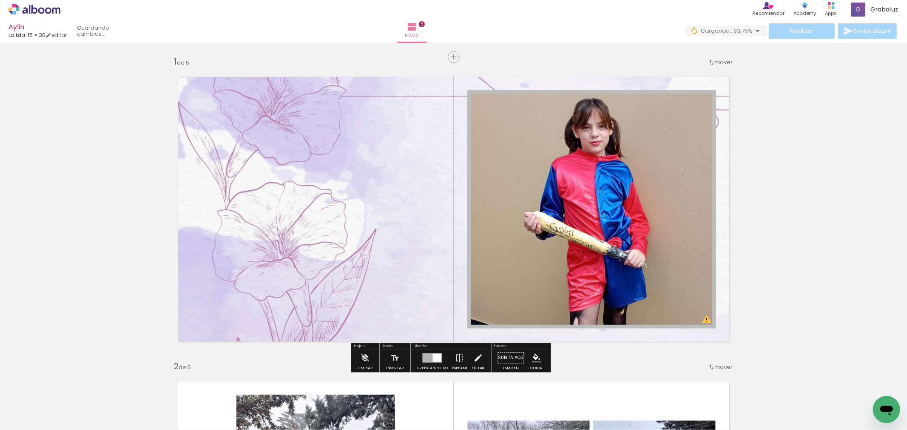
click at [550, 152] on iron-icon "color picker" at bounding box center [554, 153] width 10 height 8
click at [557, 80] on paper-item "#ffffff" at bounding box center [555, 80] width 9 height 9
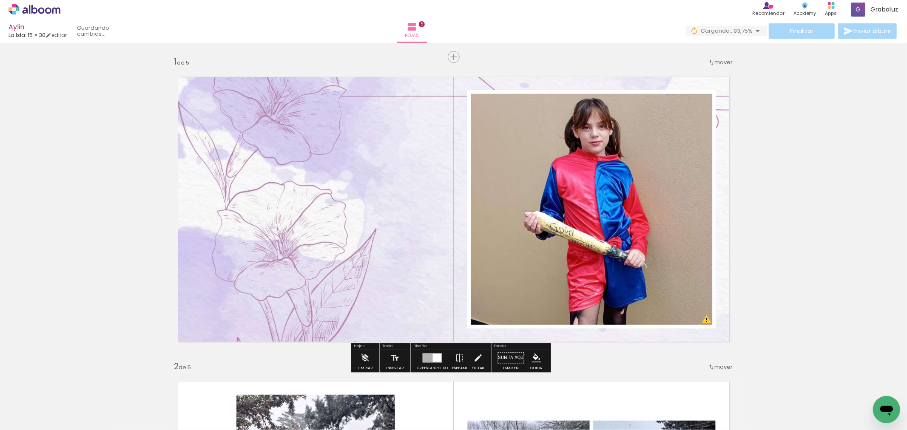
click at [804, 29] on span "Finalizar" at bounding box center [801, 31] width 23 height 6
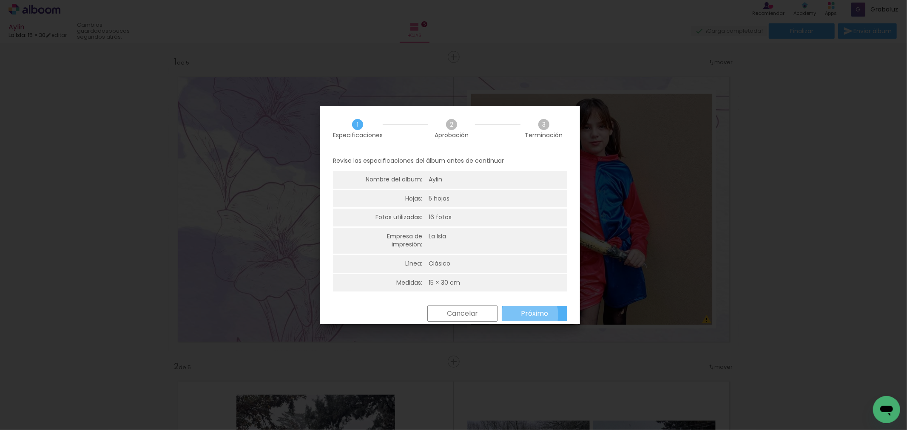
click at [0, 0] on slot "Próximo" at bounding box center [0, 0] width 0 height 0
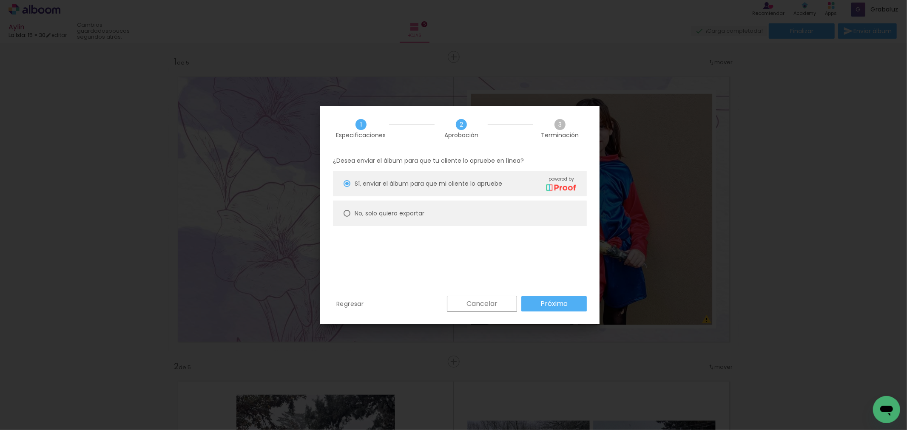
click at [396, 206] on paper-radio-button "No, solo quiero exportar" at bounding box center [460, 214] width 254 height 26
type paper-radio-button "on"
drag, startPoint x: 546, startPoint y: 290, endPoint x: 556, endPoint y: 306, distance: 18.3
click at [547, 293] on div "¿Desea enviar el álbum para que tu cliente lo apruebe en línea? Sí, enviar el á…" at bounding box center [459, 223] width 279 height 145
click at [0, 0] on slot "Próximo" at bounding box center [0, 0] width 0 height 0
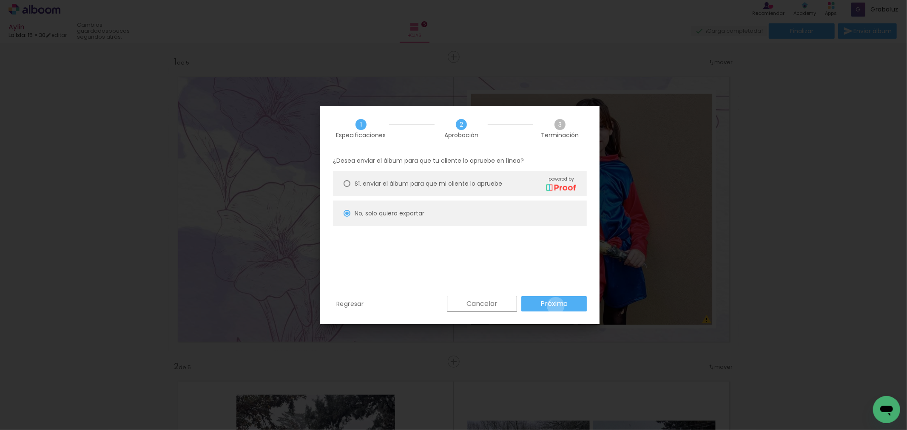
type input "Alta, 300 DPI"
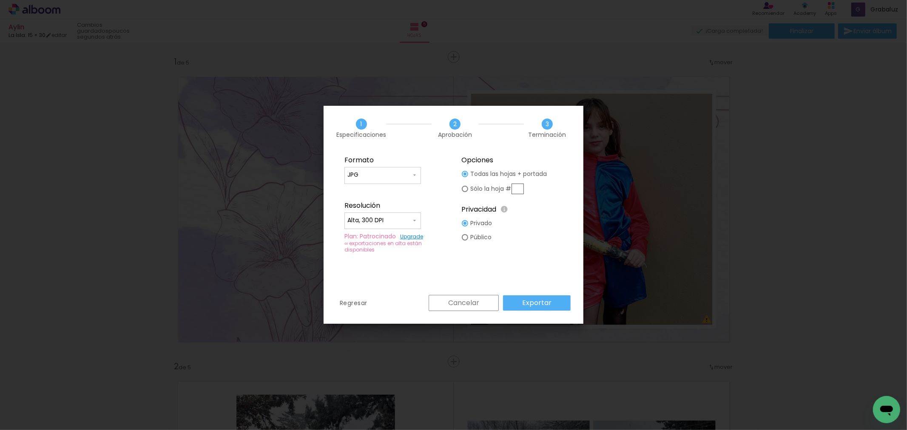
click at [551, 304] on paper-button "Exportar" at bounding box center [537, 303] width 68 height 15
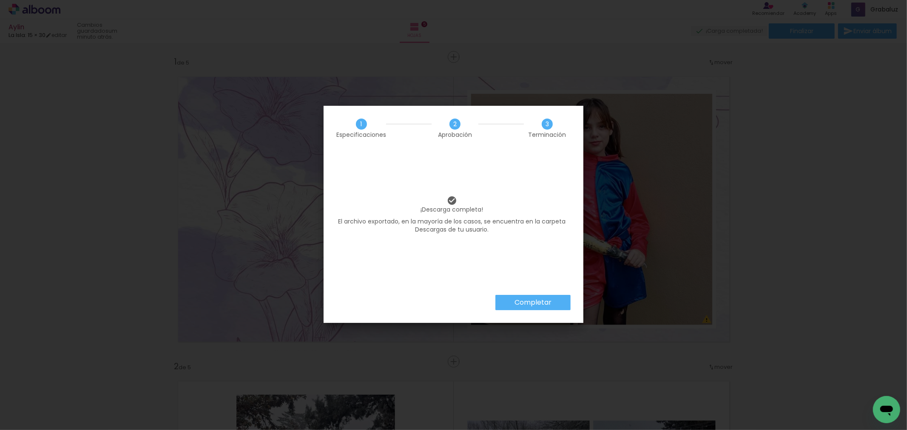
click at [554, 287] on div "¡Descarga completa! El archivo exportado, en la mayoría de los casos, se encuen…" at bounding box center [452, 223] width 257 height 145
click at [0, 0] on slot "Completar" at bounding box center [0, 0] width 0 height 0
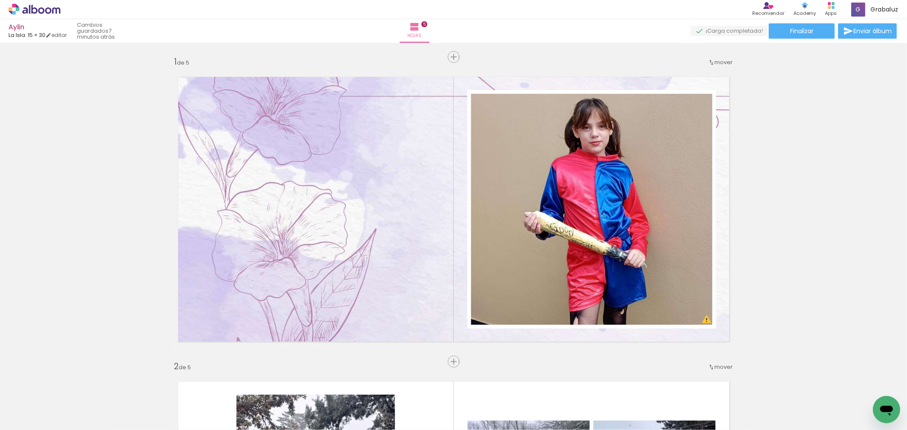
click at [26, 9] on icon at bounding box center [25, 10] width 6 height 6
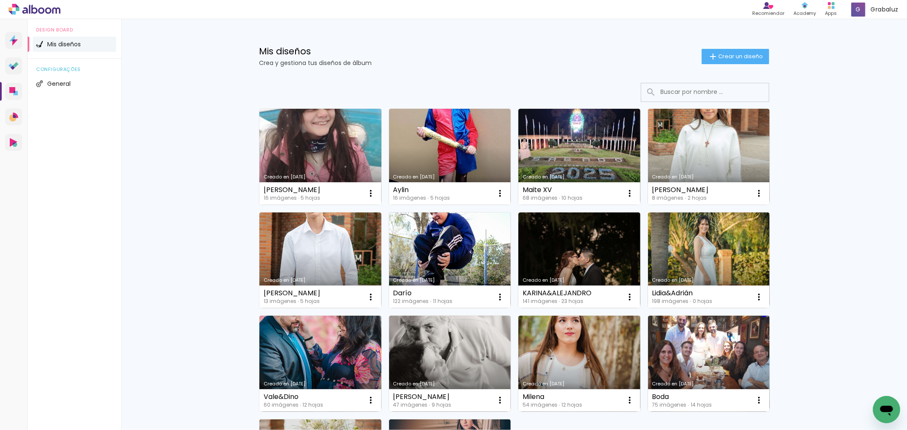
click at [342, 154] on link "Creado en [DATE]" at bounding box center [320, 157] width 122 height 96
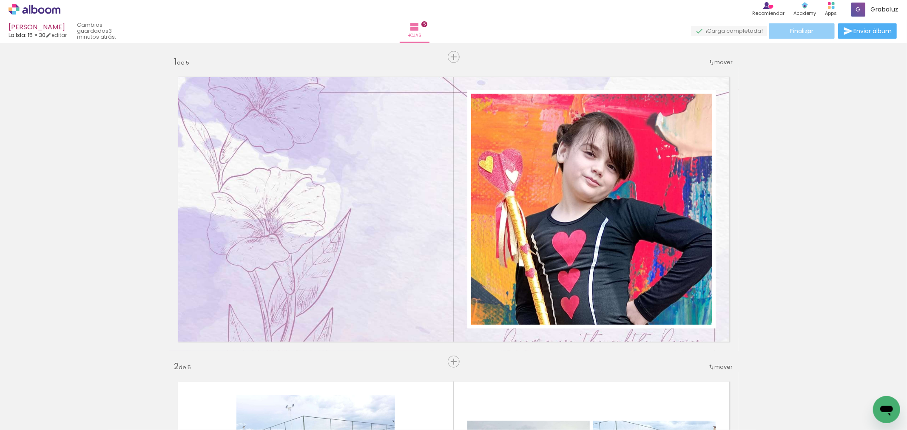
click at [805, 31] on span "Finalizar" at bounding box center [801, 31] width 23 height 6
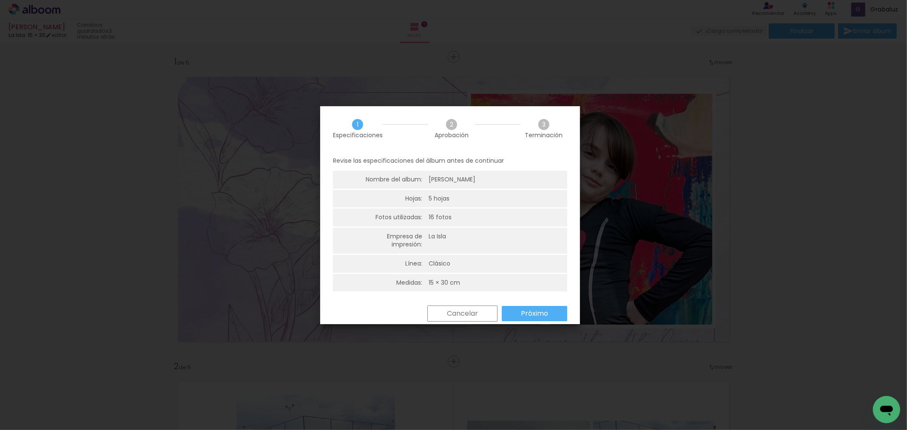
click at [551, 308] on paper-button "Próximo" at bounding box center [534, 313] width 65 height 15
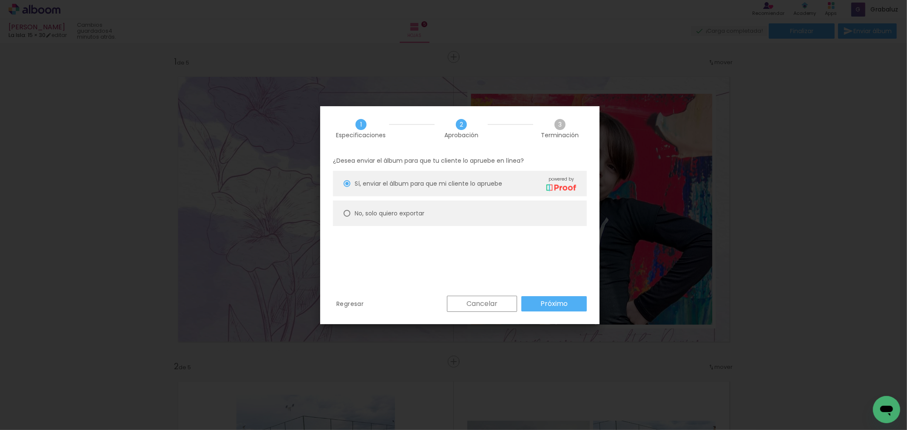
click at [0, 0] on slot "No, solo quiero exportar" at bounding box center [0, 0] width 0 height 0
type paper-radio-button "on"
click at [580, 305] on paper-button "Próximo" at bounding box center [553, 303] width 65 height 15
type input "Alta, 300 DPI"
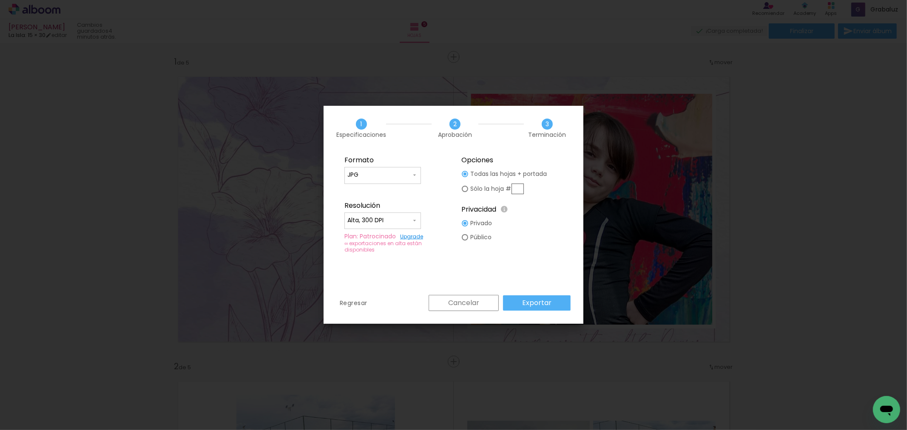
click at [520, 186] on input "text" at bounding box center [518, 189] width 12 height 11
type paper-radio-button "on"
type input "1"
click at [555, 310] on paper-button "Exportar" at bounding box center [537, 303] width 68 height 15
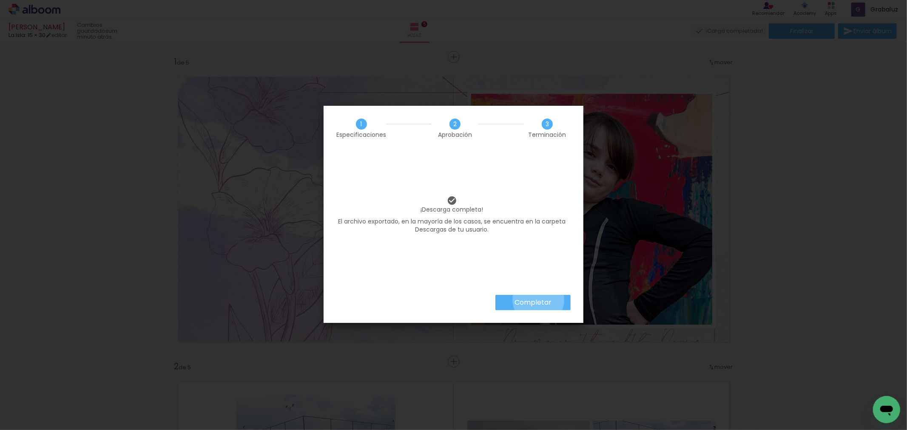
click at [0, 0] on slot "Completar" at bounding box center [0, 0] width 0 height 0
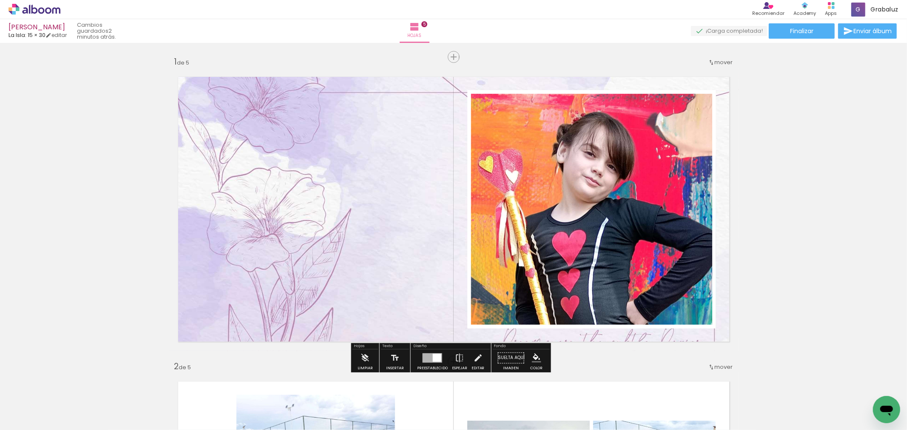
click at [52, 10] on icon at bounding box center [35, 9] width 52 height 11
